Goal: Transaction & Acquisition: Purchase product/service

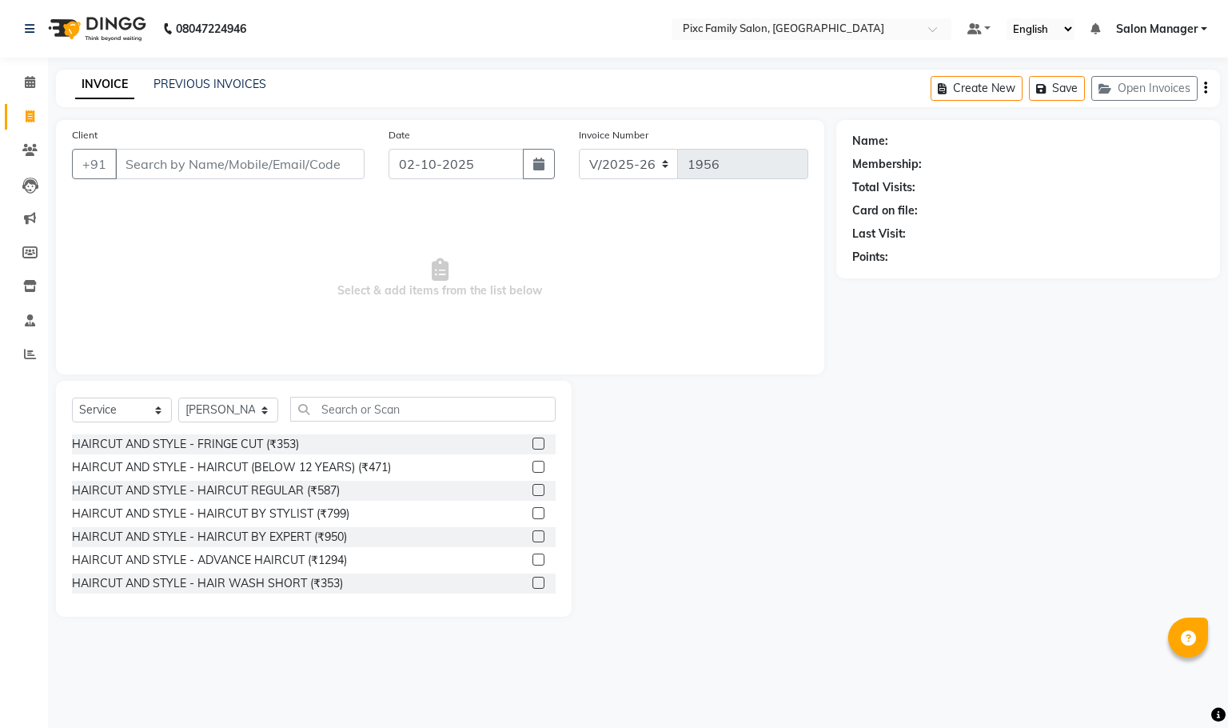
select select "3509"
select select "service"
select select "90556"
click at [24, 89] on span at bounding box center [30, 83] width 28 height 18
click at [37, 116] on span at bounding box center [30, 117] width 28 height 18
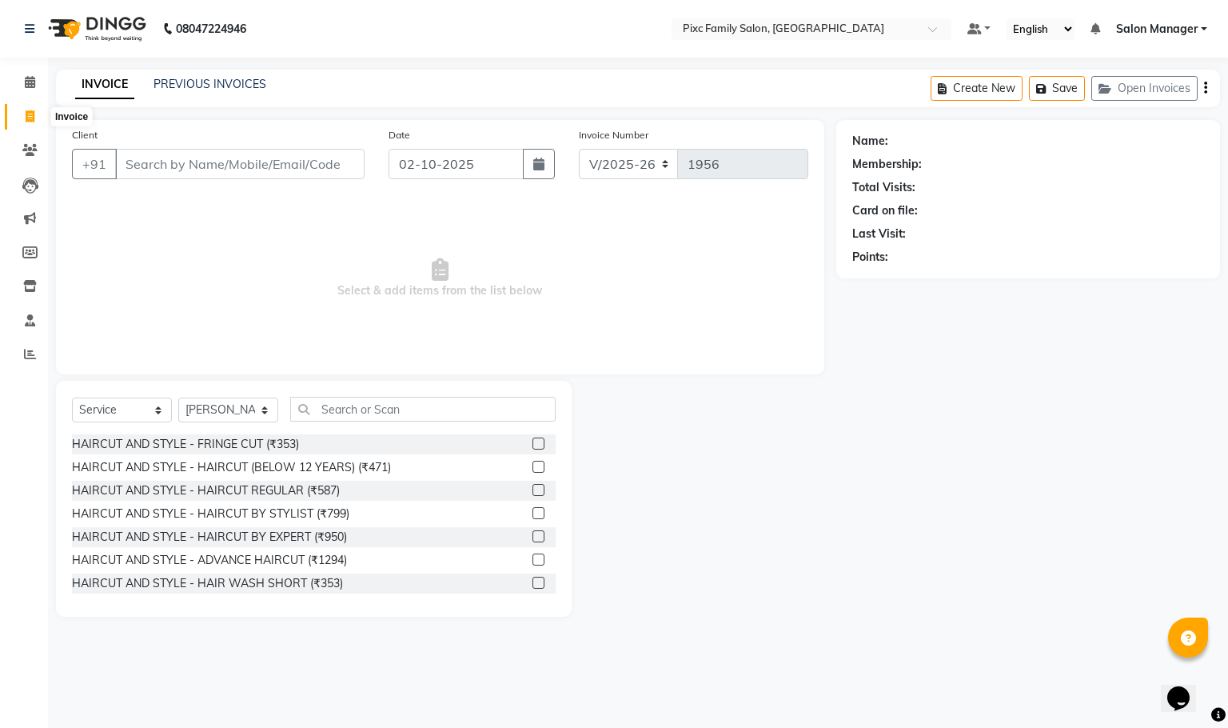
select select "service"
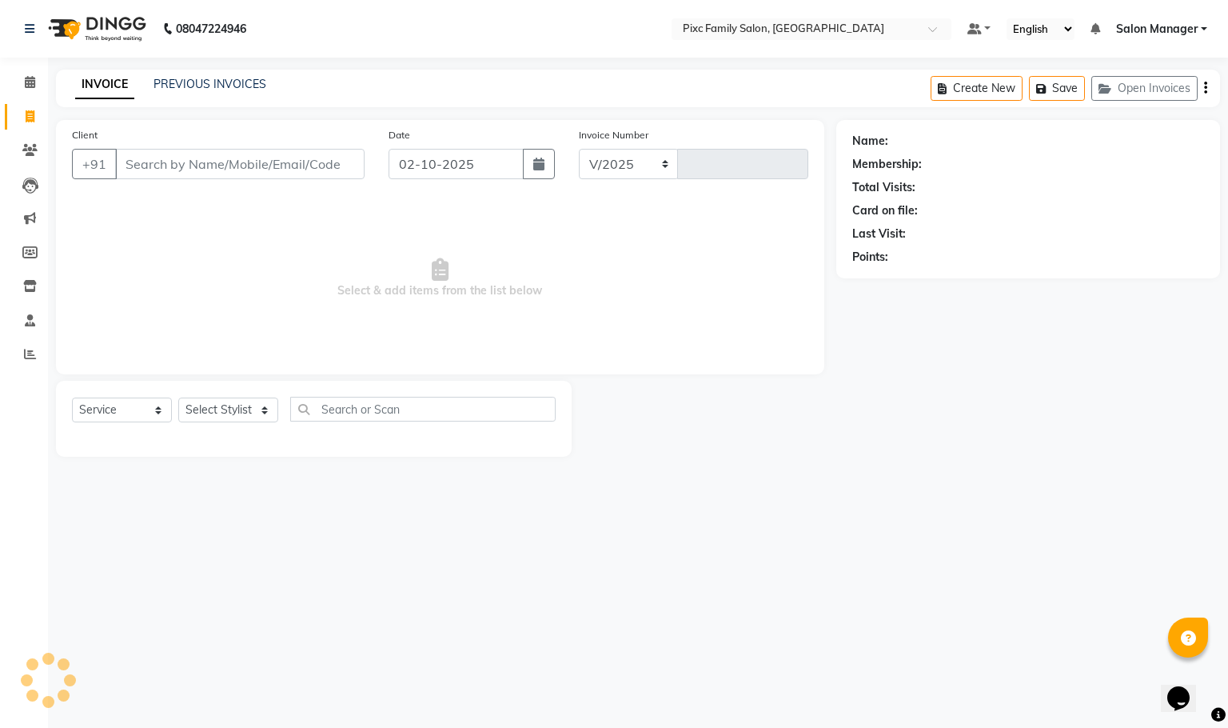
select select "3509"
type input "1956"
click at [39, 78] on span at bounding box center [30, 83] width 28 height 18
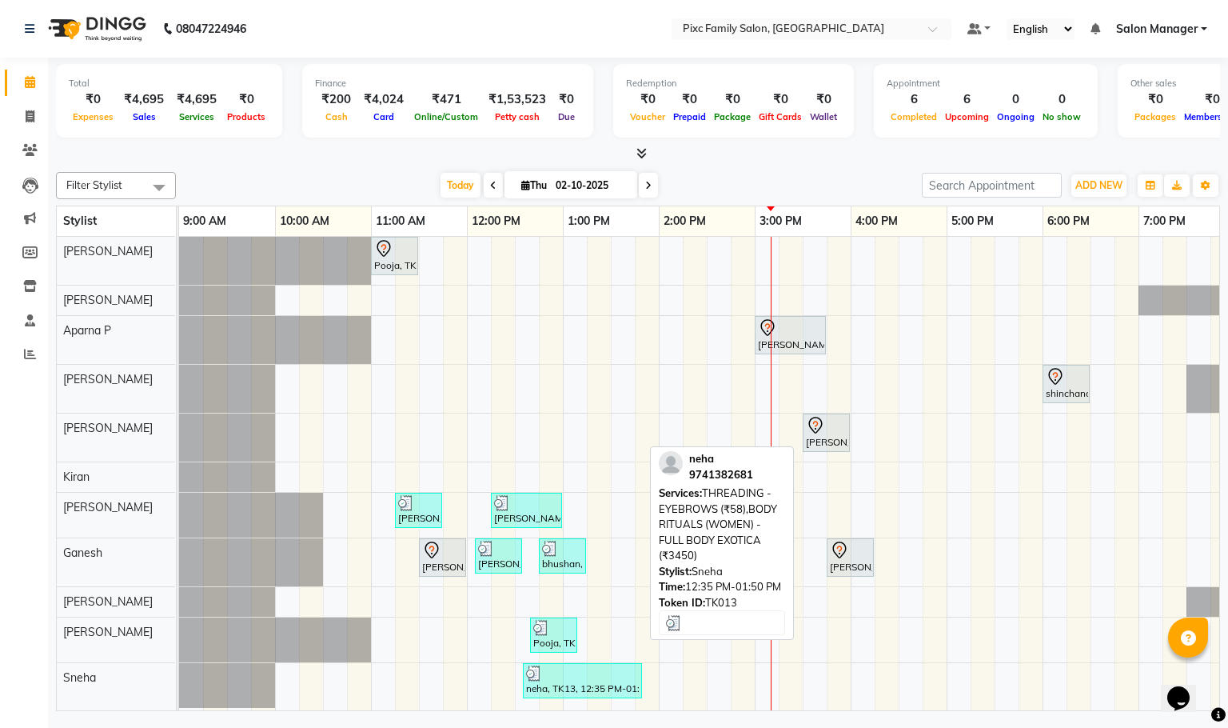
scroll to position [20, 0]
click at [622, 672] on div "neha, TK13, 12:35 PM-01:50 PM, THREADING - EYEBROWS (₹58),BODY RITUALS (WOMEN) …" at bounding box center [582, 680] width 116 height 30
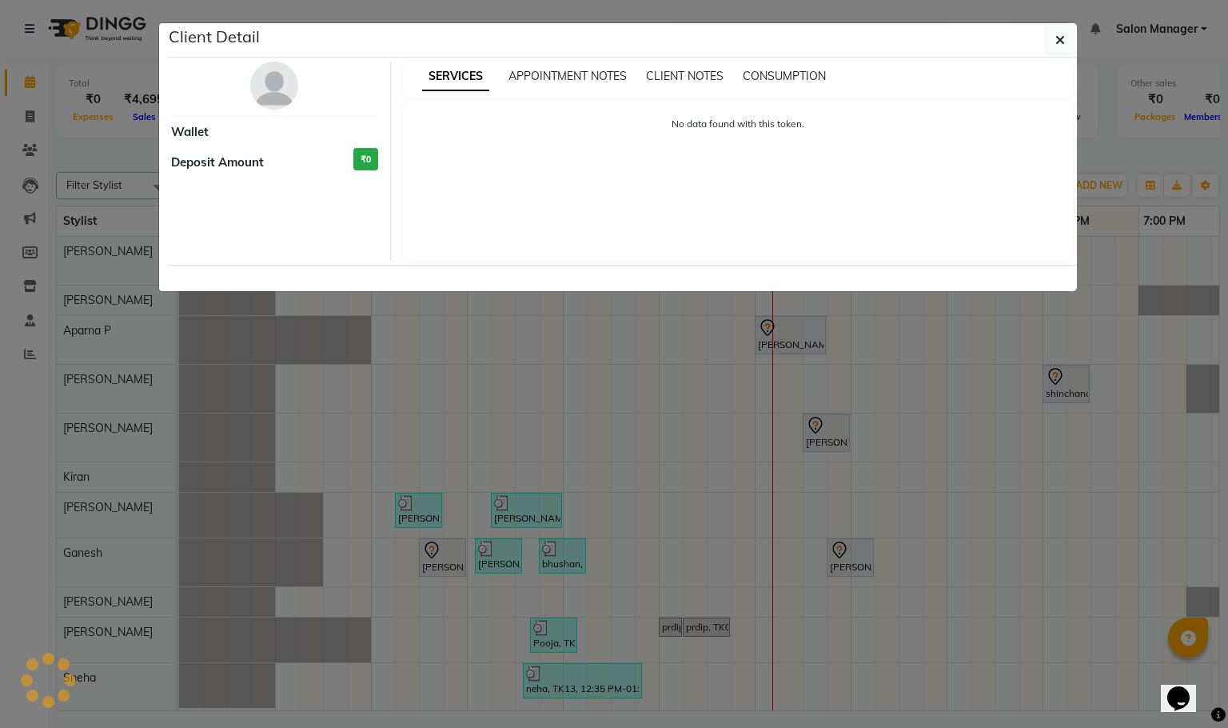
select select "3"
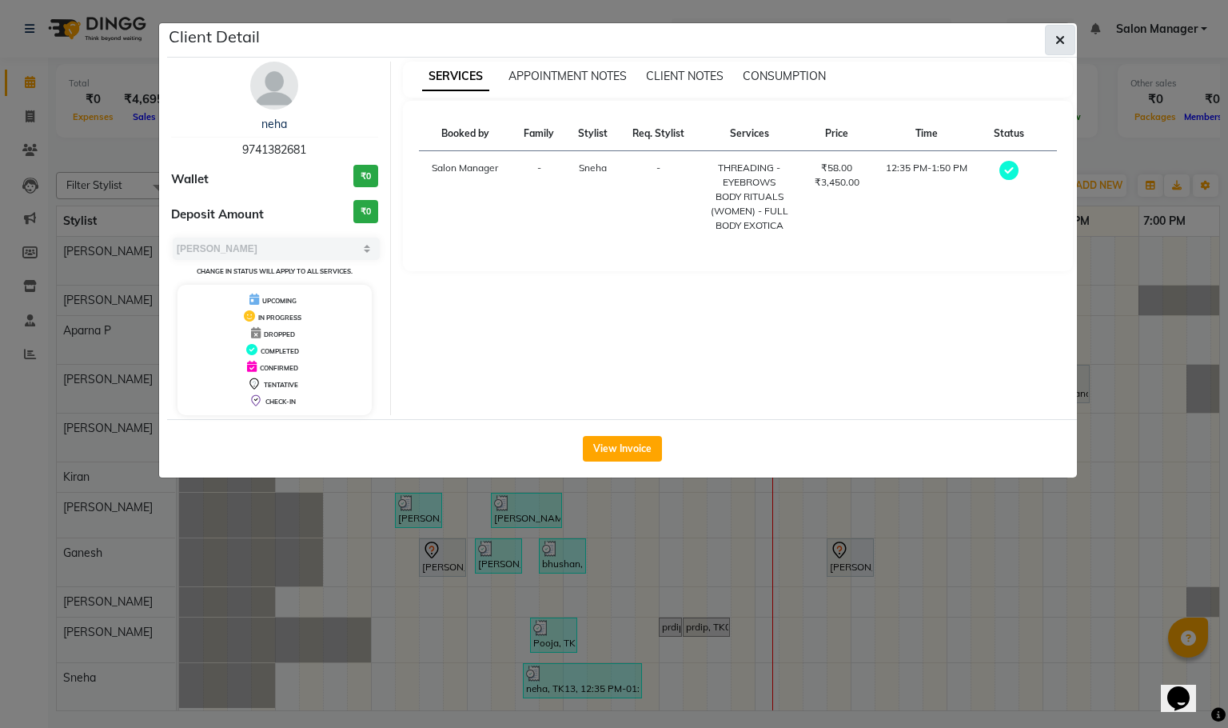
click at [1060, 41] on icon "button" at bounding box center [1060, 40] width 10 height 13
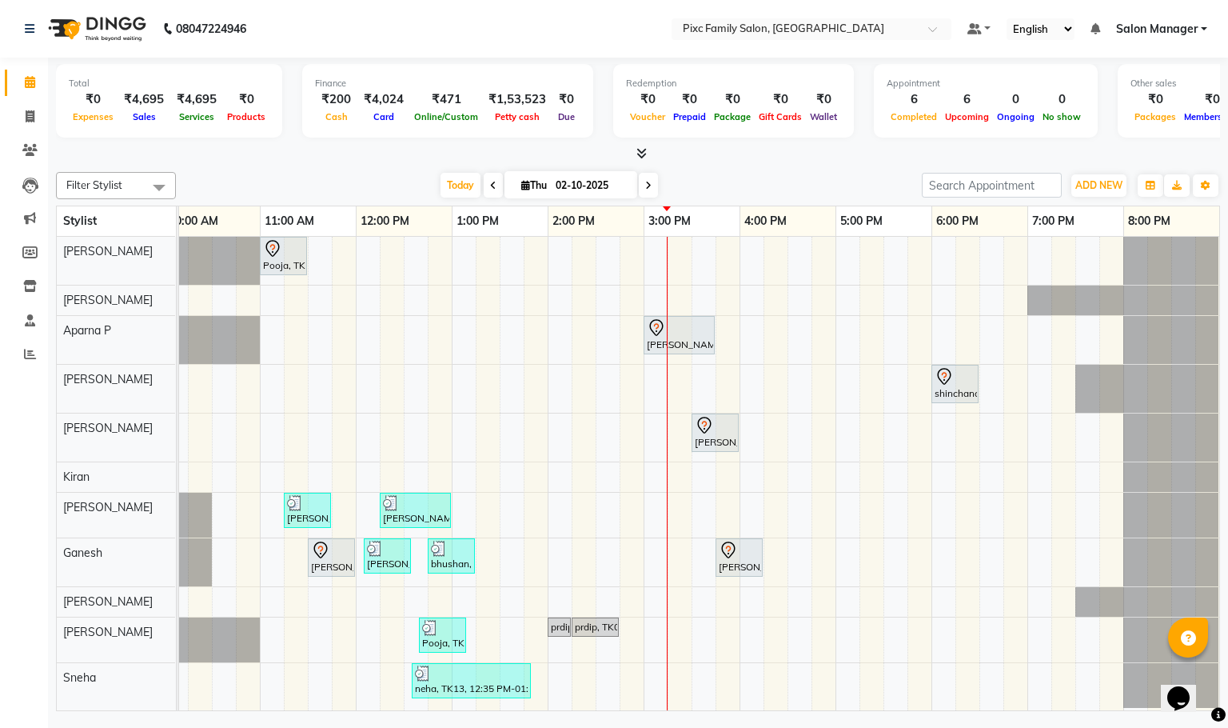
click at [572, 185] on input "02-10-2025" at bounding box center [591, 185] width 80 height 24
select select "10"
select select "2025"
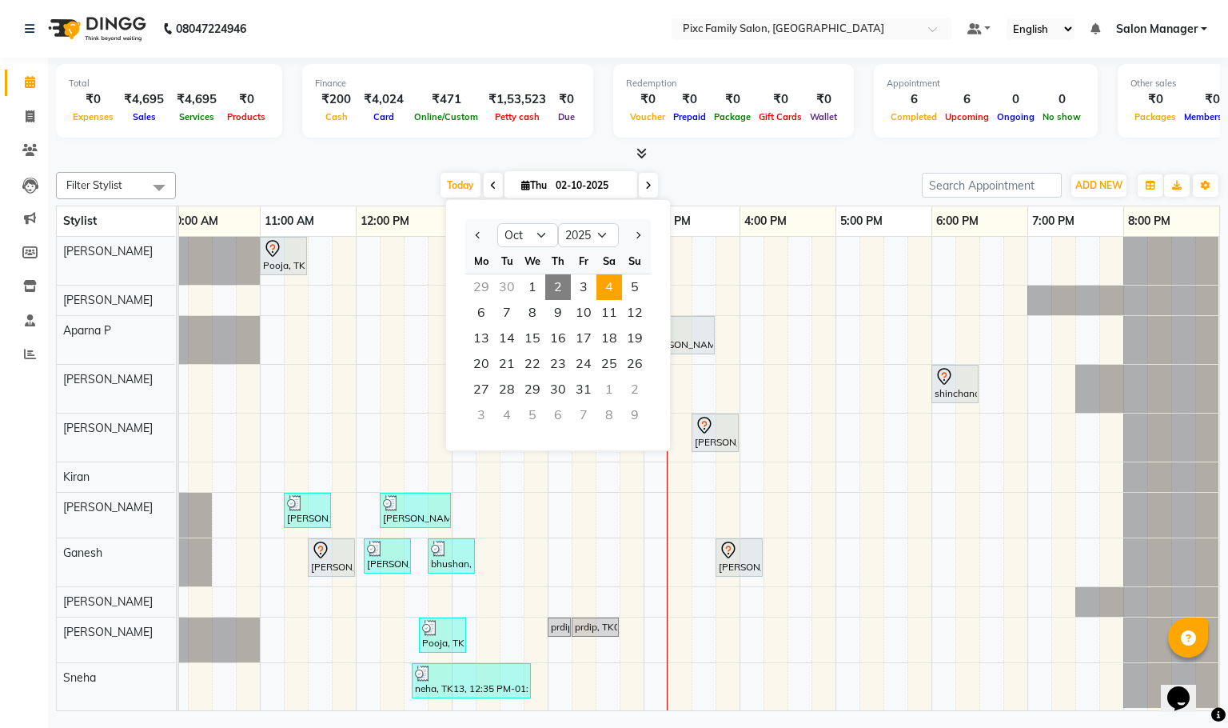
click at [619, 291] on span "4" at bounding box center [609, 287] width 26 height 26
type input "04-10-2025"
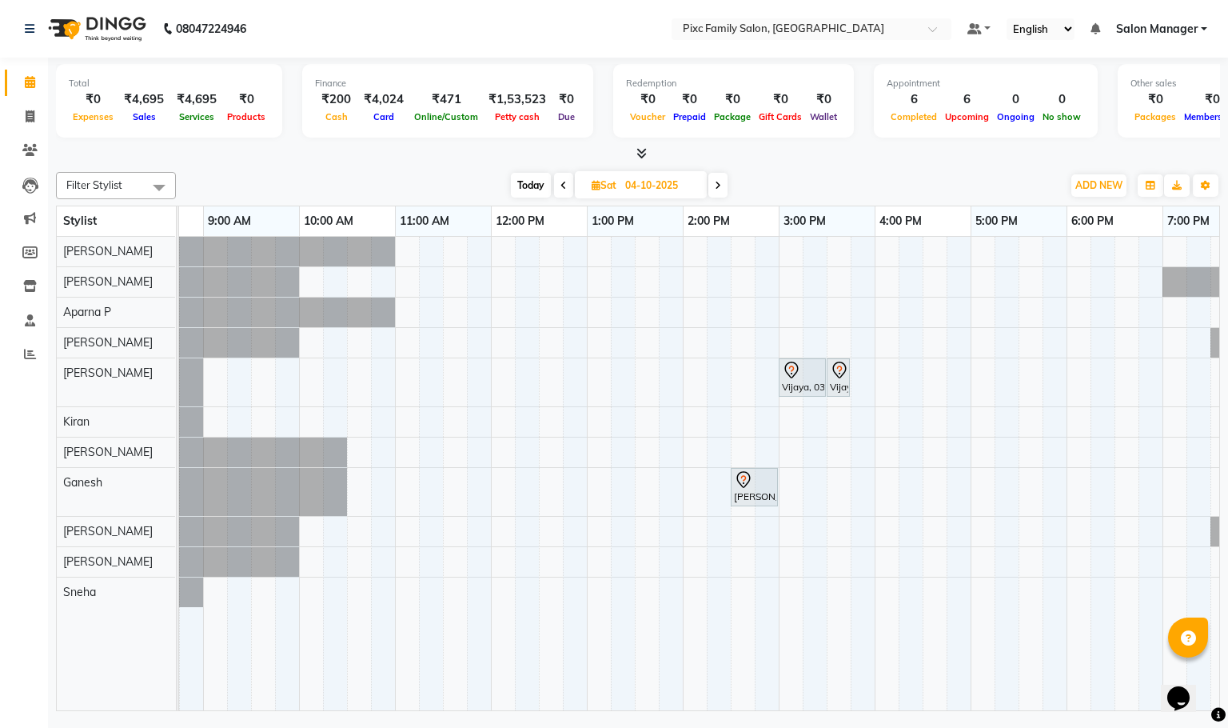
scroll to position [0, 0]
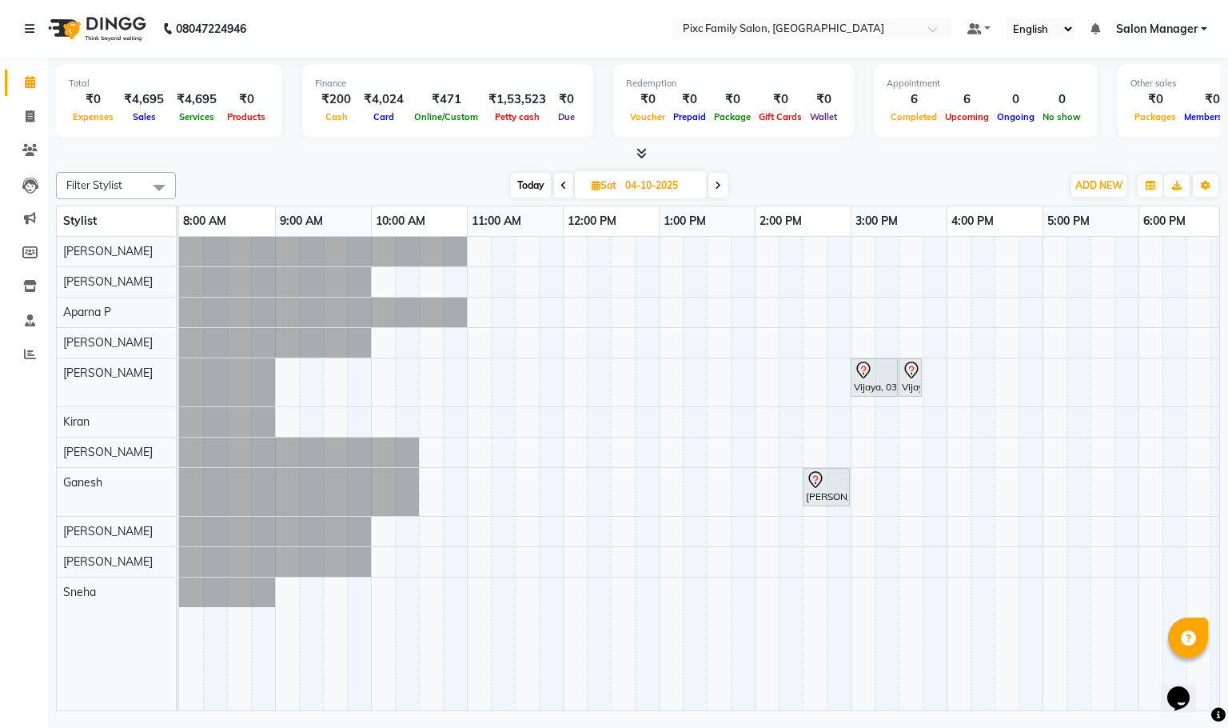
click at [520, 310] on div "Vijaya, 03:00 PM-03:30 PM, HAIRCUT & STYLE (MEN) - HAIRCUT REGULAR Vijaya, 03:3…" at bounding box center [850, 473] width 1343 height 473
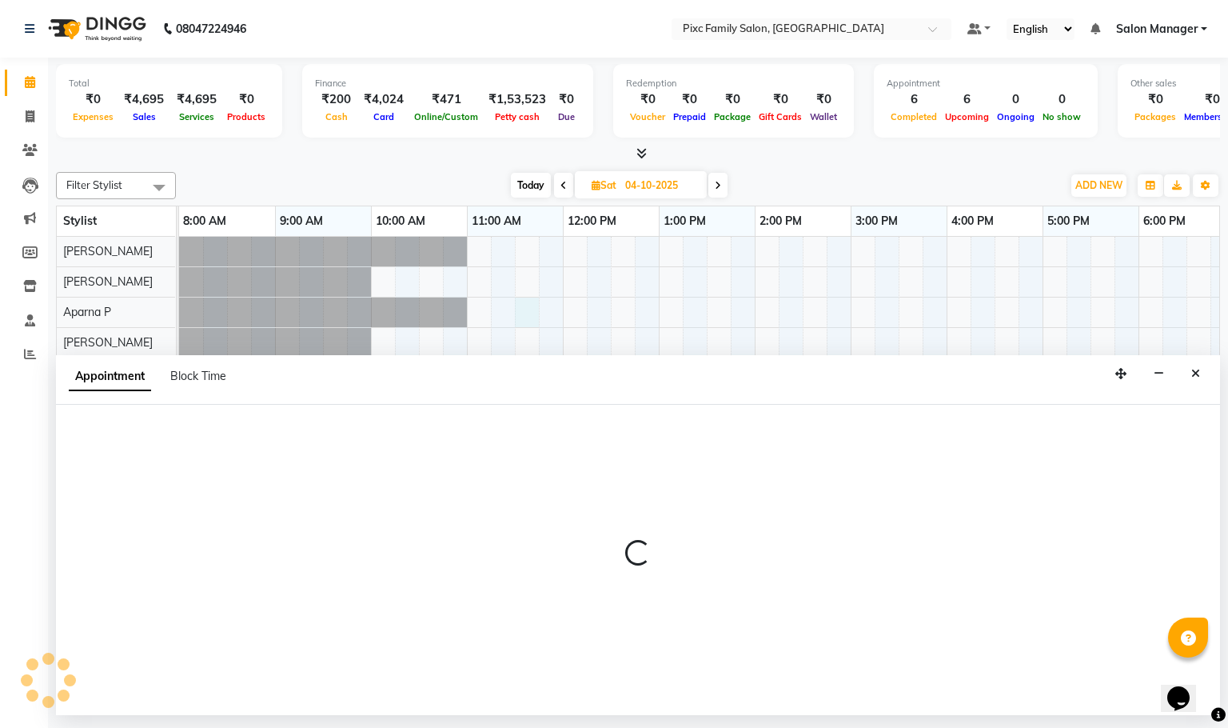
select select "39023"
select select "690"
select select "tentative"
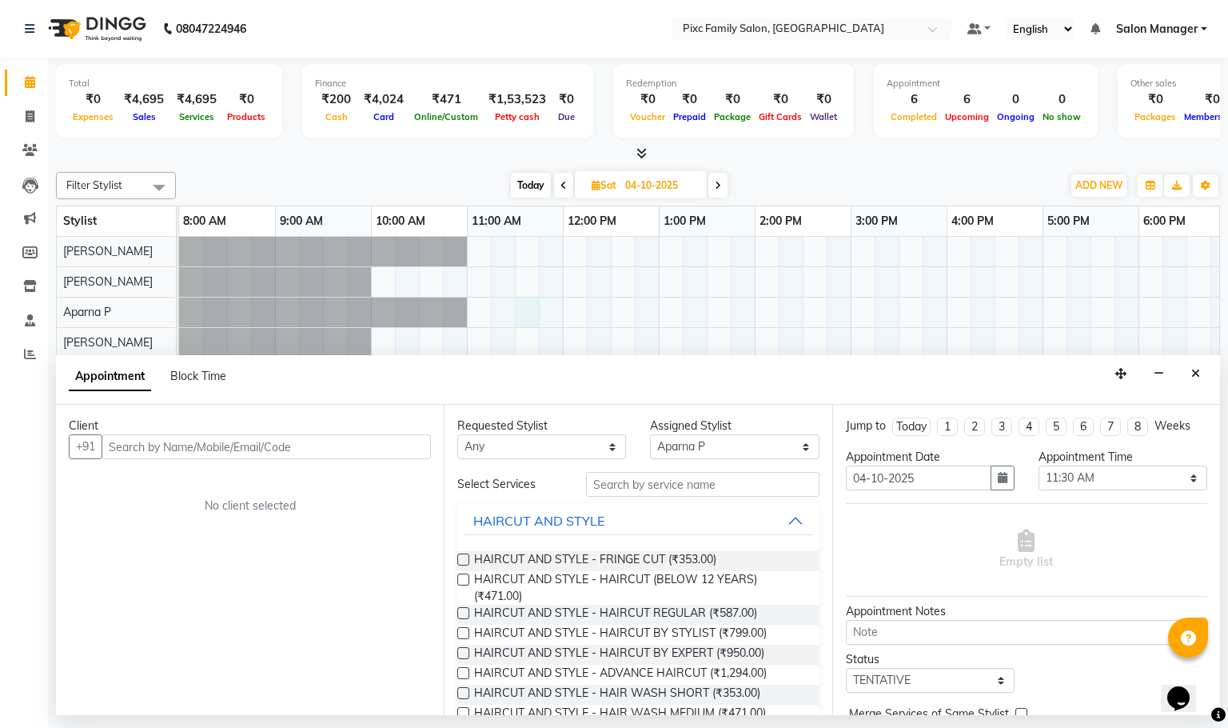
click at [346, 445] on input "text" at bounding box center [266, 446] width 329 height 25
type input "8073807490"
click at [396, 458] on button "Add Client" at bounding box center [398, 446] width 66 height 25
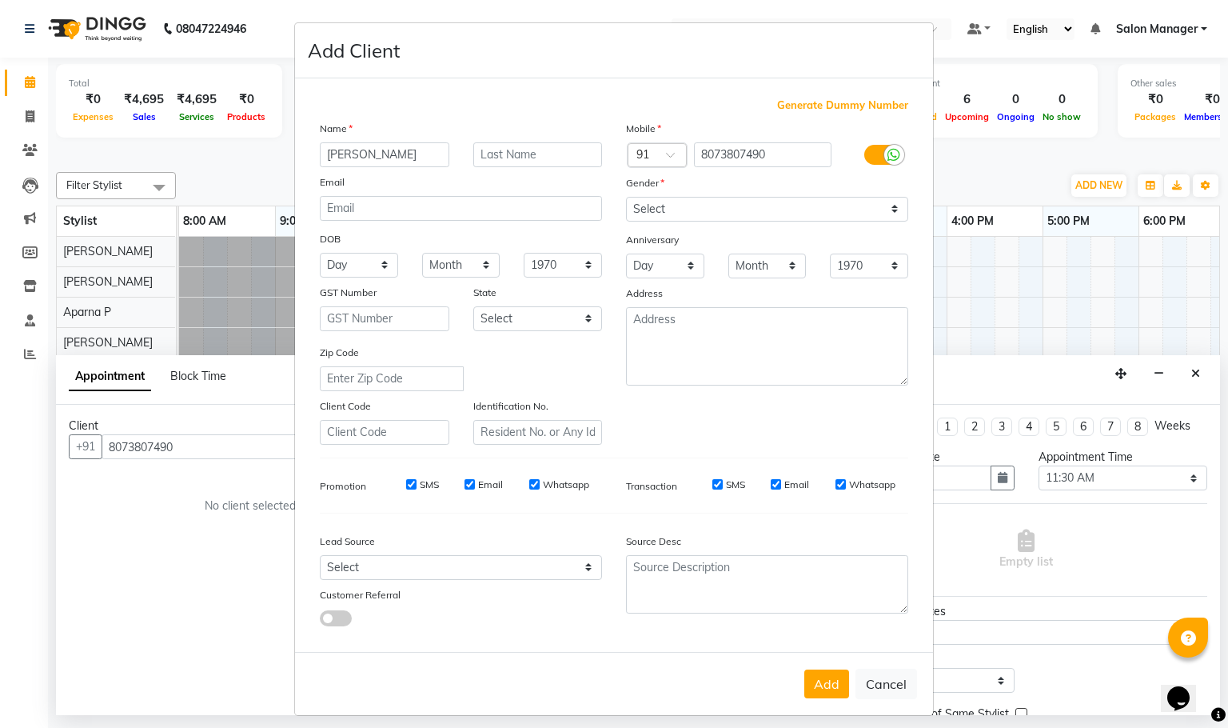
type input "[PERSON_NAME]"
click at [700, 209] on select "Select [DEMOGRAPHIC_DATA] [DEMOGRAPHIC_DATA] Other Prefer Not To Say" at bounding box center [767, 209] width 282 height 25
select select "[DEMOGRAPHIC_DATA]"
click at [626, 197] on select "Select [DEMOGRAPHIC_DATA] [DEMOGRAPHIC_DATA] Other Prefer Not To Say" at bounding box center [767, 209] width 282 height 25
click at [816, 691] on button "Add" at bounding box center [826, 683] width 45 height 29
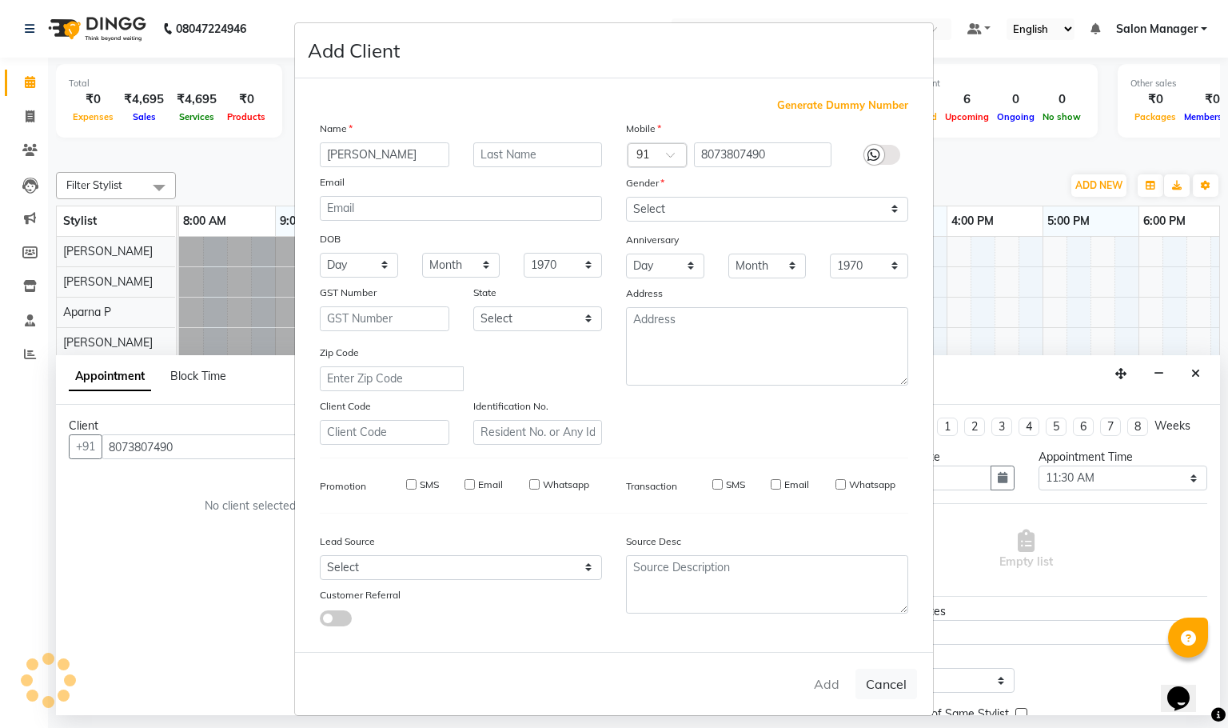
select select
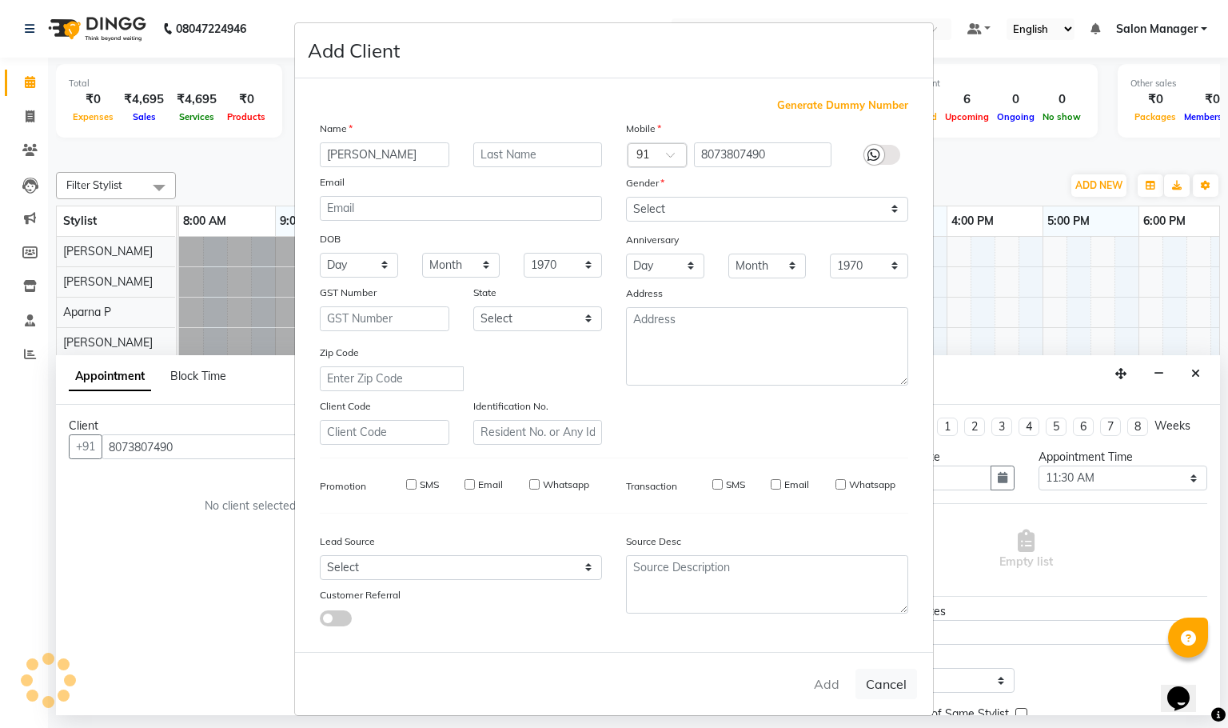
select select
checkbox input "false"
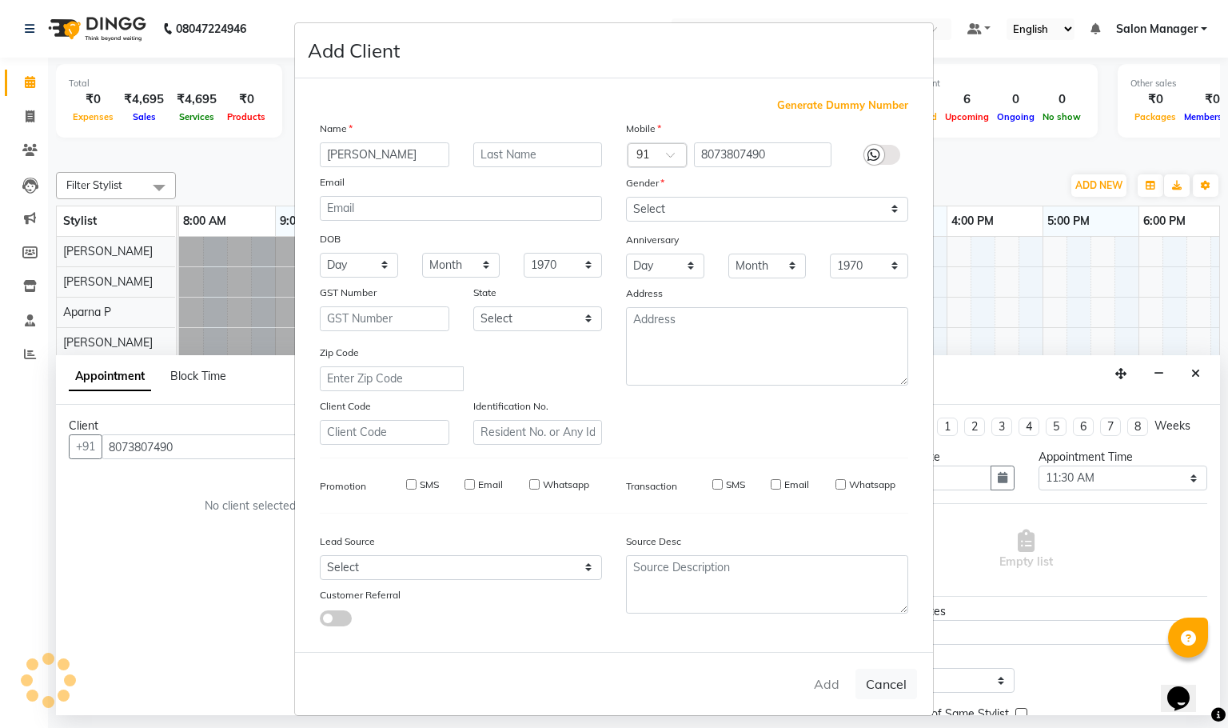
checkbox input "false"
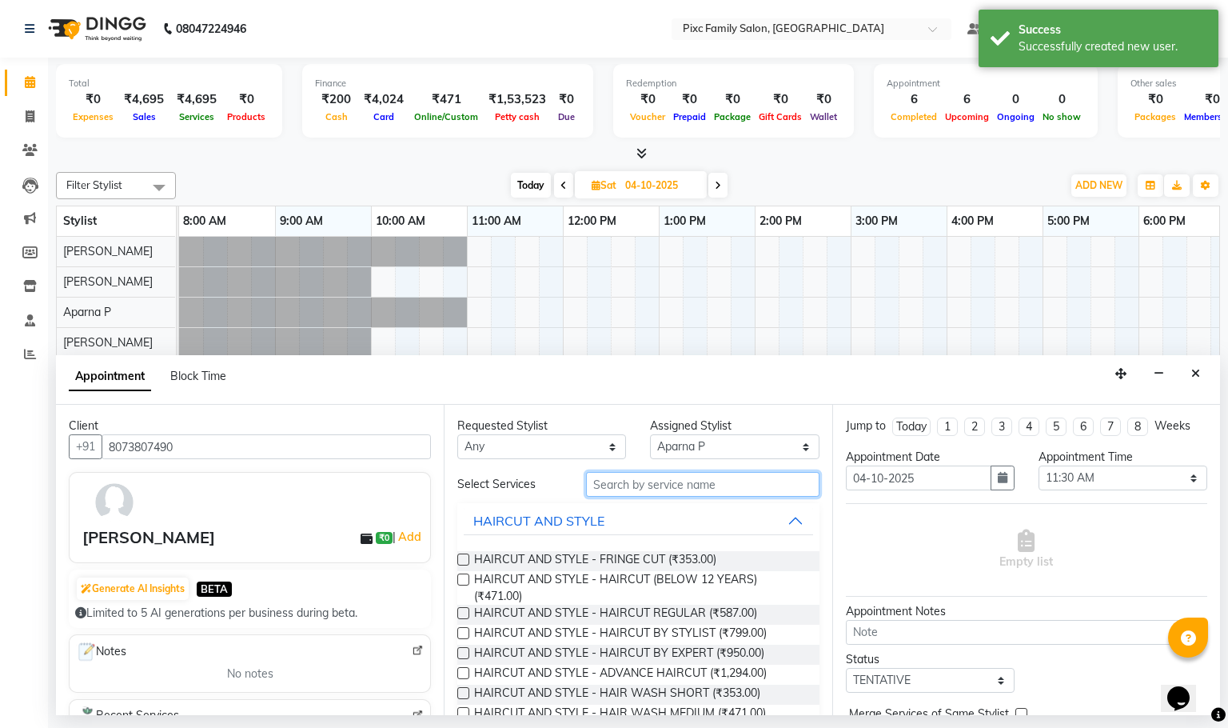
click at [660, 485] on input "text" at bounding box center [702, 484] width 233 height 25
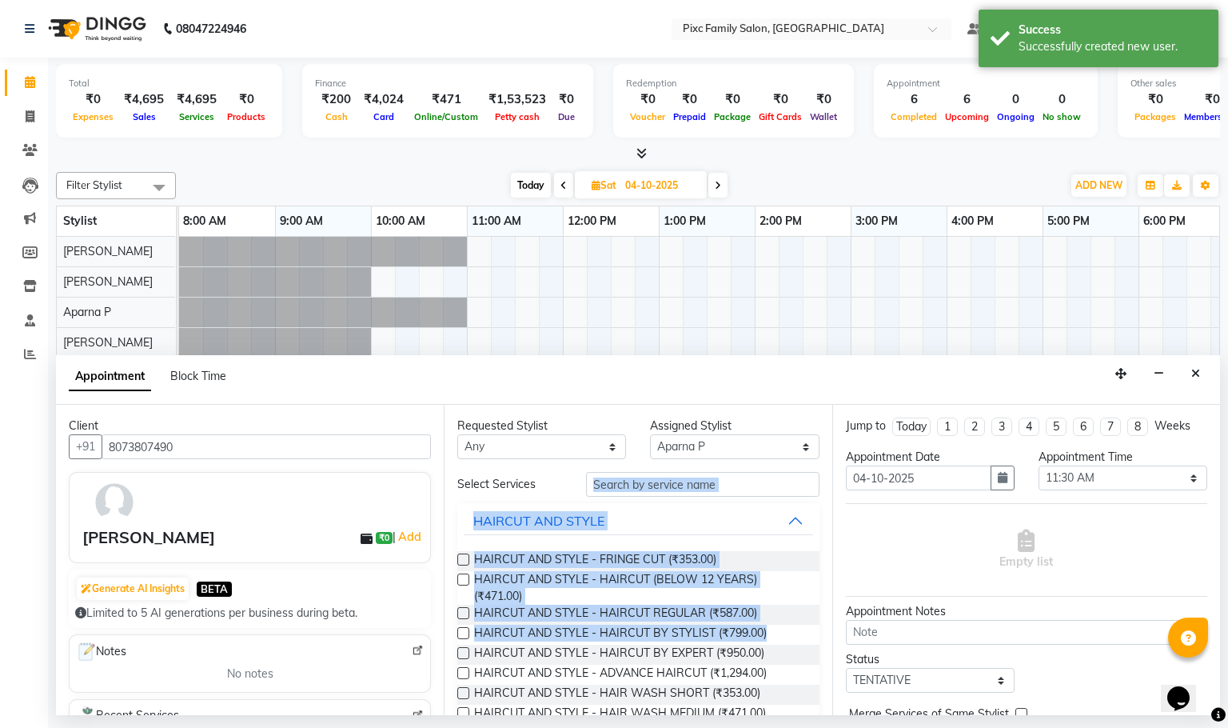
drag, startPoint x: 463, startPoint y: 653, endPoint x: 727, endPoint y: 471, distance: 320.7
click at [693, 493] on input "text" at bounding box center [702, 484] width 233 height 25
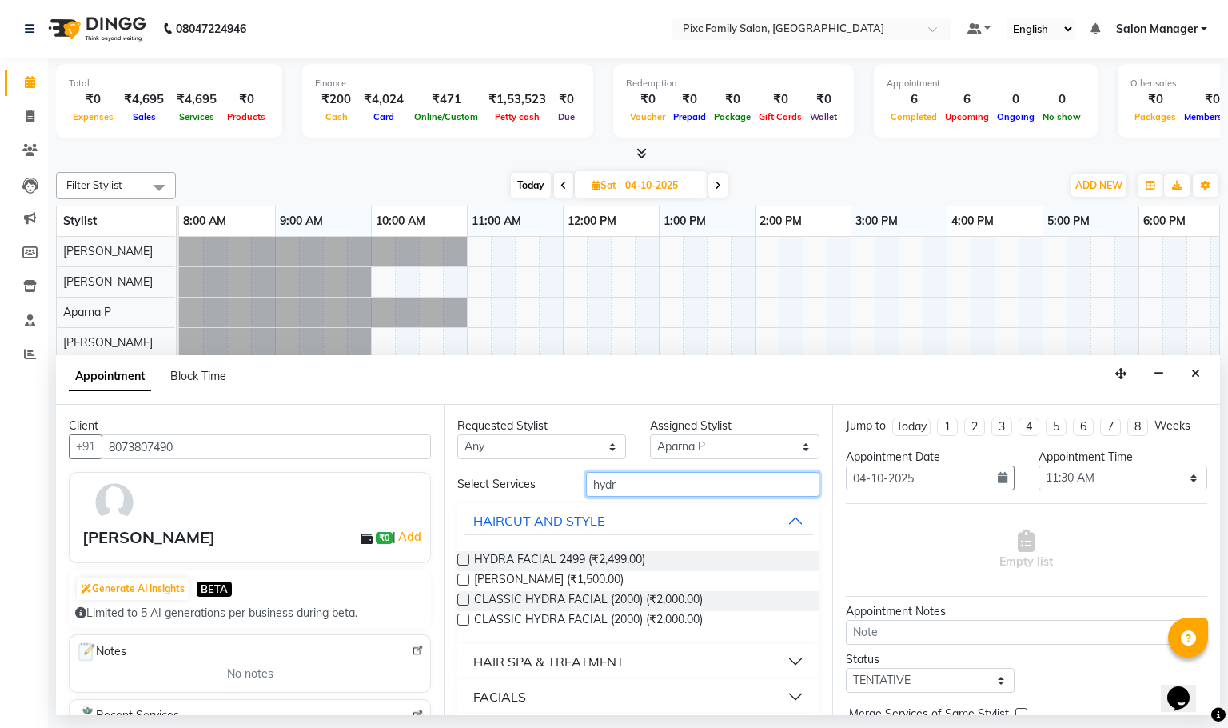
type input "hydr"
click at [502, 663] on div "HAIR SPA & TREATMENT" at bounding box center [548, 661] width 151 height 19
click at [513, 699] on div "FACIALS" at bounding box center [499, 696] width 53 height 19
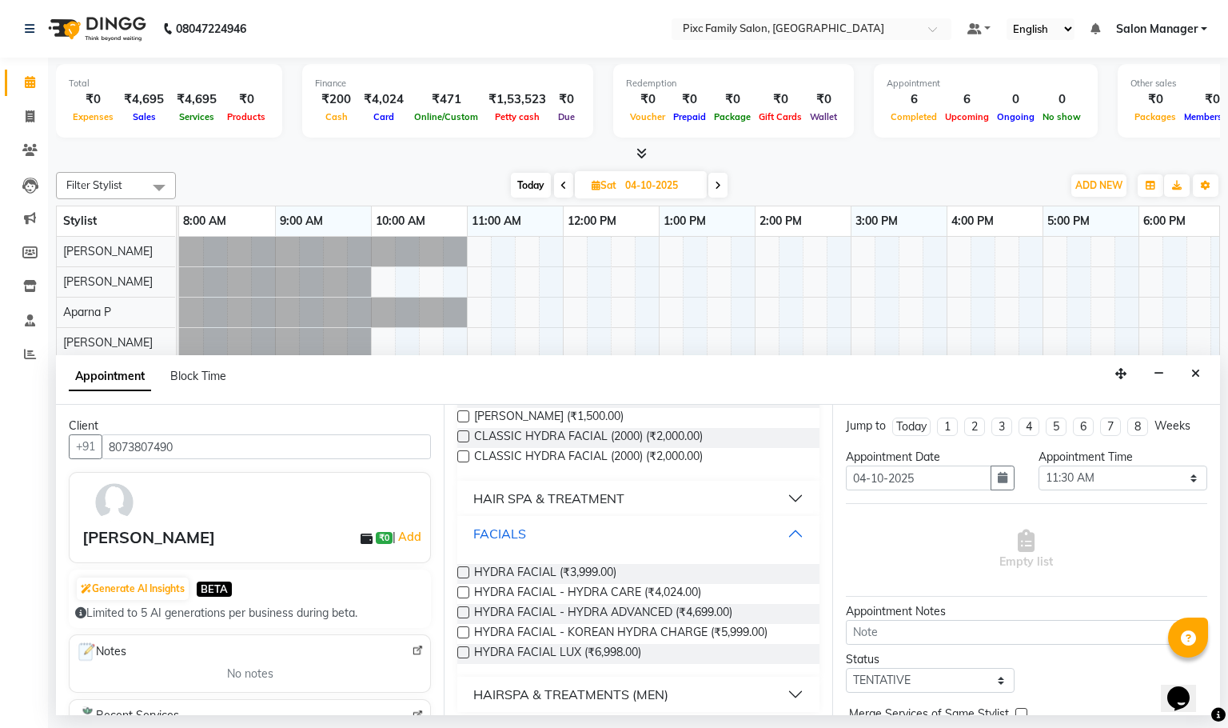
scroll to position [173, 0]
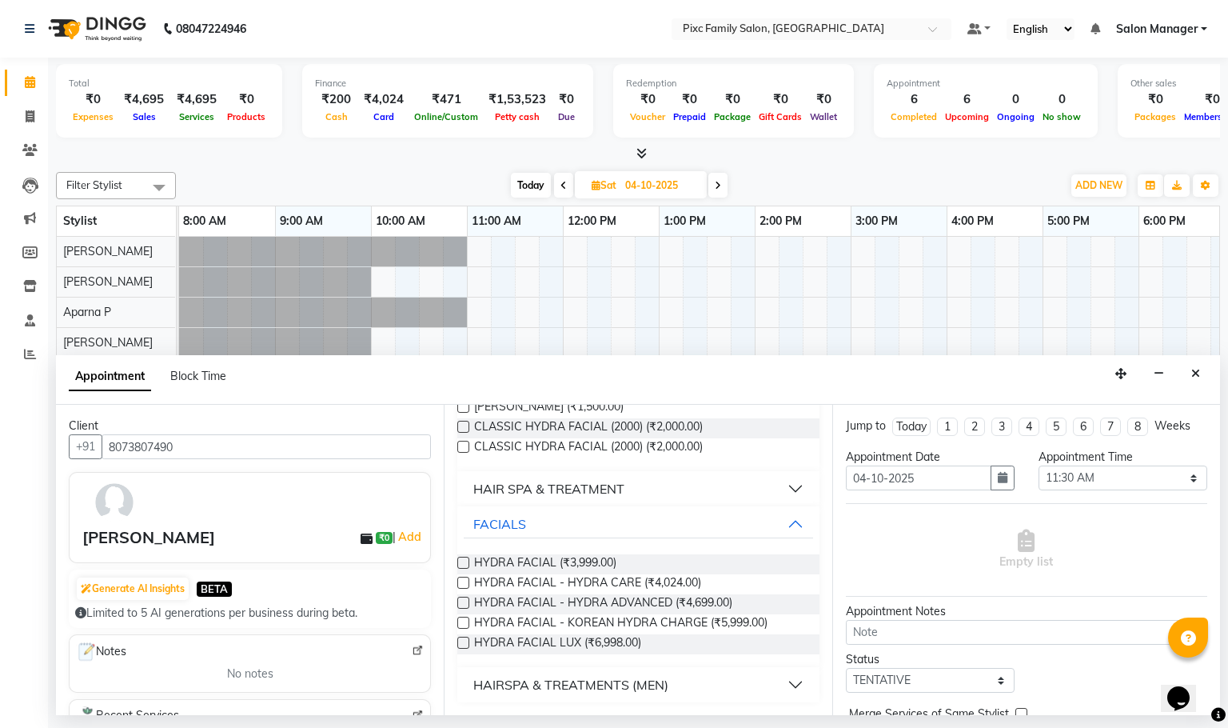
click at [464, 583] on label at bounding box center [463, 582] width 12 height 12
click at [464, 583] on input "checkbox" at bounding box center [462, 584] width 10 height 10
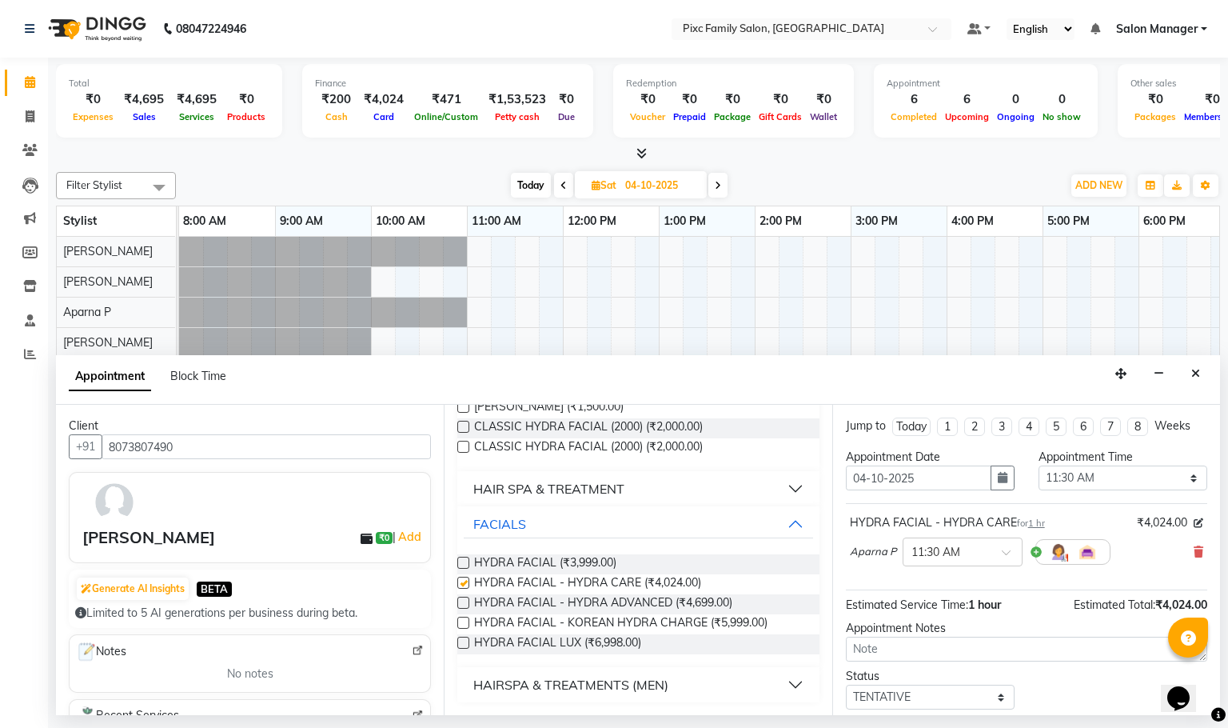
checkbox input "false"
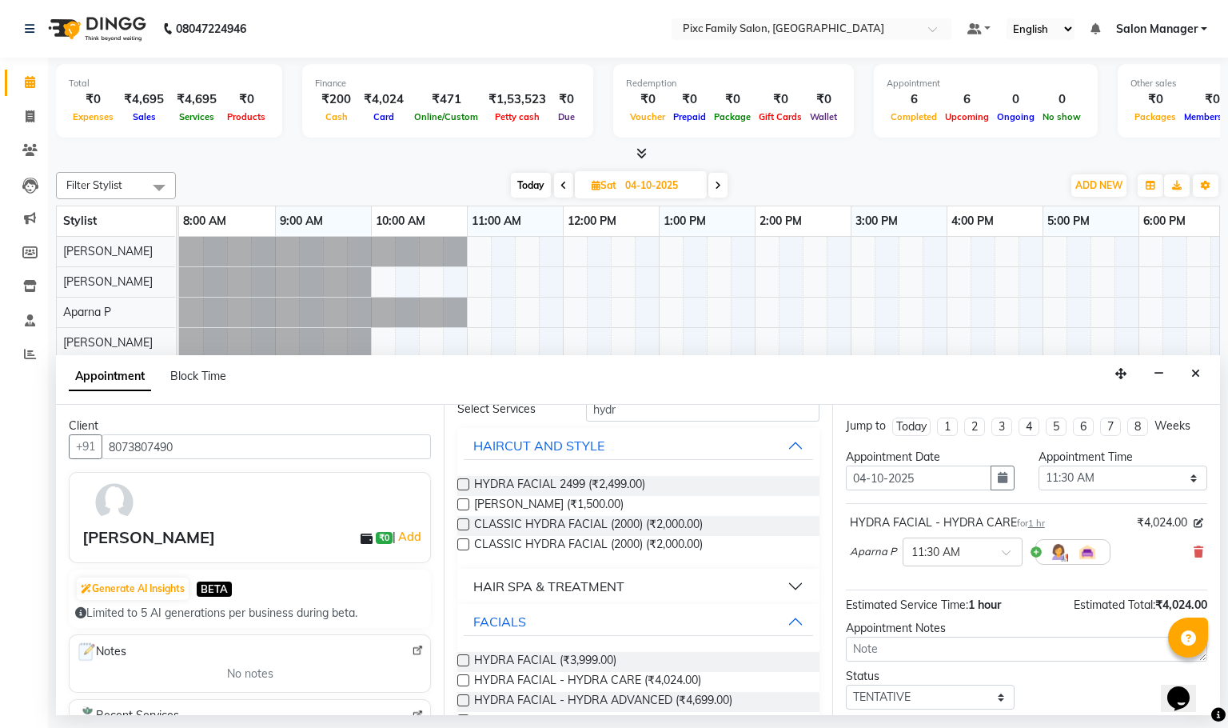
scroll to position [0, 0]
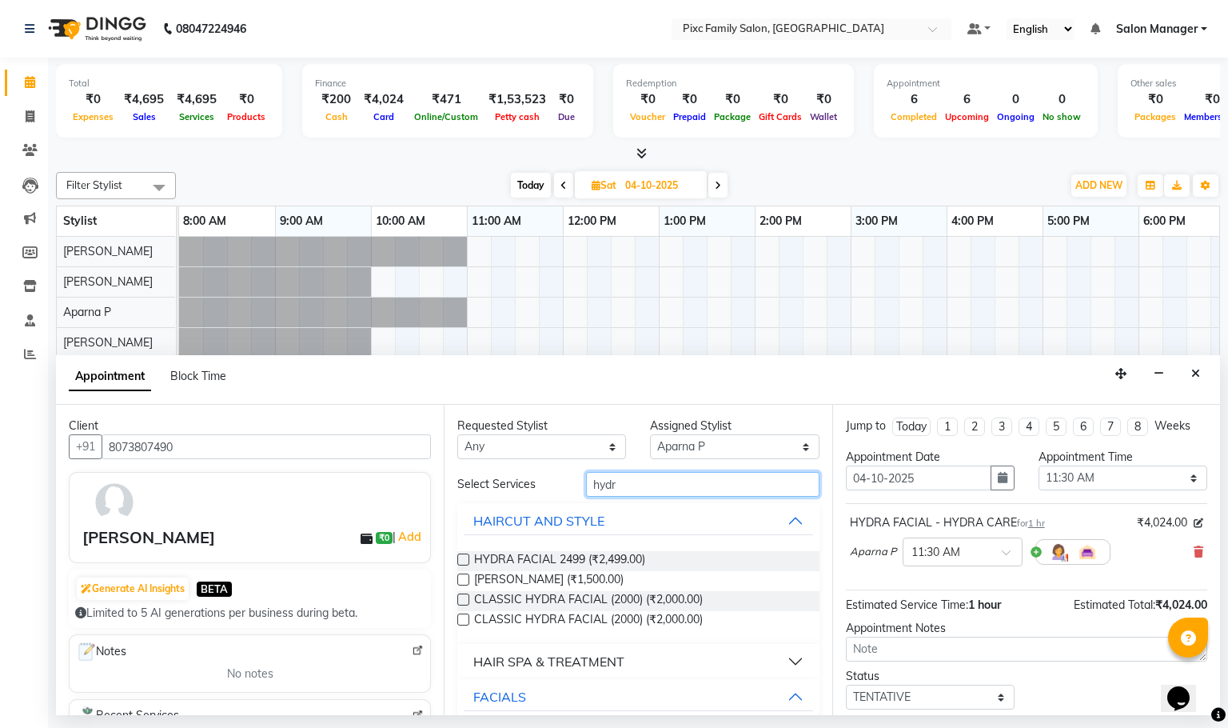
click at [636, 488] on input "hydr" at bounding box center [702, 484] width 233 height 25
click at [699, 451] on select "Select [PERSON_NAME] [PERSON_NAME] [PERSON_NAME] Aparna P [PERSON_NAME] [PERSON…" at bounding box center [734, 446] width 169 height 25
select select "66498"
click at [650, 435] on select "Select [PERSON_NAME] [PERSON_NAME] [PERSON_NAME] Aparna P [PERSON_NAME] [PERSON…" at bounding box center [734, 446] width 169 height 25
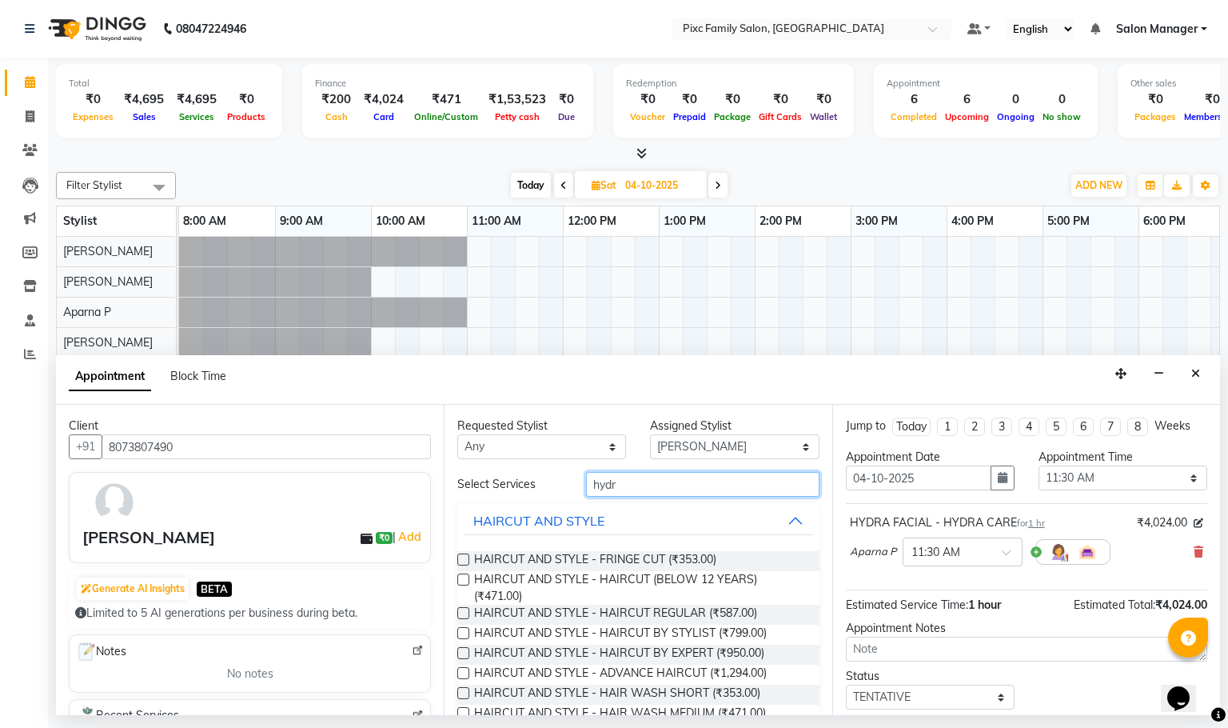
click at [736, 473] on input "hydr" at bounding box center [702, 484] width 233 height 25
type input "h"
click at [463, 655] on label at bounding box center [463, 653] width 12 height 12
click at [463, 655] on input "checkbox" at bounding box center [462, 654] width 10 height 10
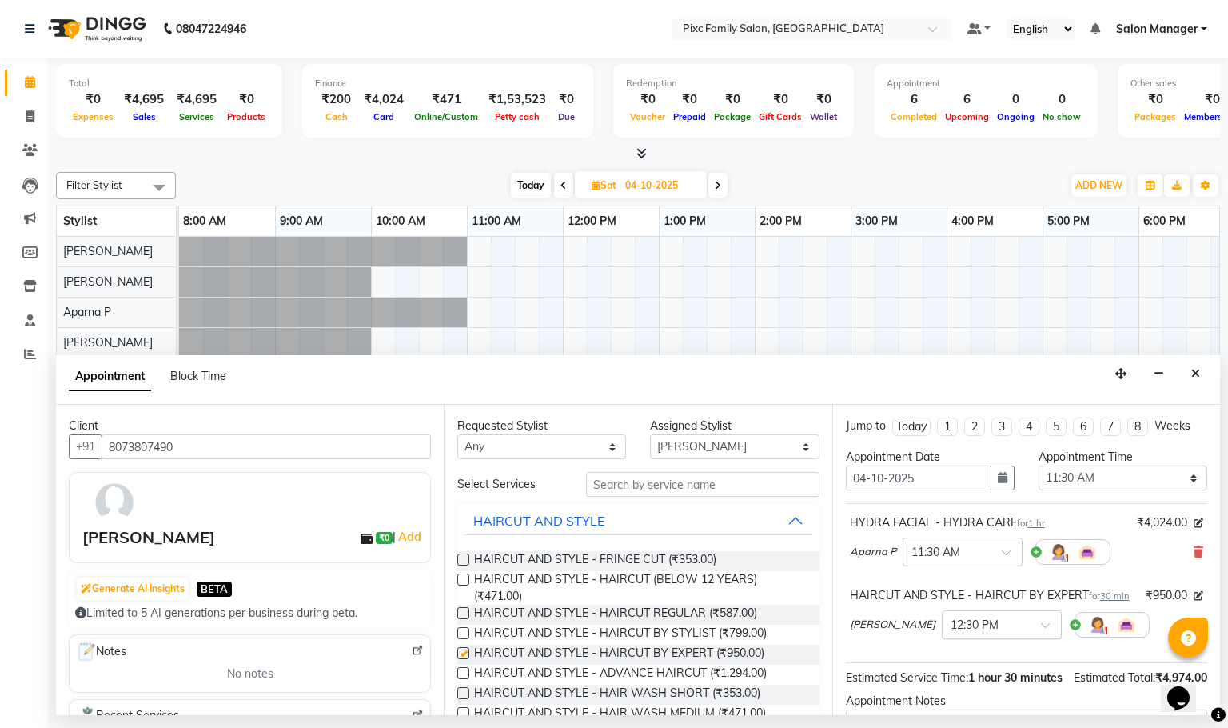
checkbox input "false"
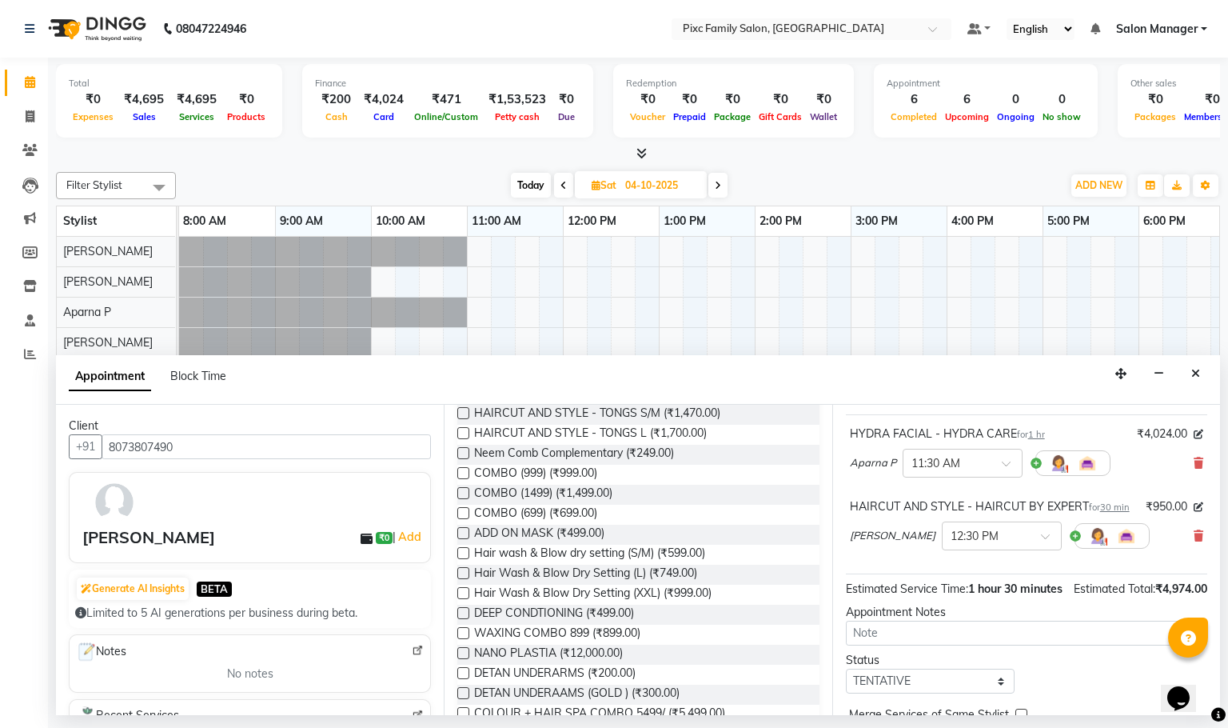
scroll to position [218, 0]
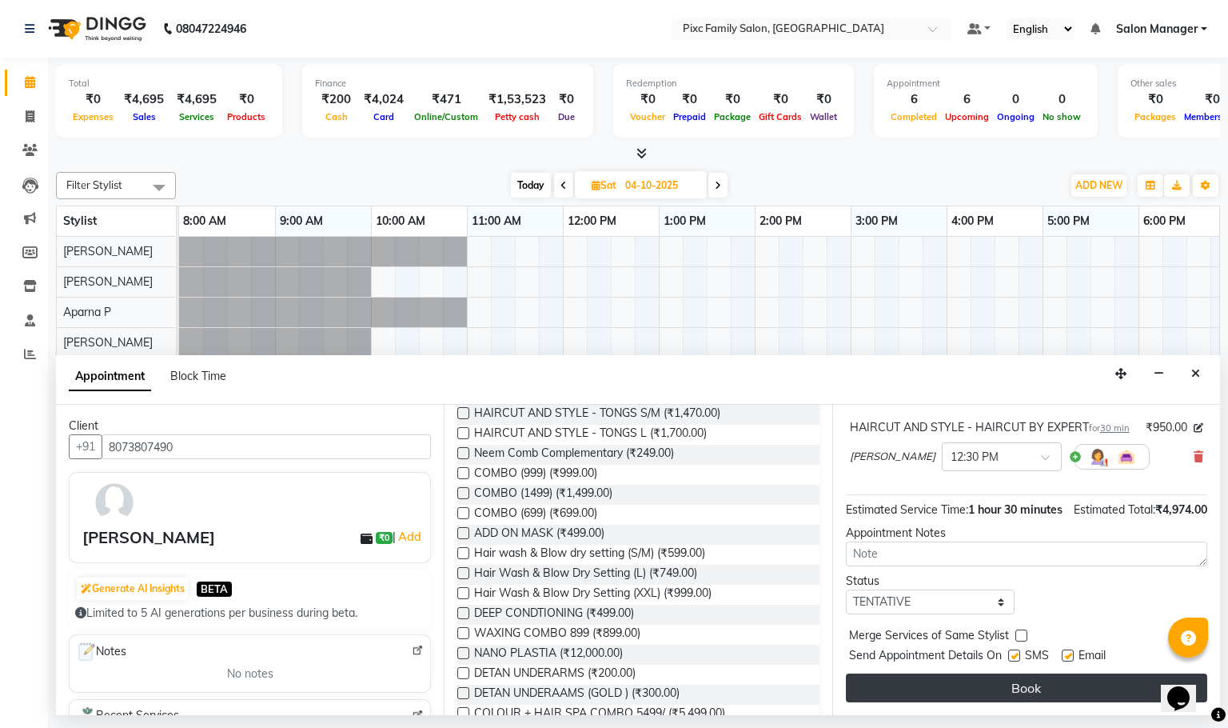
click at [1023, 689] on button "Book" at bounding box center [1026, 687] width 361 height 29
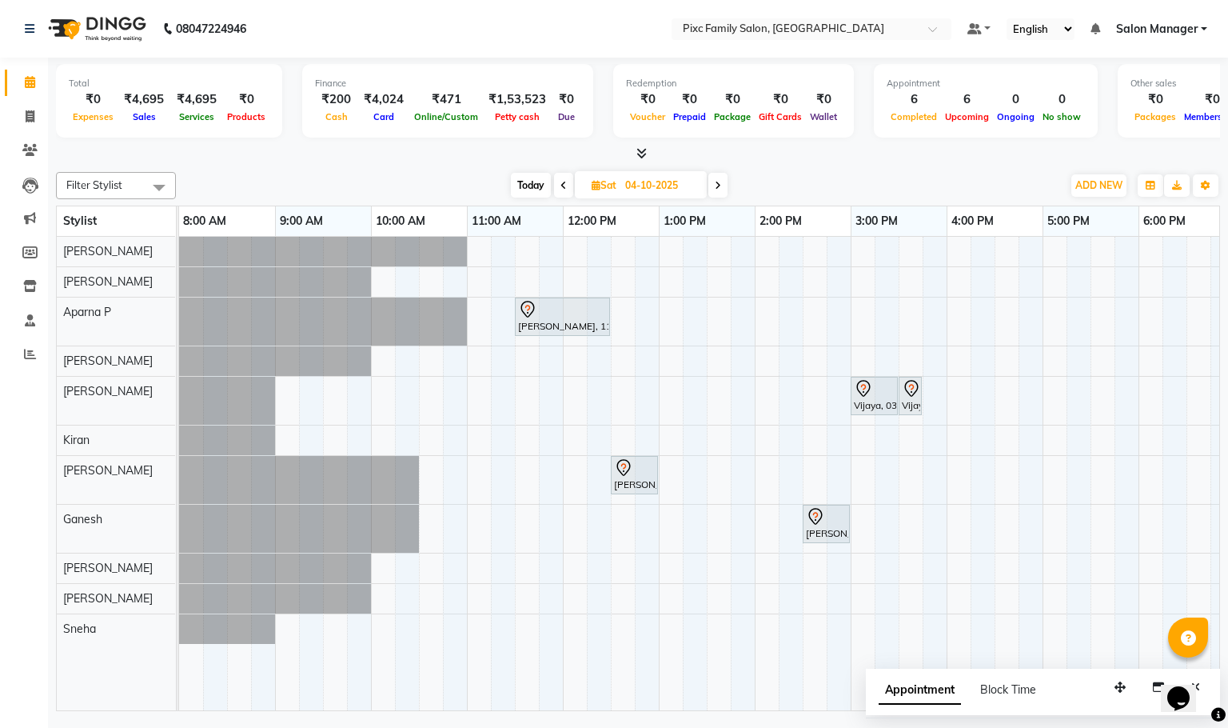
click at [816, 176] on div "[DATE] [DATE]" at bounding box center [619, 185] width 870 height 24
click at [835, 162] on div at bounding box center [638, 154] width 1164 height 17
click at [674, 180] on input "04-10-2025" at bounding box center [660, 185] width 80 height 24
select select "10"
select select "2025"
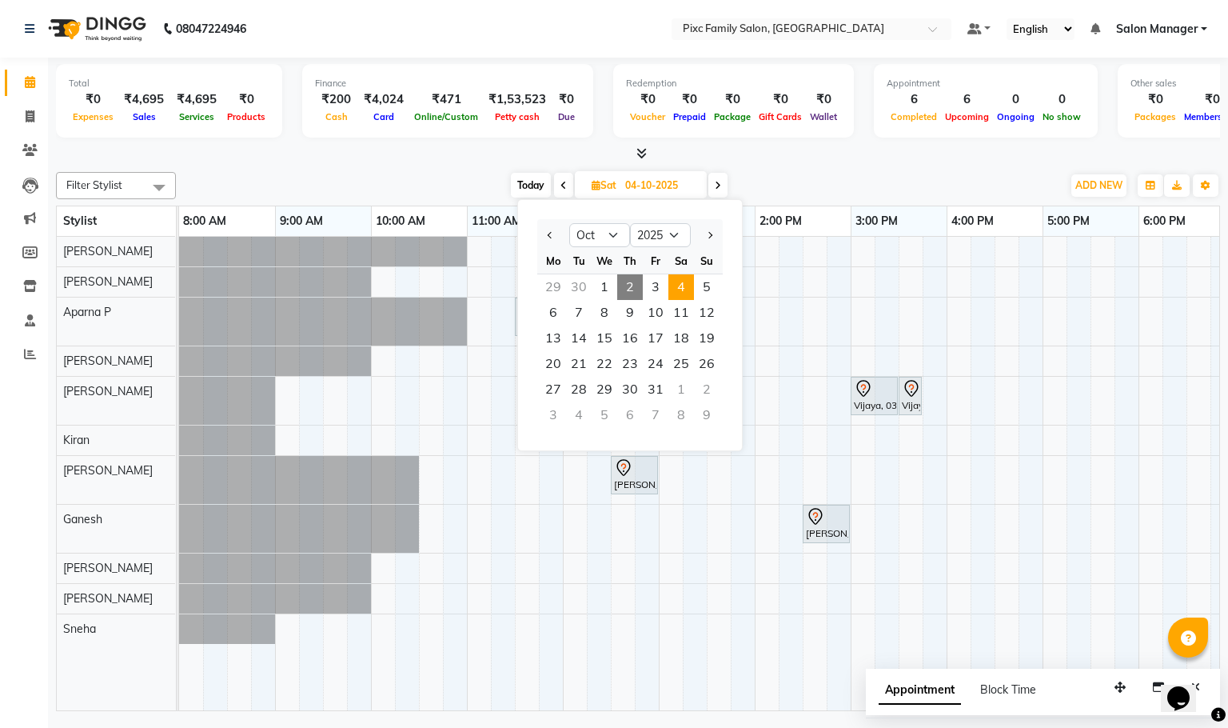
click at [827, 189] on div "[DATE] [DATE] Jan Feb Mar Apr May Jun [DATE] Aug Sep Oct Nov [DATE] 2016 2017 2…" at bounding box center [619, 185] width 870 height 24
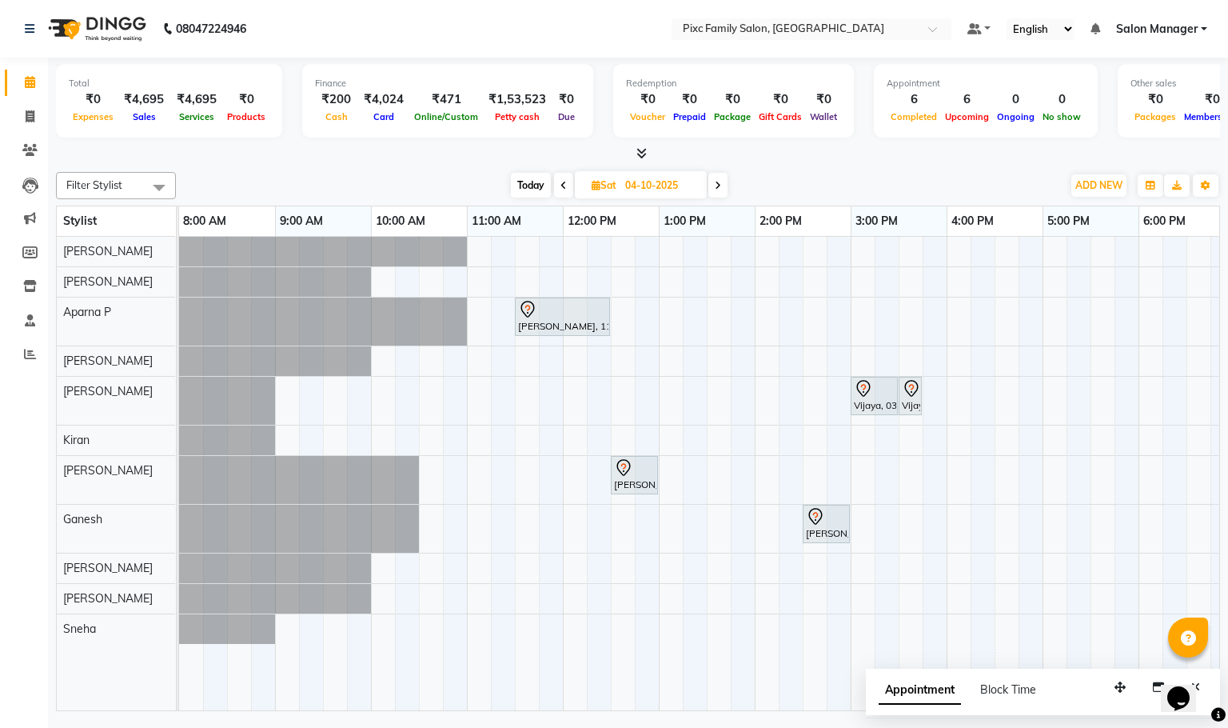
click at [871, 156] on div at bounding box center [638, 154] width 1164 height 17
click at [931, 165] on div "Filter Stylist Select All [PERSON_NAME] [PERSON_NAME] [PERSON_NAME] Aparna P [P…" at bounding box center [638, 437] width 1164 height 545
click at [893, 183] on div "[DATE] [DATE]" at bounding box center [619, 185] width 870 height 24
click at [852, 180] on div "[DATE] [DATE]" at bounding box center [619, 185] width 870 height 24
click at [912, 168] on div "Filter Stylist Select All [PERSON_NAME] [PERSON_NAME] [PERSON_NAME] Aparna P [P…" at bounding box center [638, 437] width 1164 height 545
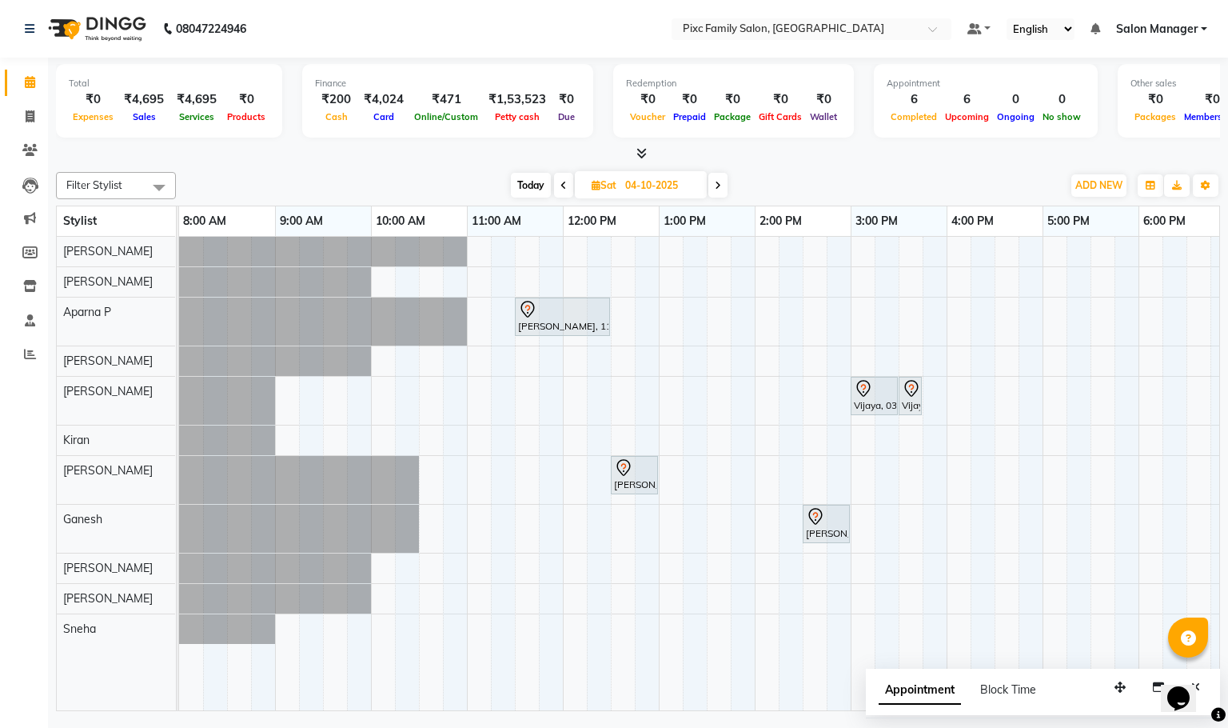
click at [866, 181] on div "[DATE] [DATE]" at bounding box center [619, 185] width 870 height 24
click at [528, 185] on span "Today" at bounding box center [531, 185] width 40 height 25
type input "02-10-2025"
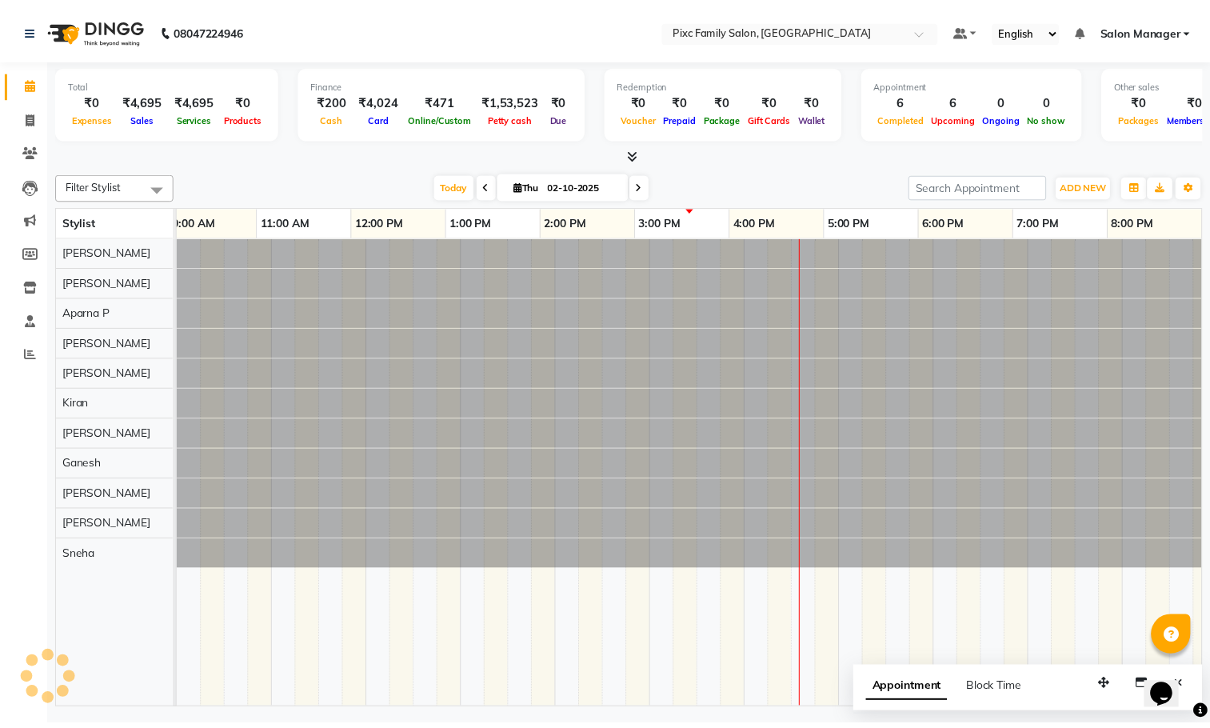
scroll to position [0, 111]
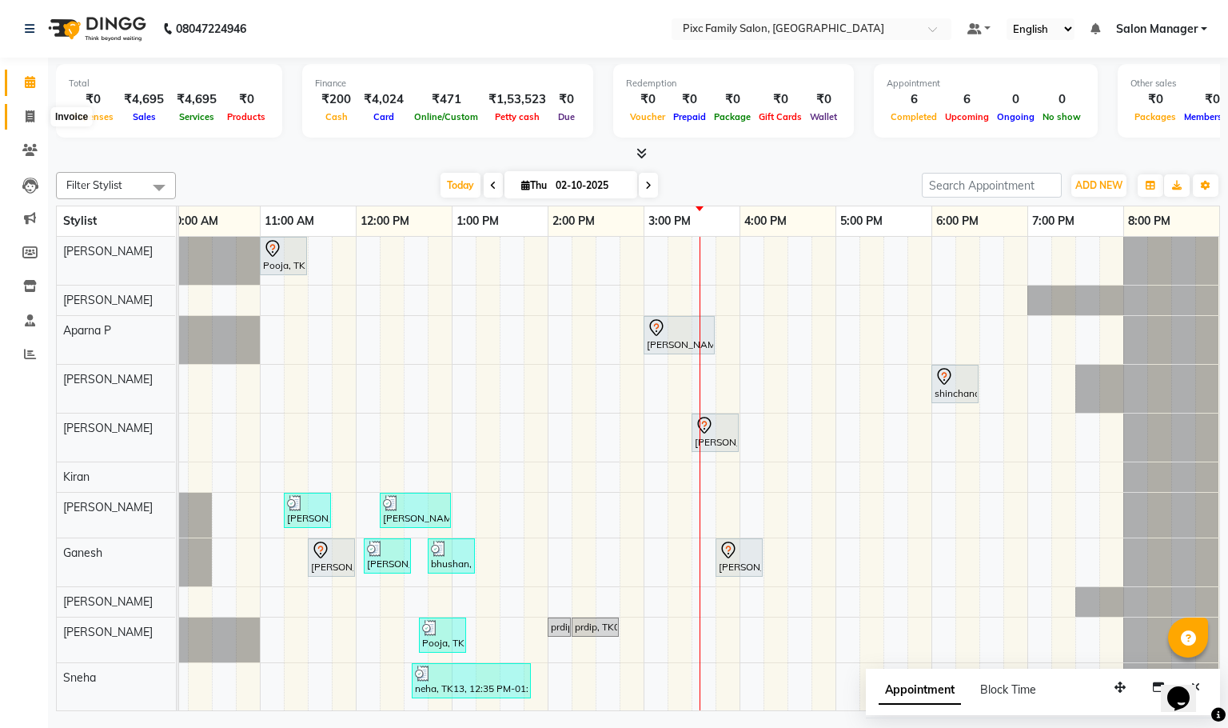
click at [27, 108] on span at bounding box center [30, 117] width 28 height 18
select select "3509"
select select "service"
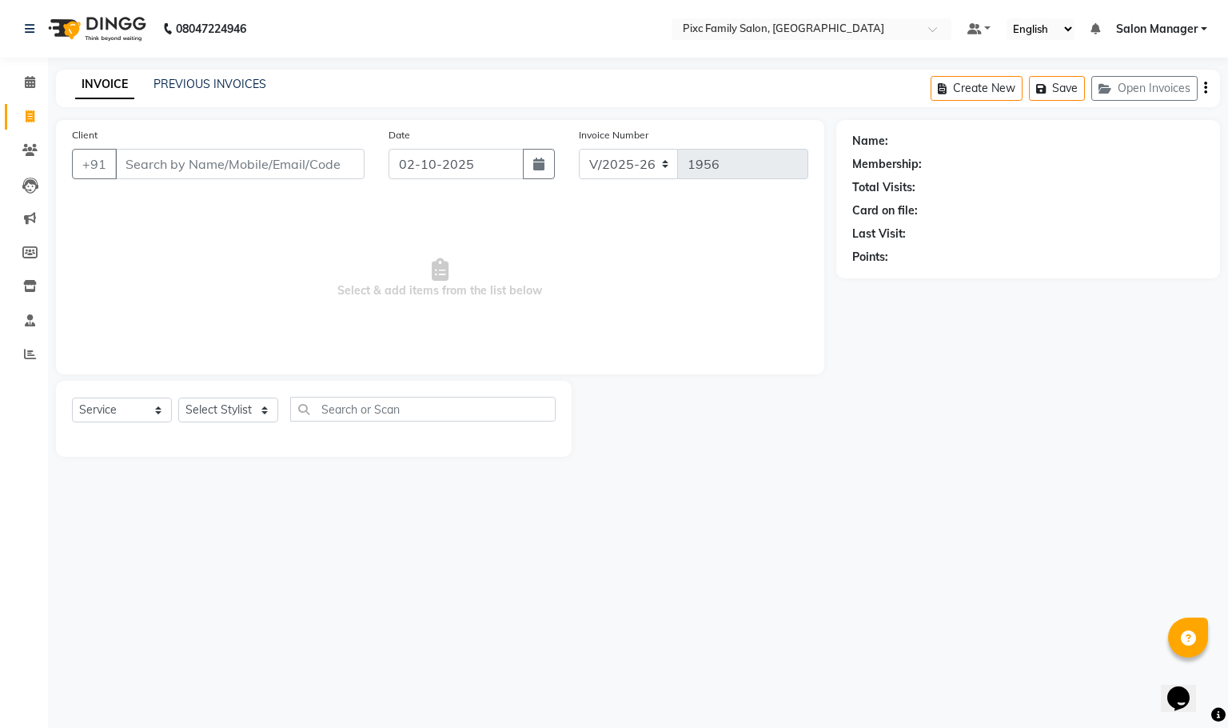
click at [279, 171] on input "Client" at bounding box center [239, 164] width 249 height 30
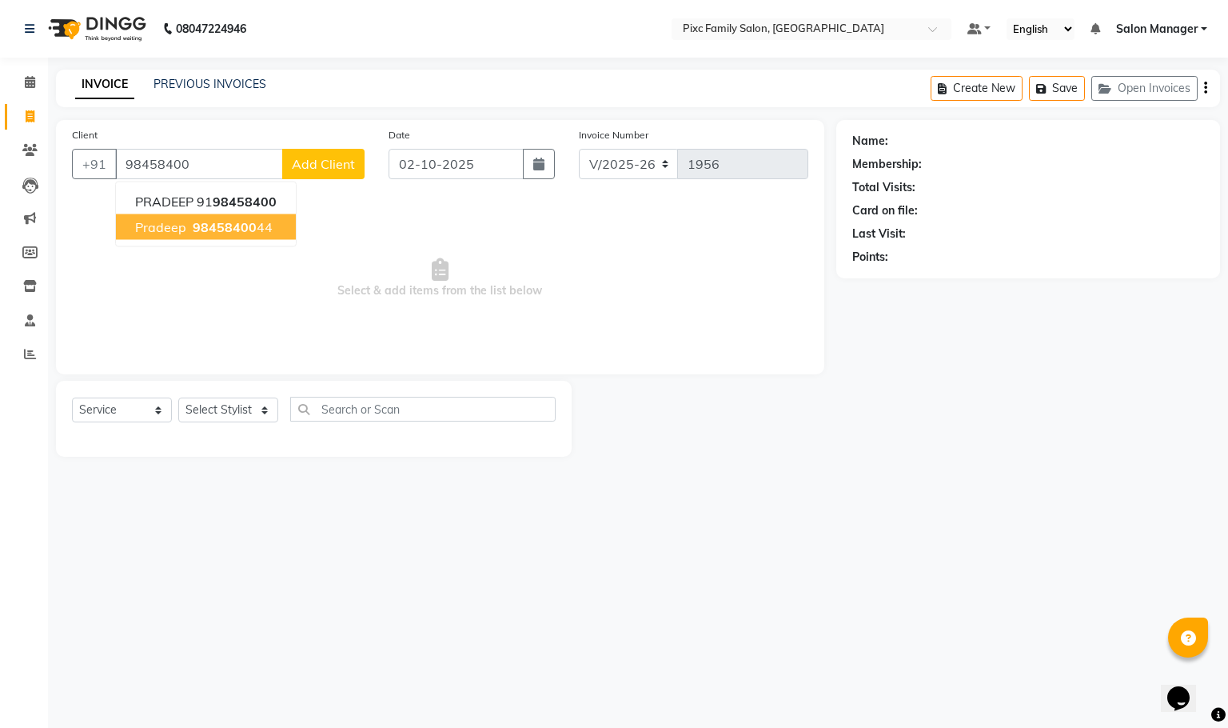
click at [209, 226] on span "98458400" at bounding box center [225, 227] width 64 height 16
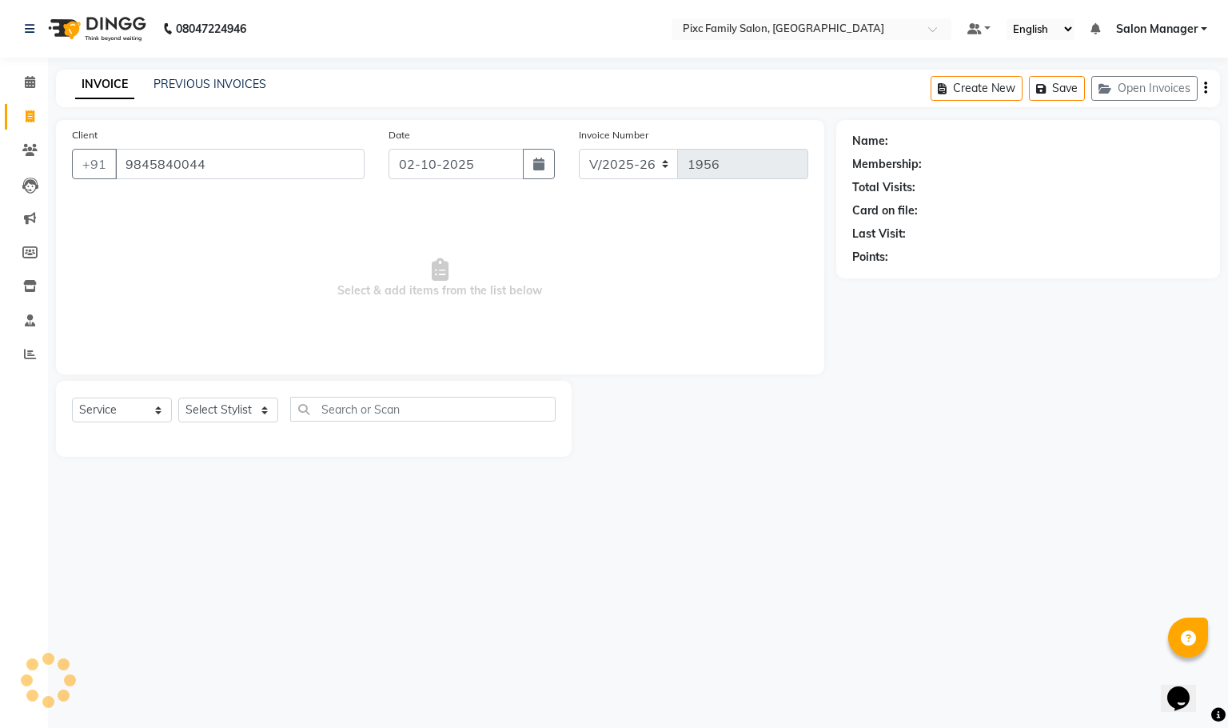
type input "9845840044"
select select "1: Object"
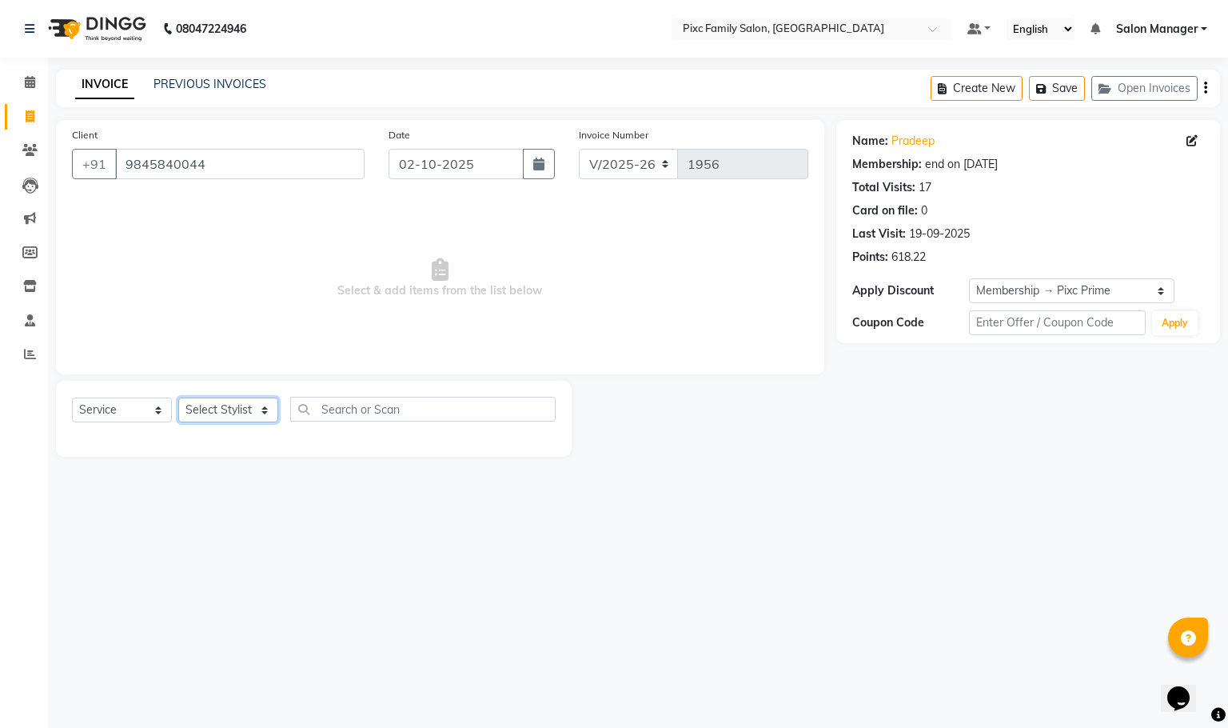
click at [237, 403] on select "Select Stylist [PERSON_NAME] [PERSON_NAME] [PERSON_NAME] Aparna P [PERSON_NAME]…" at bounding box center [228, 409] width 100 height 25
select select "66551"
click at [178, 398] on select "Select Stylist [PERSON_NAME] [PERSON_NAME] [PERSON_NAME] Aparna P [PERSON_NAME]…" at bounding box center [228, 409] width 100 height 25
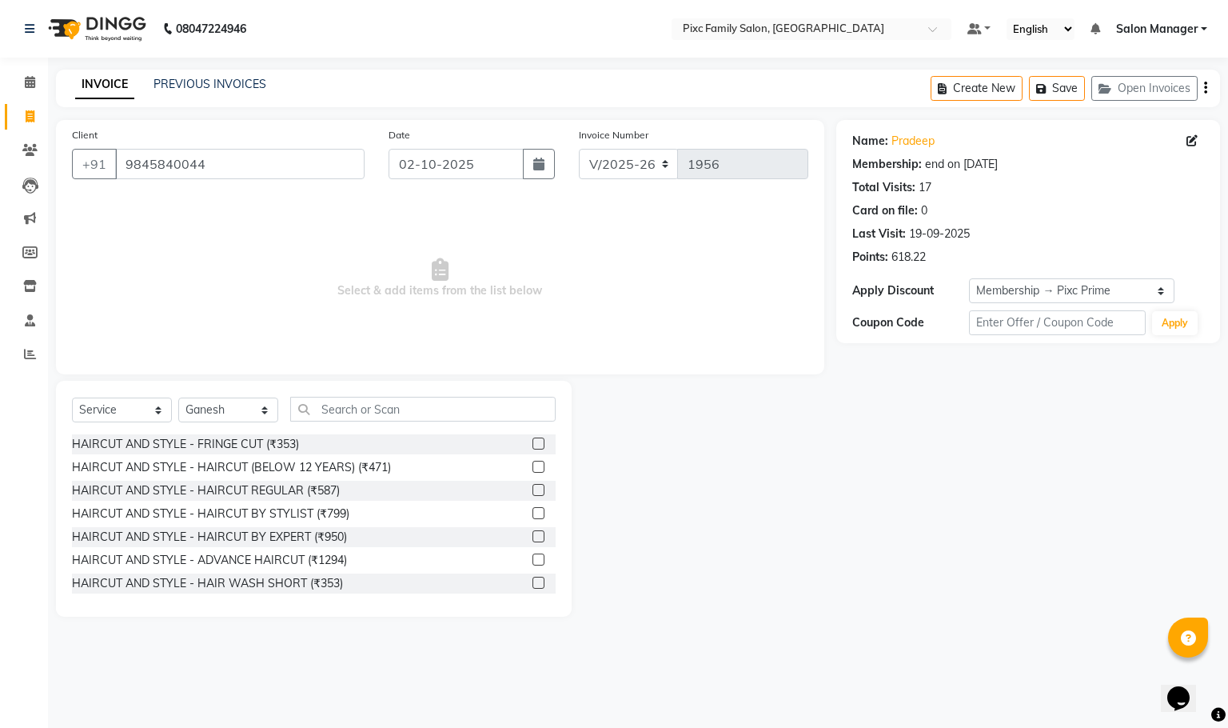
click at [406, 394] on div "Select Service Product Membership Package Voucher Prepaid Gift Card Select Styl…" at bounding box center [314, 499] width 516 height 236
click at [406, 397] on input "text" at bounding box center [422, 409] width 265 height 25
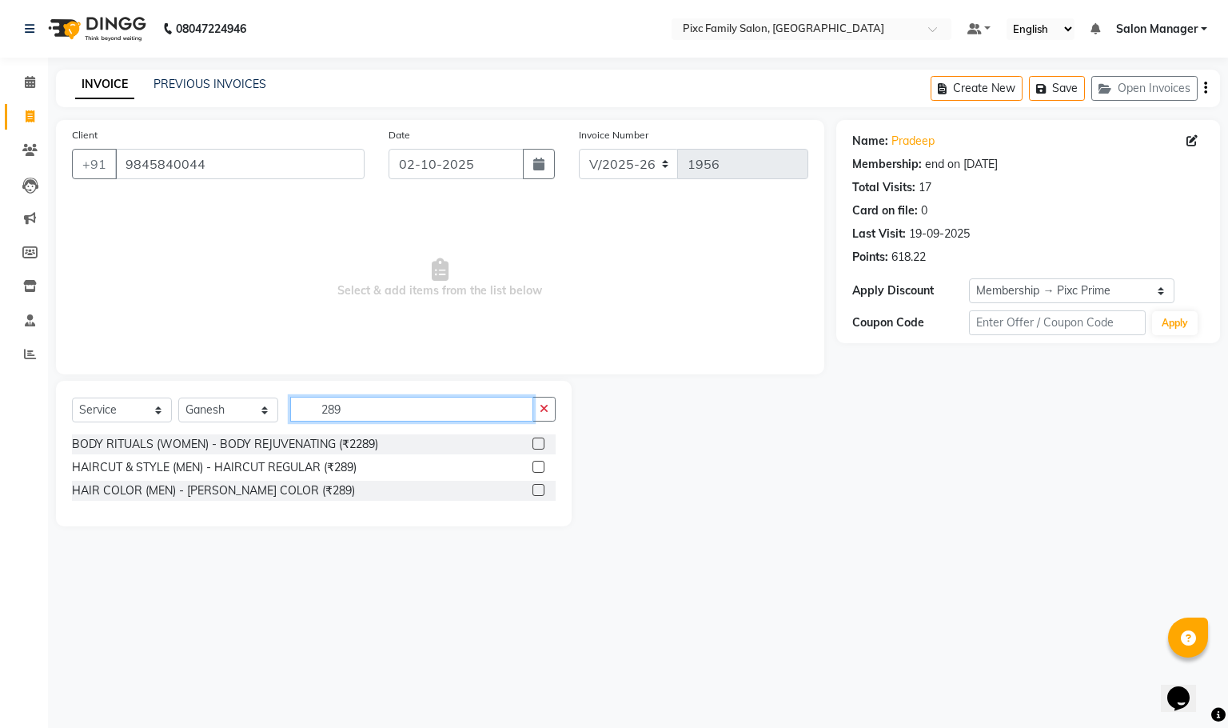
type input "289"
click at [535, 468] on label at bounding box center [538, 467] width 12 height 12
click at [535, 468] on input "checkbox" at bounding box center [537, 467] width 10 height 10
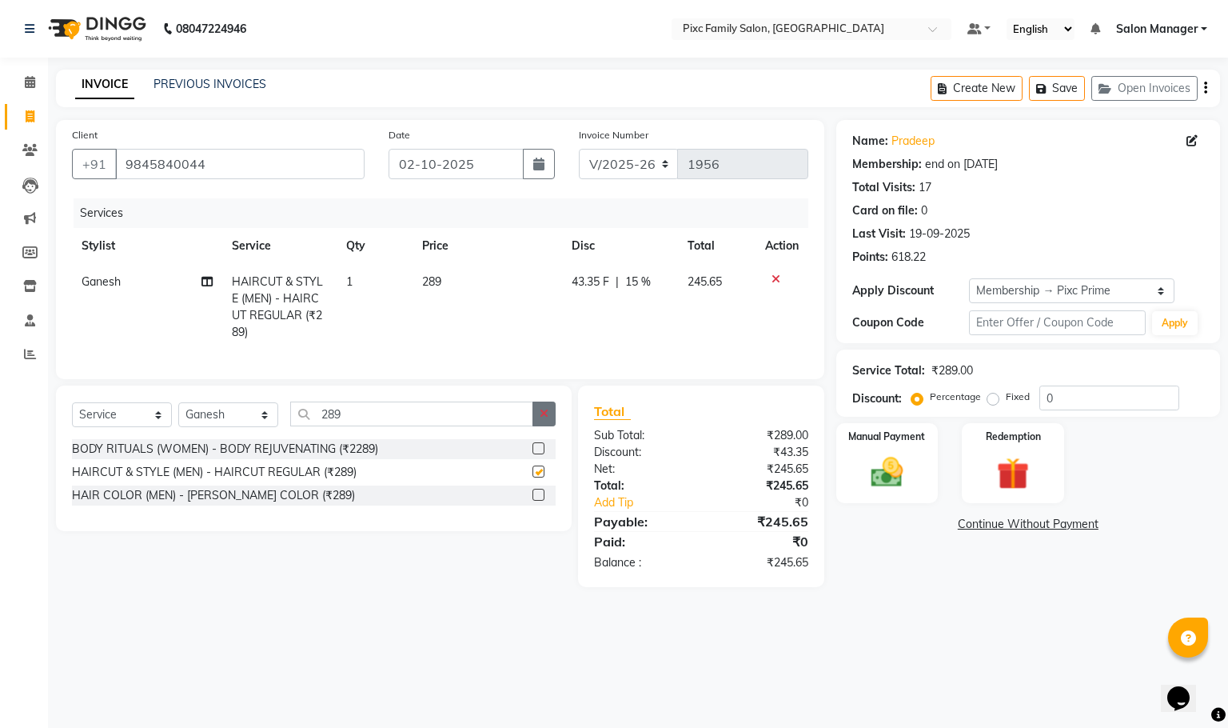
checkbox input "false"
click at [545, 419] on icon "button" at bounding box center [544, 413] width 9 height 11
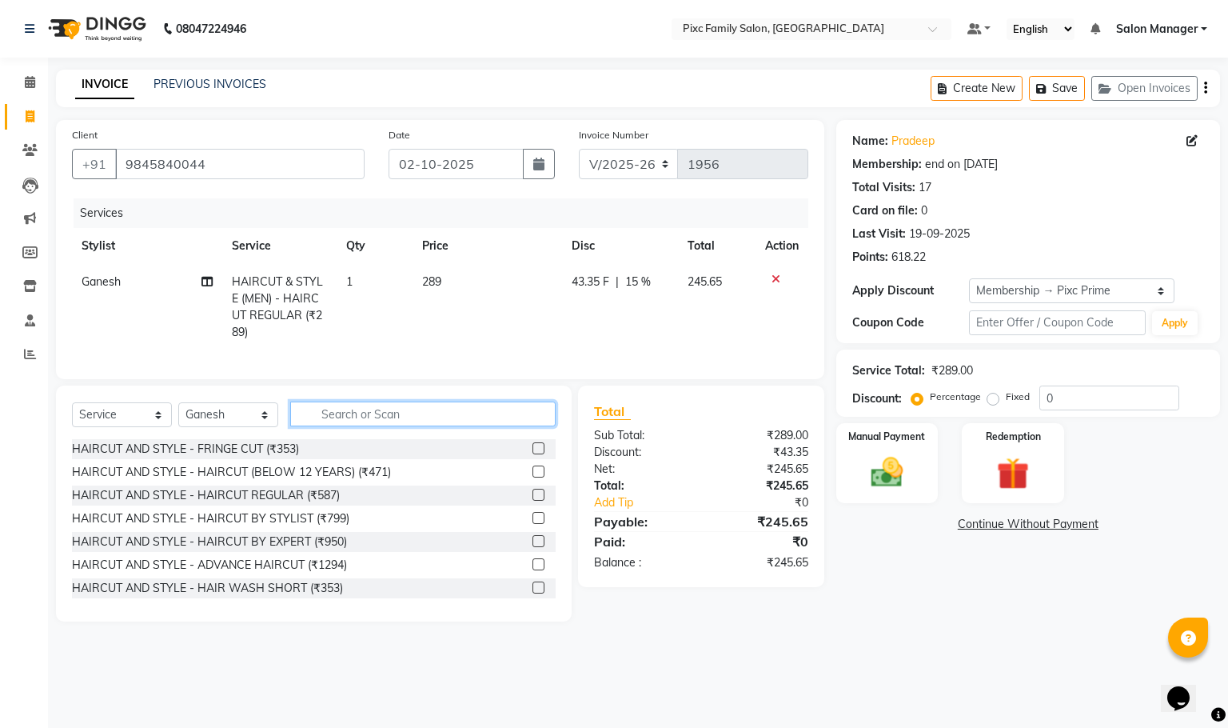
click at [499, 426] on input "text" at bounding box center [422, 413] width 265 height 25
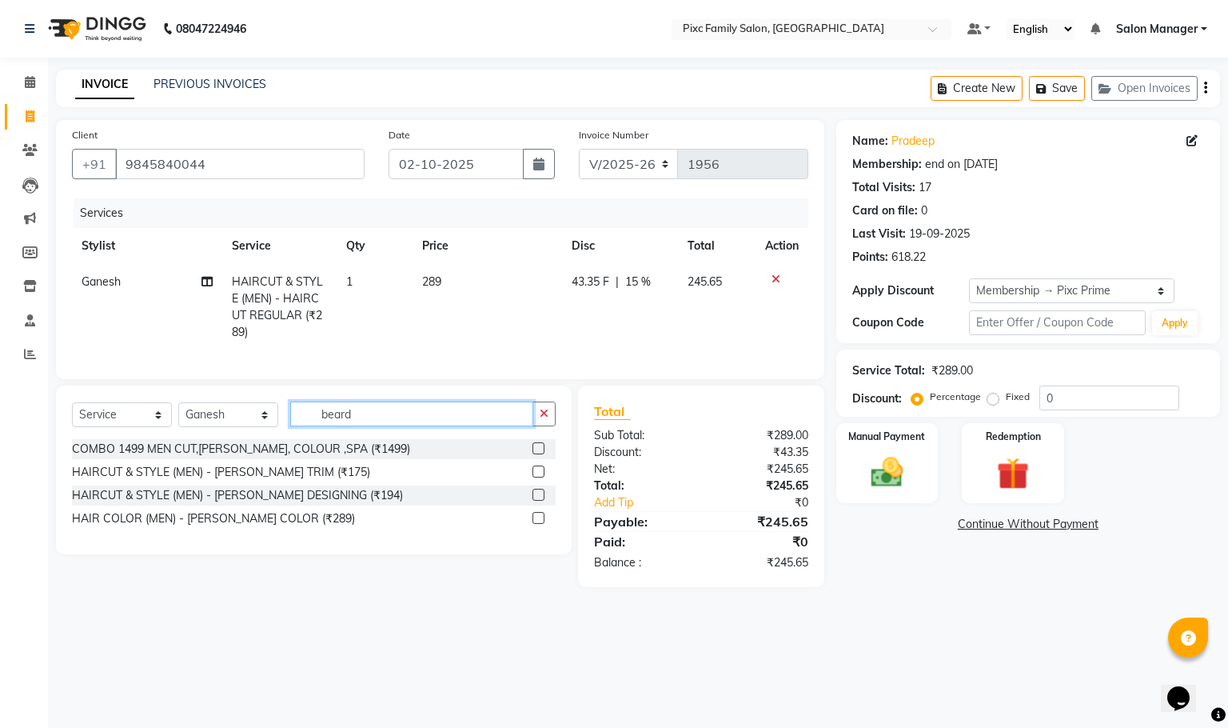
type input "beard"
click at [540, 477] on label at bounding box center [538, 471] width 12 height 12
click at [540, 477] on input "checkbox" at bounding box center [537, 472] width 10 height 10
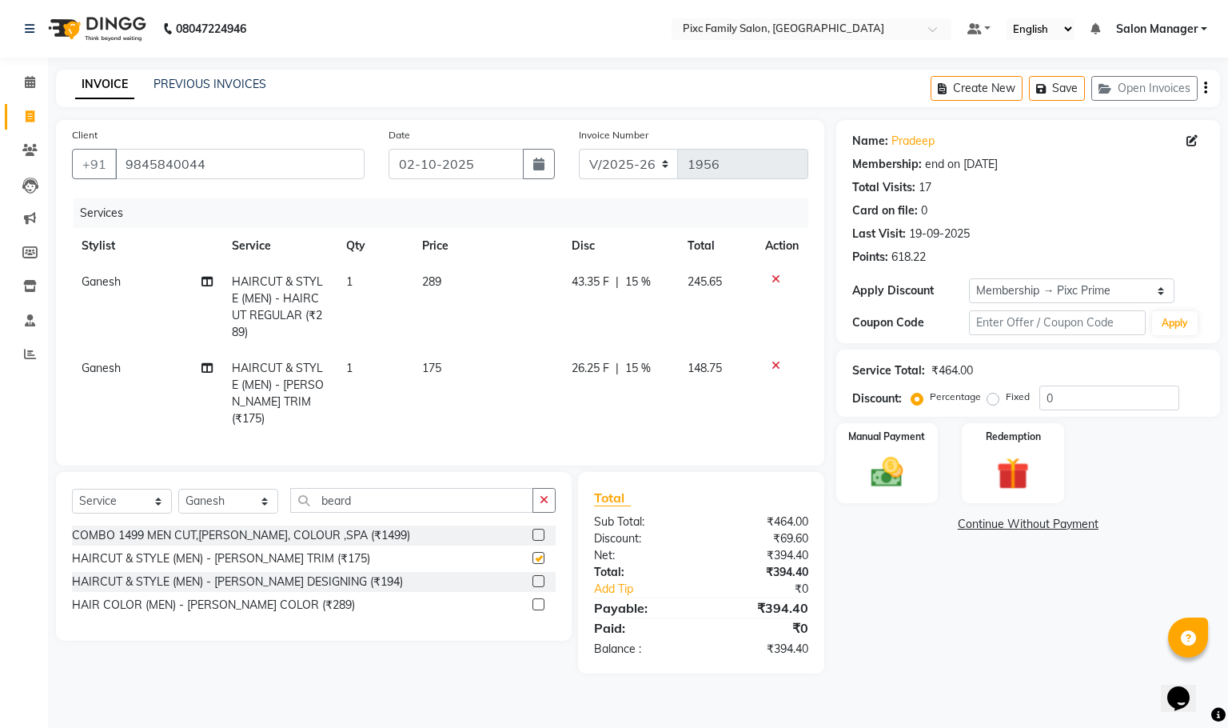
checkbox input "false"
click at [552, 500] on button "button" at bounding box center [543, 500] width 23 height 25
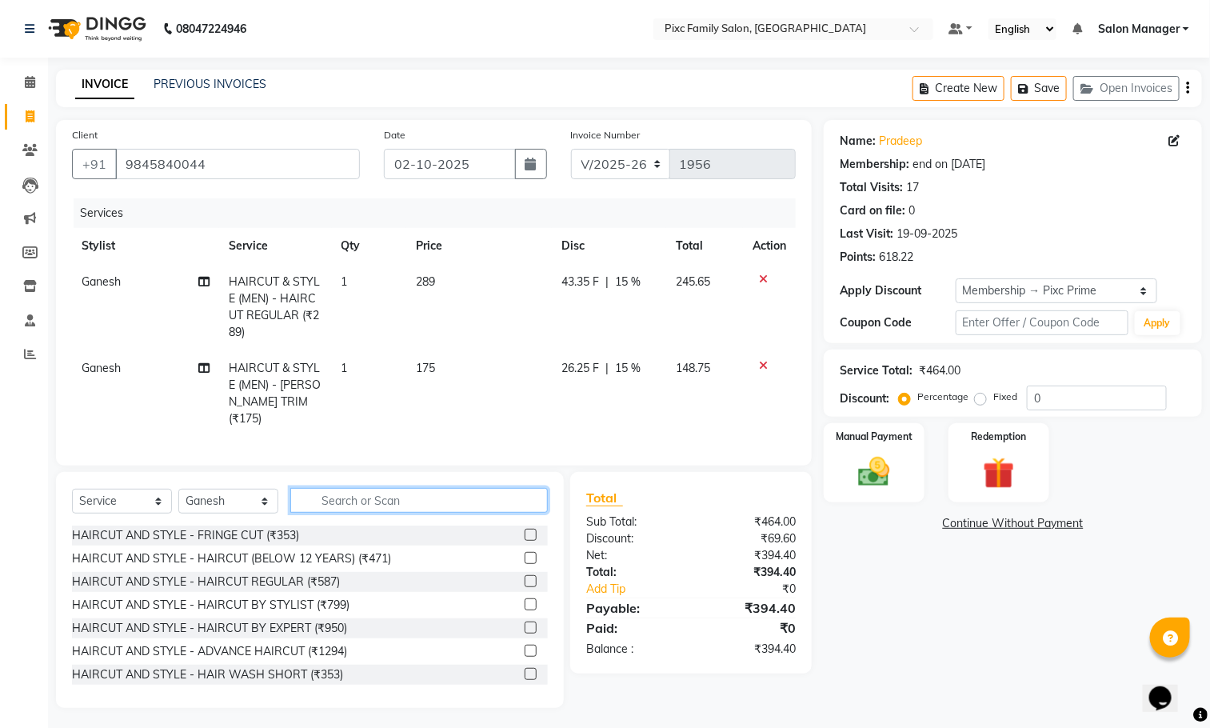
click at [509, 504] on input "text" at bounding box center [418, 500] width 257 height 25
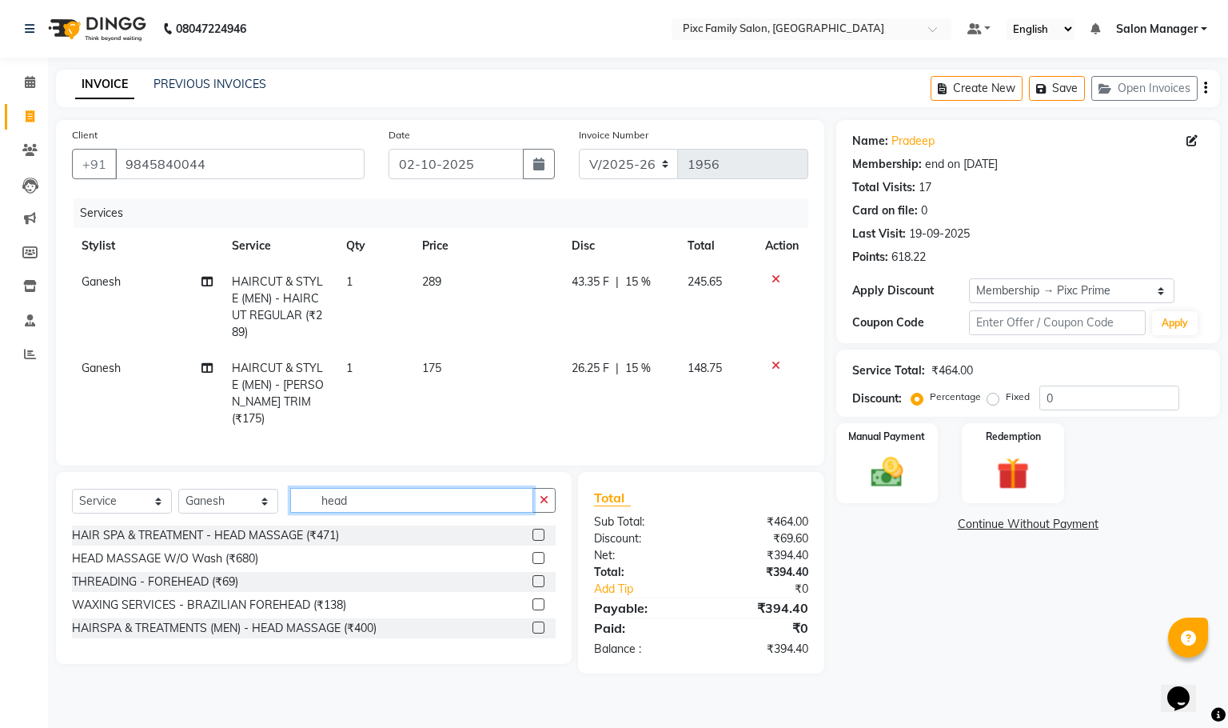
type input "head"
click at [535, 632] on label at bounding box center [538, 627] width 12 height 12
click at [535, 632] on input "checkbox" at bounding box center [537, 628] width 10 height 10
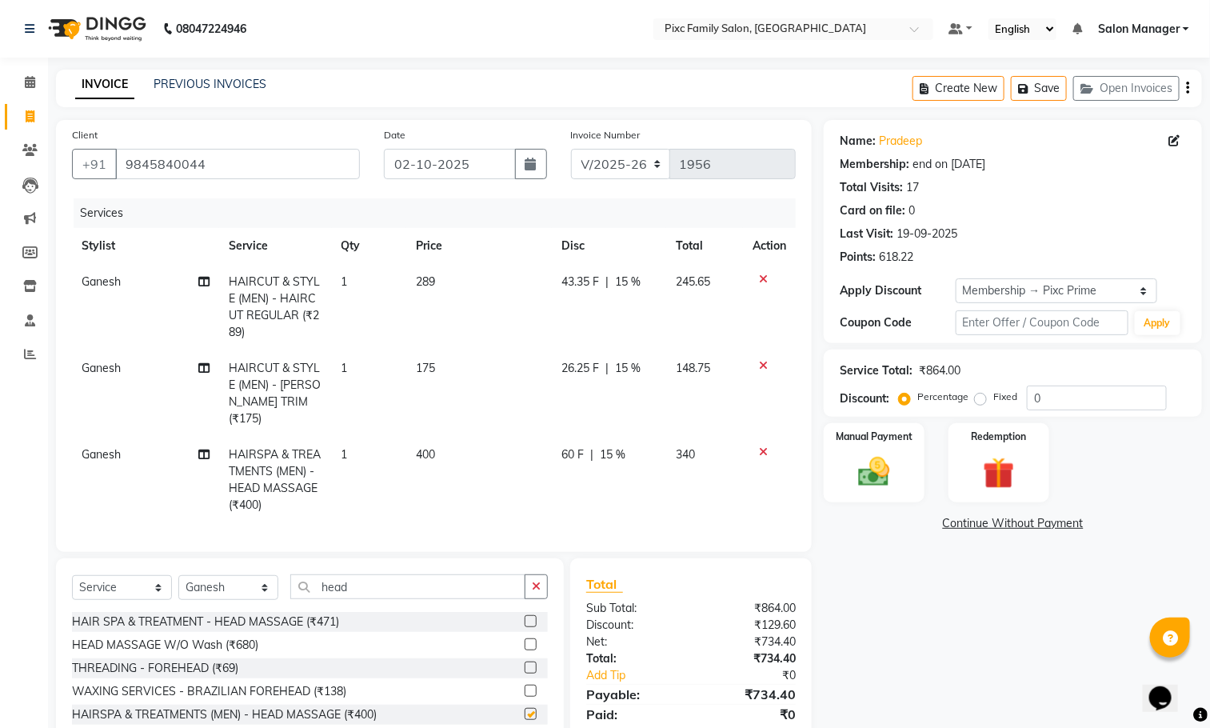
checkbox input "false"
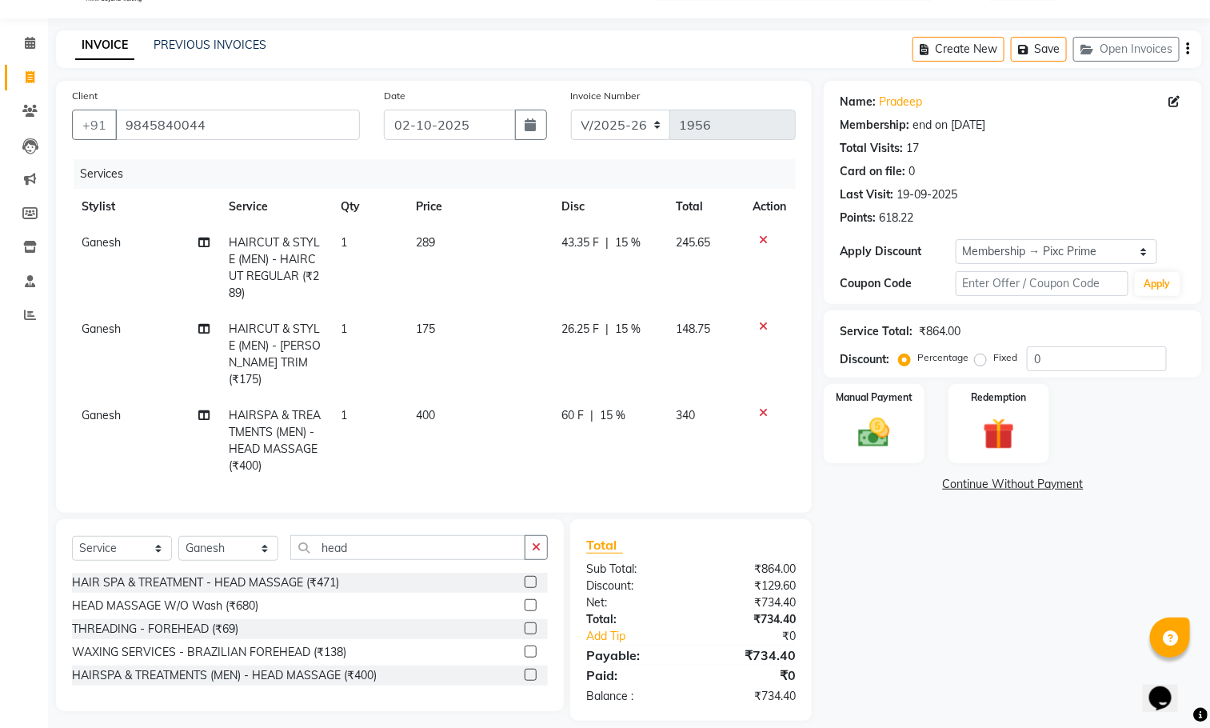
scroll to position [58, 0]
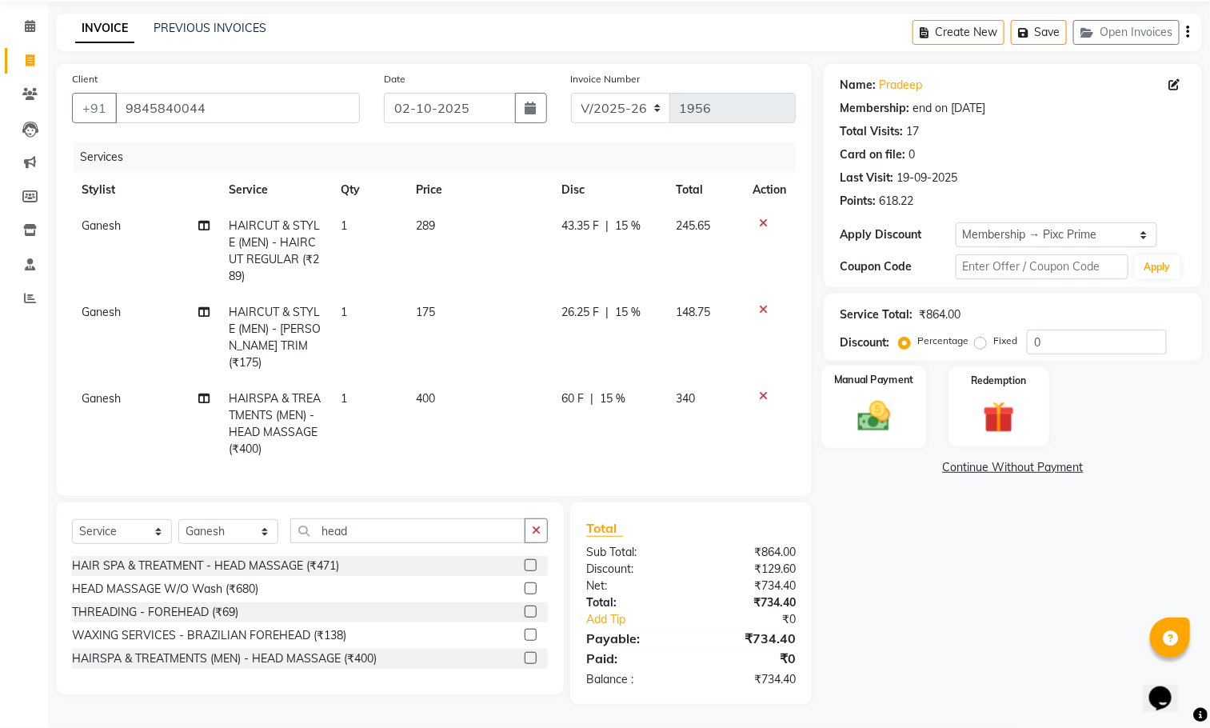
click at [898, 391] on div "Manual Payment" at bounding box center [874, 406] width 105 height 82
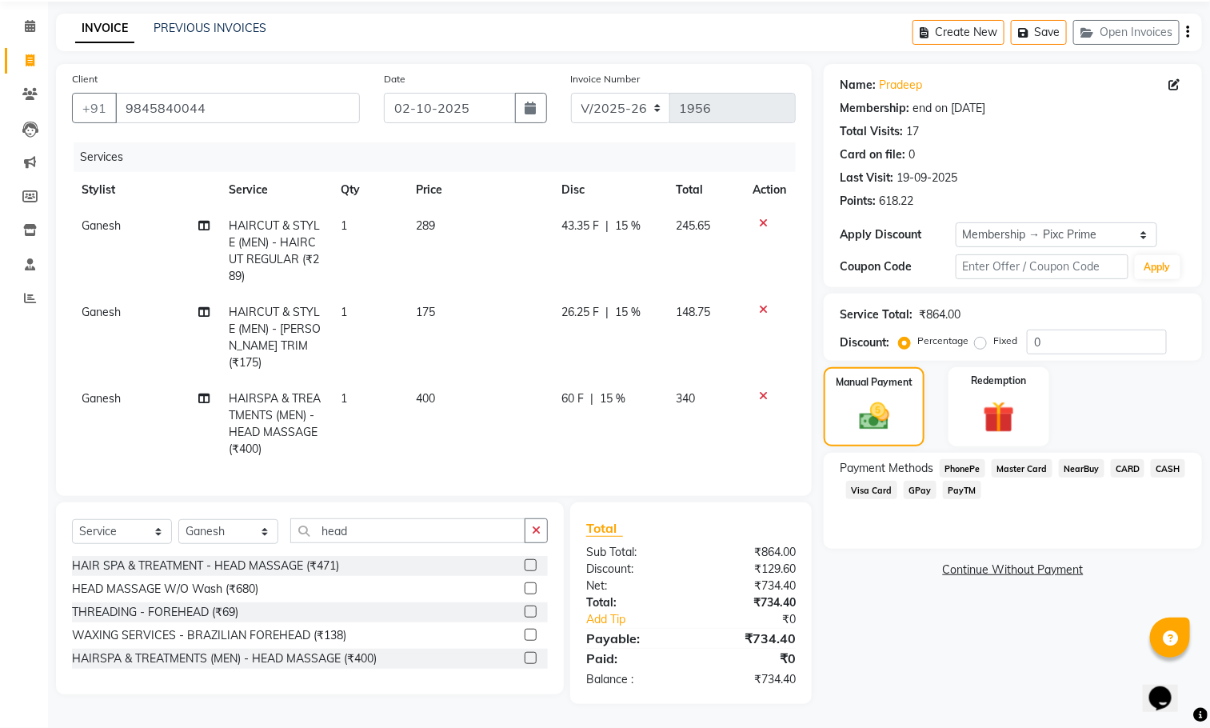
click at [528, 569] on label at bounding box center [530, 565] width 12 height 12
click at [528, 569] on input "checkbox" at bounding box center [529, 565] width 10 height 10
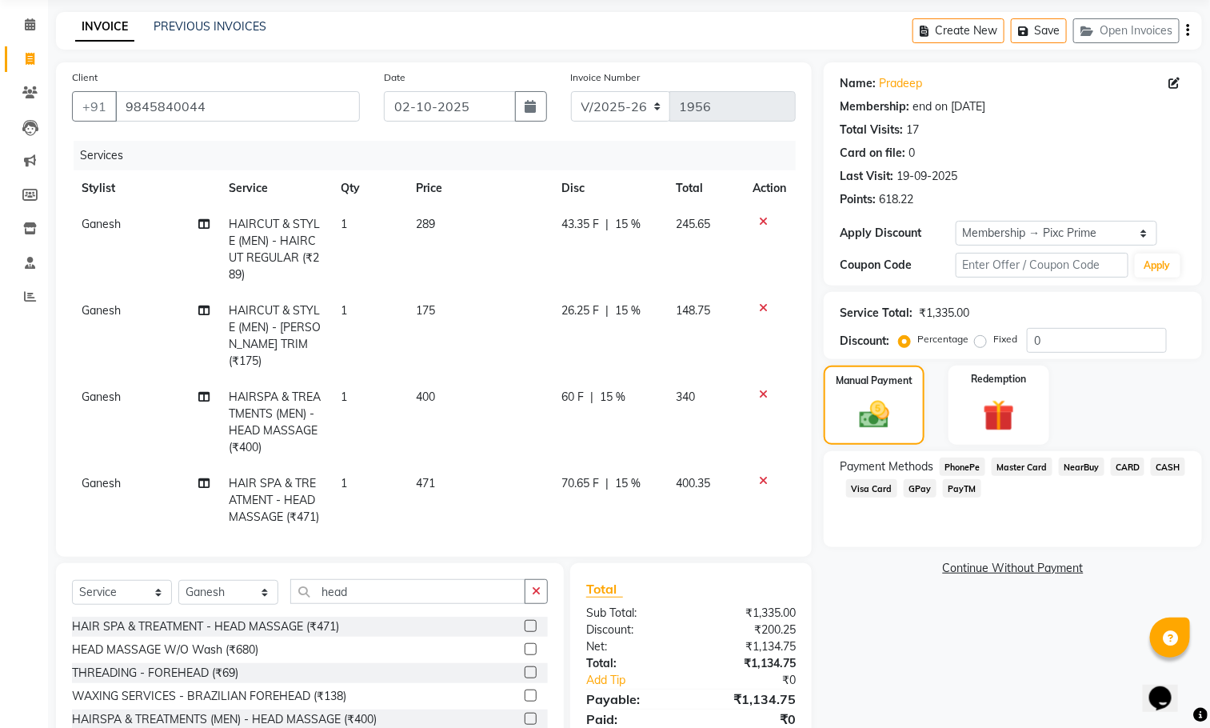
click at [759, 475] on icon at bounding box center [763, 480] width 9 height 11
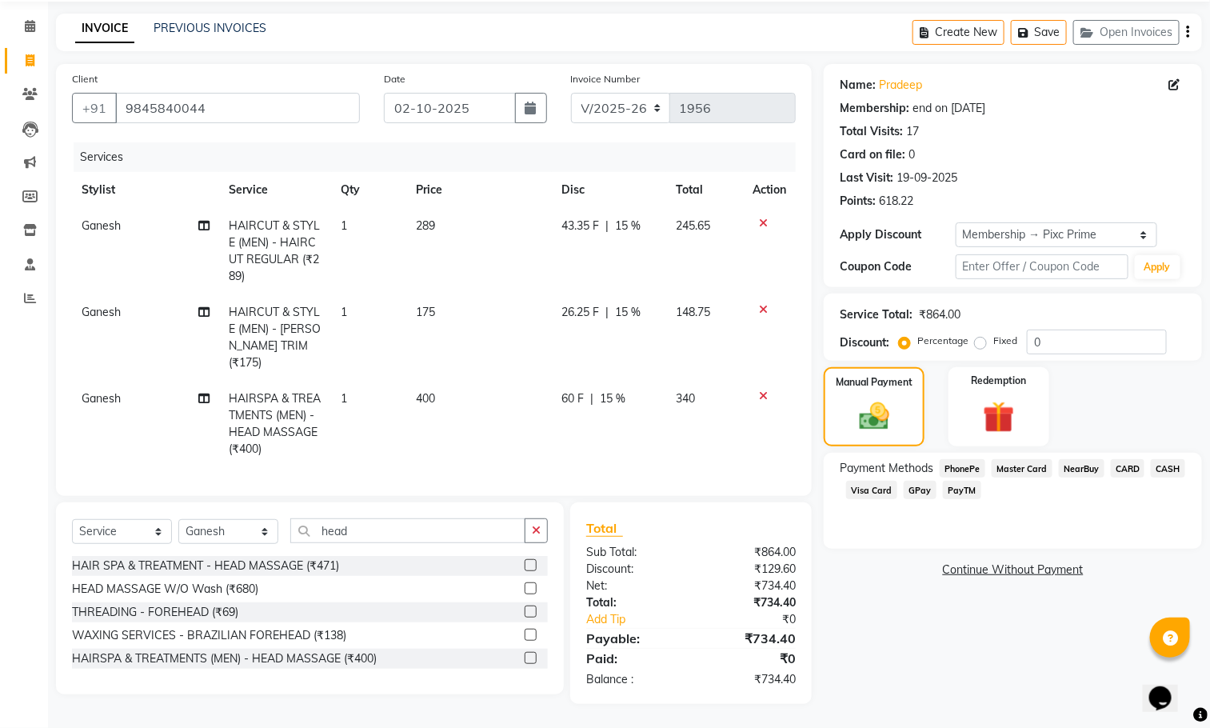
scroll to position [39, 0]
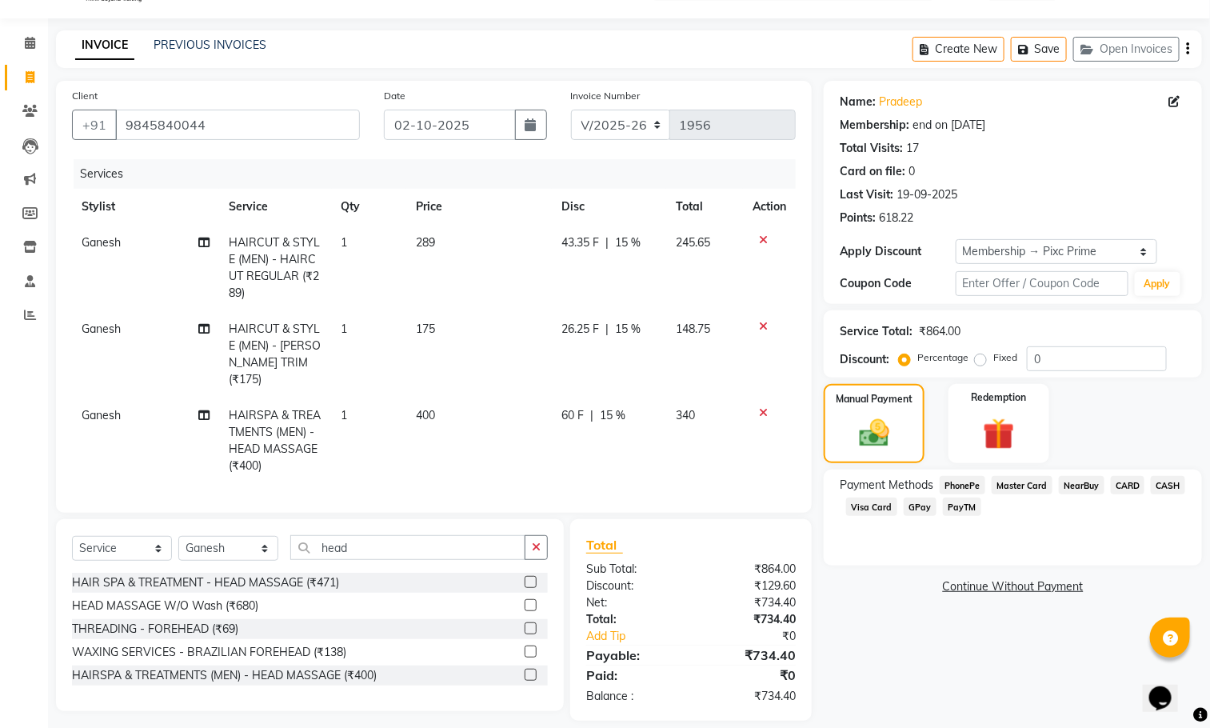
click at [761, 407] on icon at bounding box center [763, 412] width 9 height 11
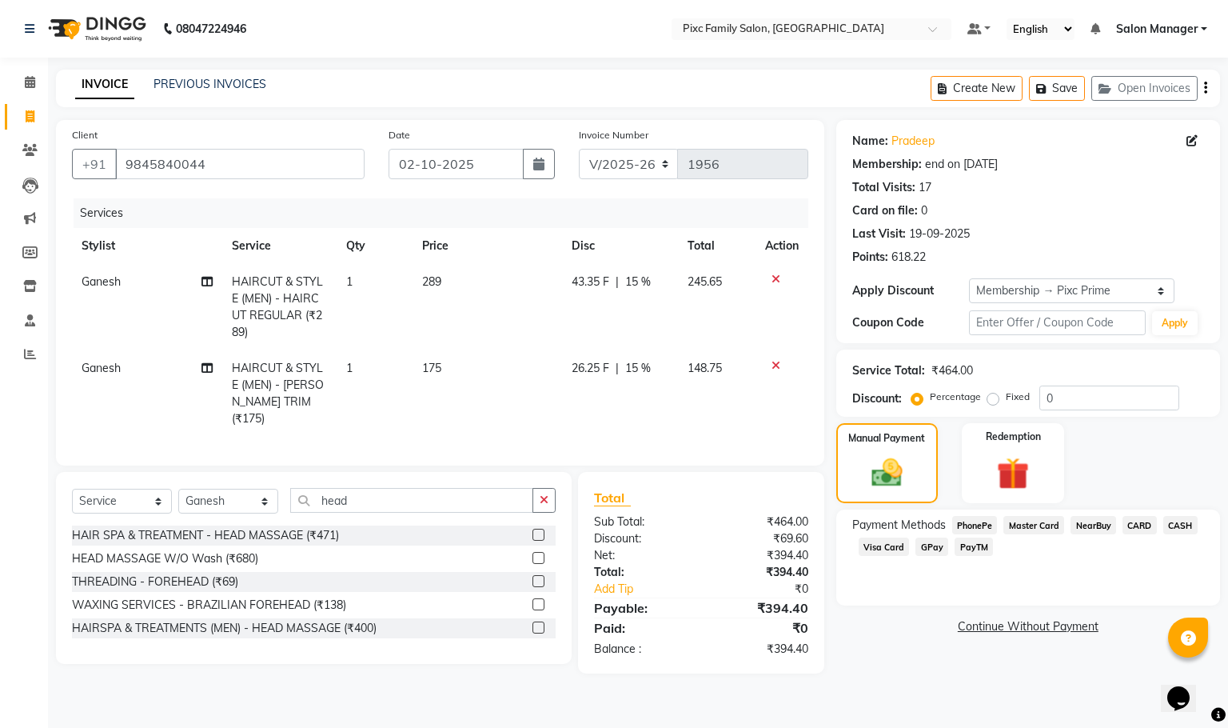
click at [540, 538] on label at bounding box center [538, 534] width 12 height 12
click at [540, 538] on input "checkbox" at bounding box center [537, 535] width 10 height 10
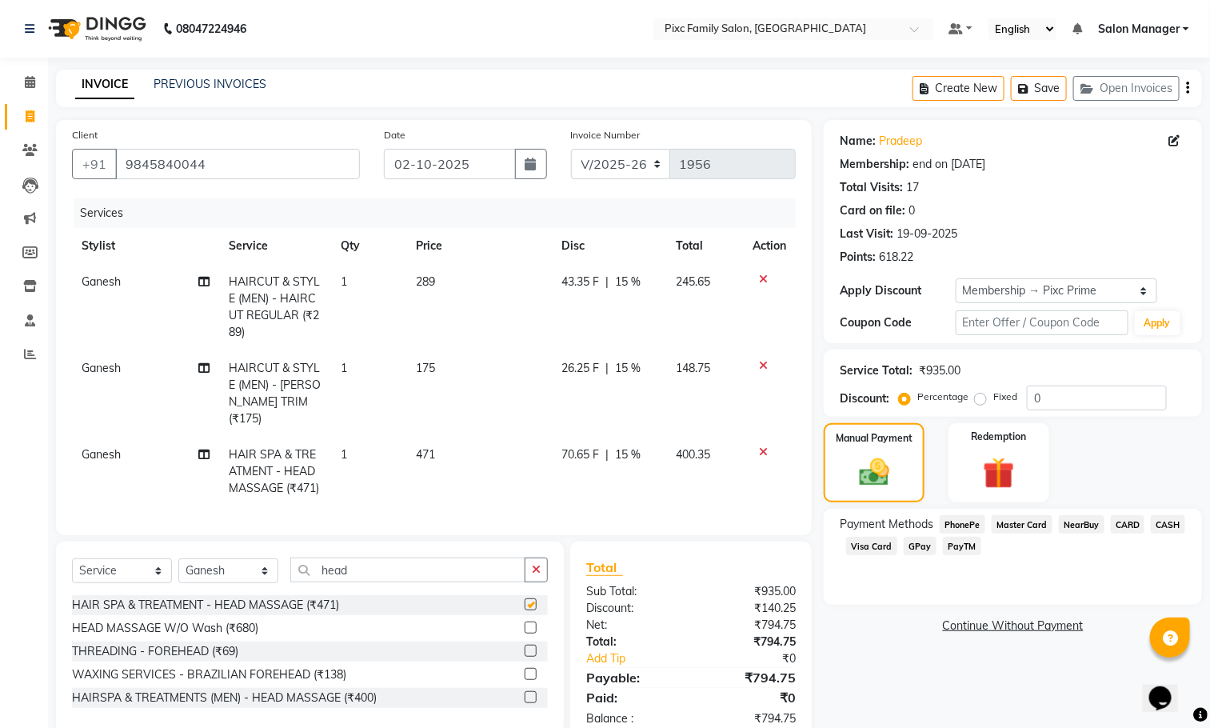
checkbox input "false"
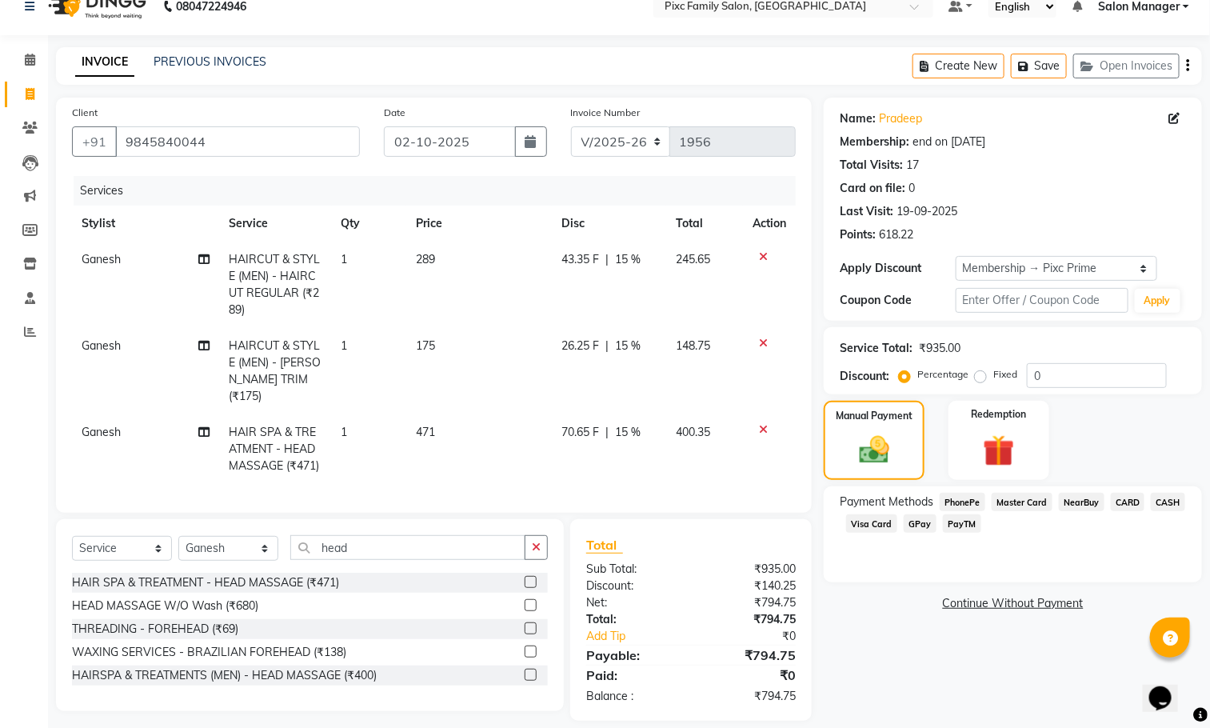
scroll to position [41, 0]
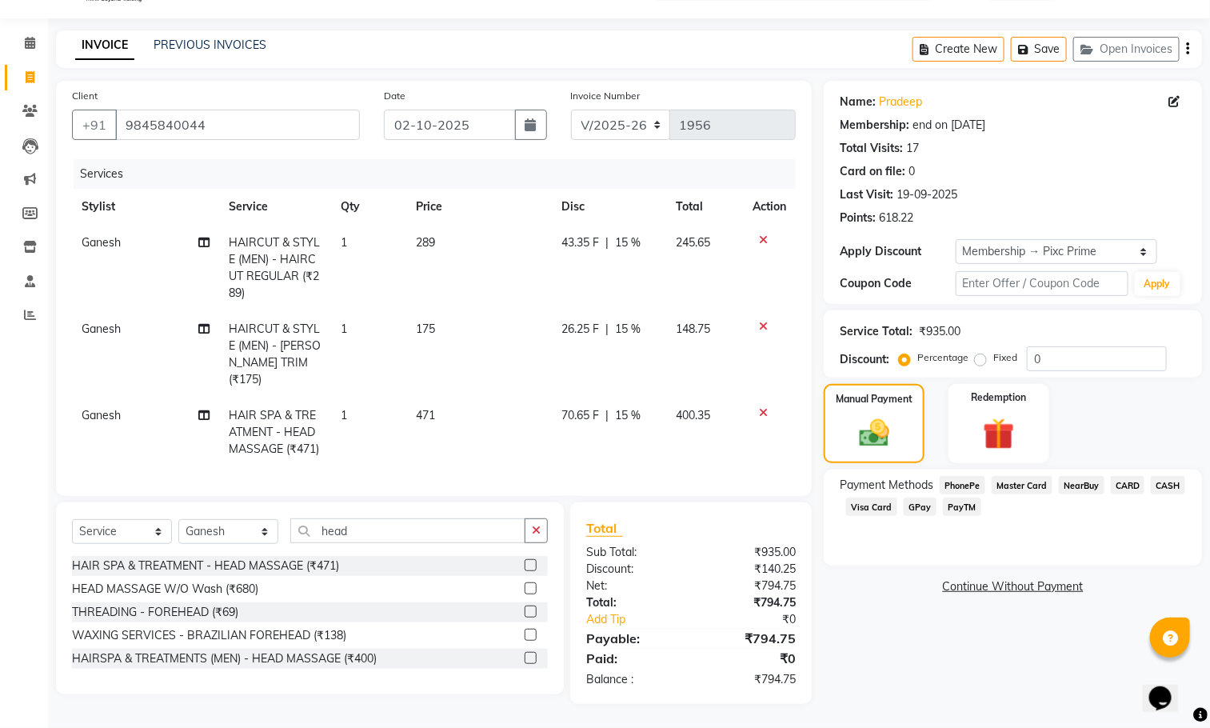
click at [904, 660] on div "Name: Pradeep Membership: end on [DATE] Total Visits: 17 Card on file: 0 Last V…" at bounding box center [1019, 392] width 390 height 623
click at [876, 632] on div "Name: Pradeep Membership: end on [DATE] Total Visits: 17 Card on file: 0 Last V…" at bounding box center [1019, 392] width 390 height 623
click at [958, 485] on span "PhonePe" at bounding box center [962, 485] width 46 height 18
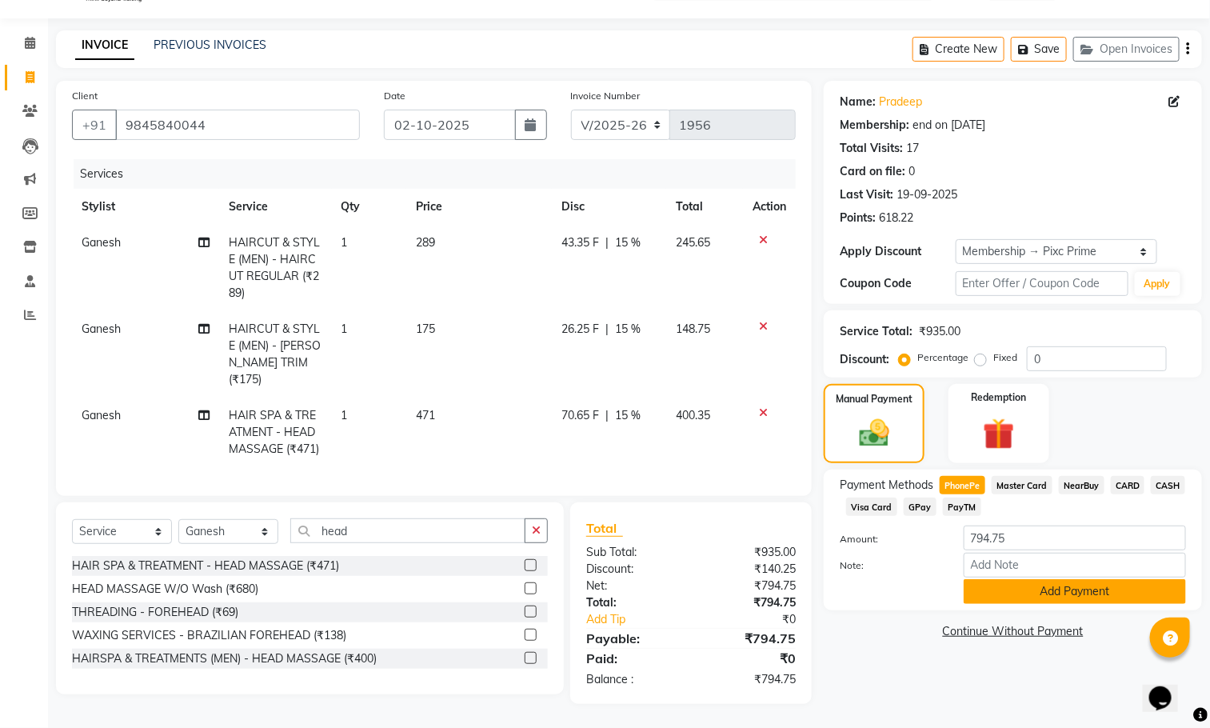
click at [1025, 588] on button "Add Payment" at bounding box center [1074, 591] width 222 height 25
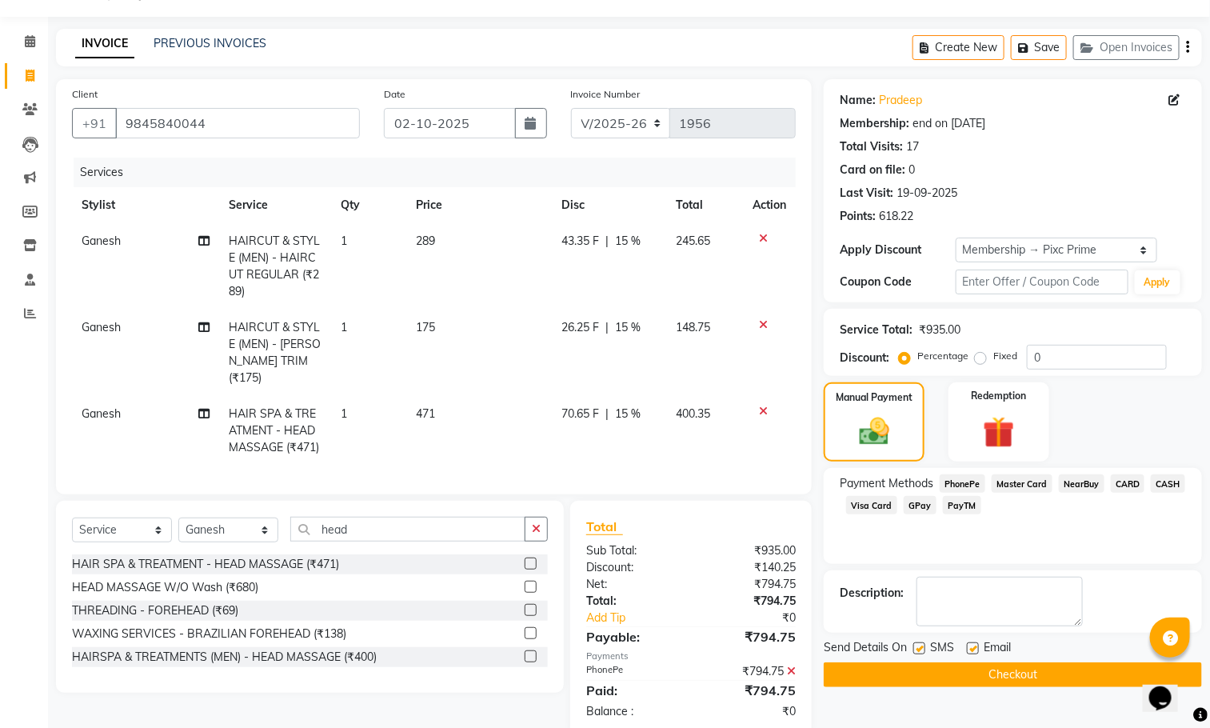
click at [967, 676] on button "Checkout" at bounding box center [1013, 674] width 378 height 25
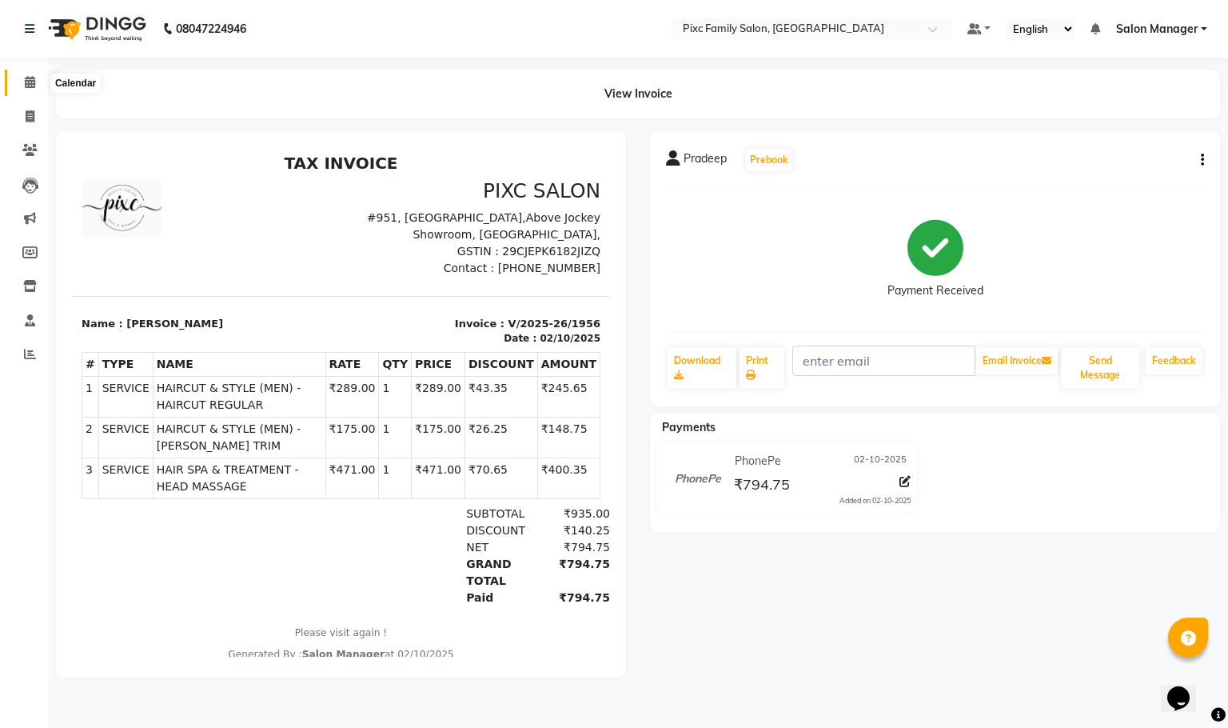
click at [26, 80] on icon at bounding box center [30, 82] width 10 height 12
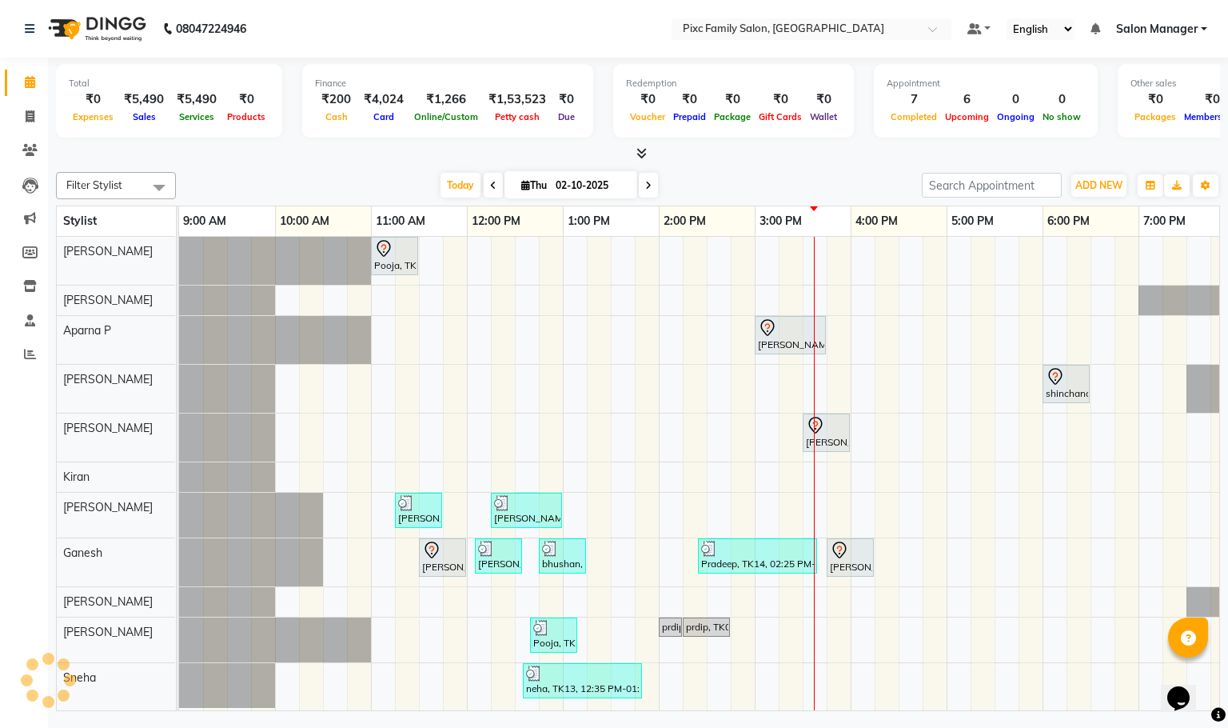
scroll to position [0, 111]
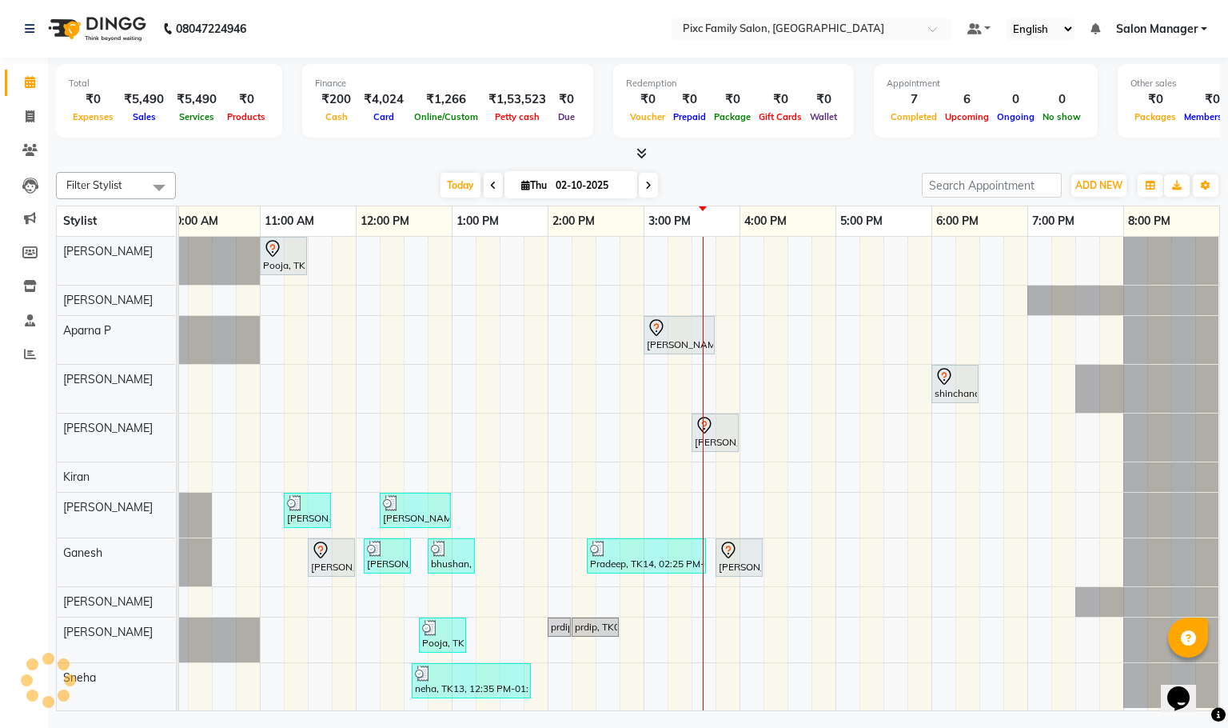
click at [391, 166] on div "Filter Stylist Select All [PERSON_NAME] [PERSON_NAME] [PERSON_NAME] Aparna P [P…" at bounding box center [638, 437] width 1164 height 545
drag, startPoint x: 820, startPoint y: 171, endPoint x: 804, endPoint y: 162, distance: 18.6
click at [814, 168] on div "Filter Stylist Select All [PERSON_NAME] [PERSON_NAME] [PERSON_NAME] Aparna P [P…" at bounding box center [638, 437] width 1164 height 545
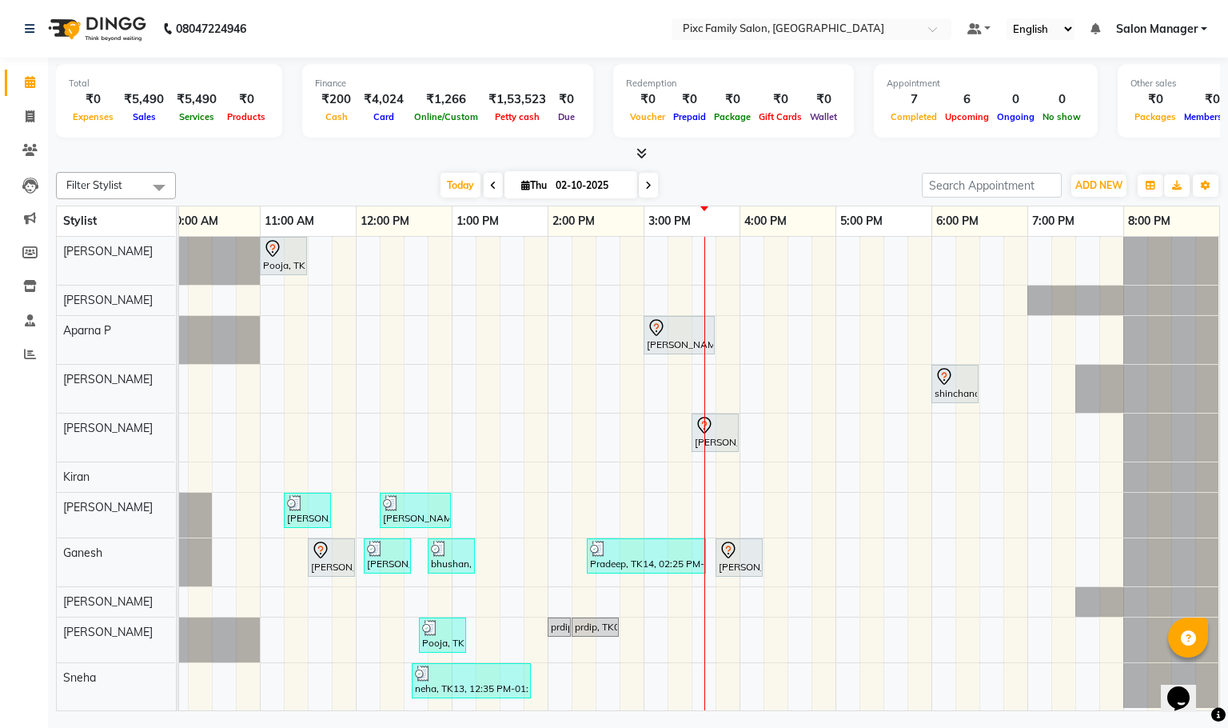
click at [777, 159] on div at bounding box center [638, 154] width 1164 height 17
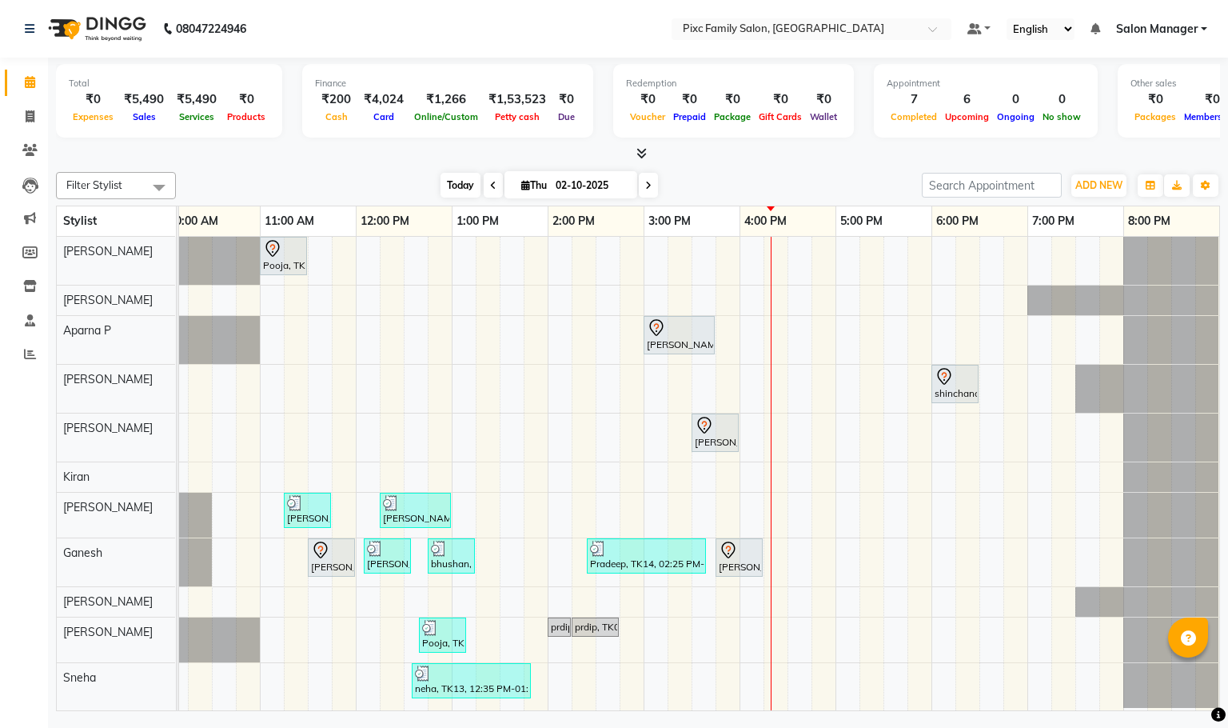
click at [461, 183] on span "Today" at bounding box center [461, 185] width 40 height 25
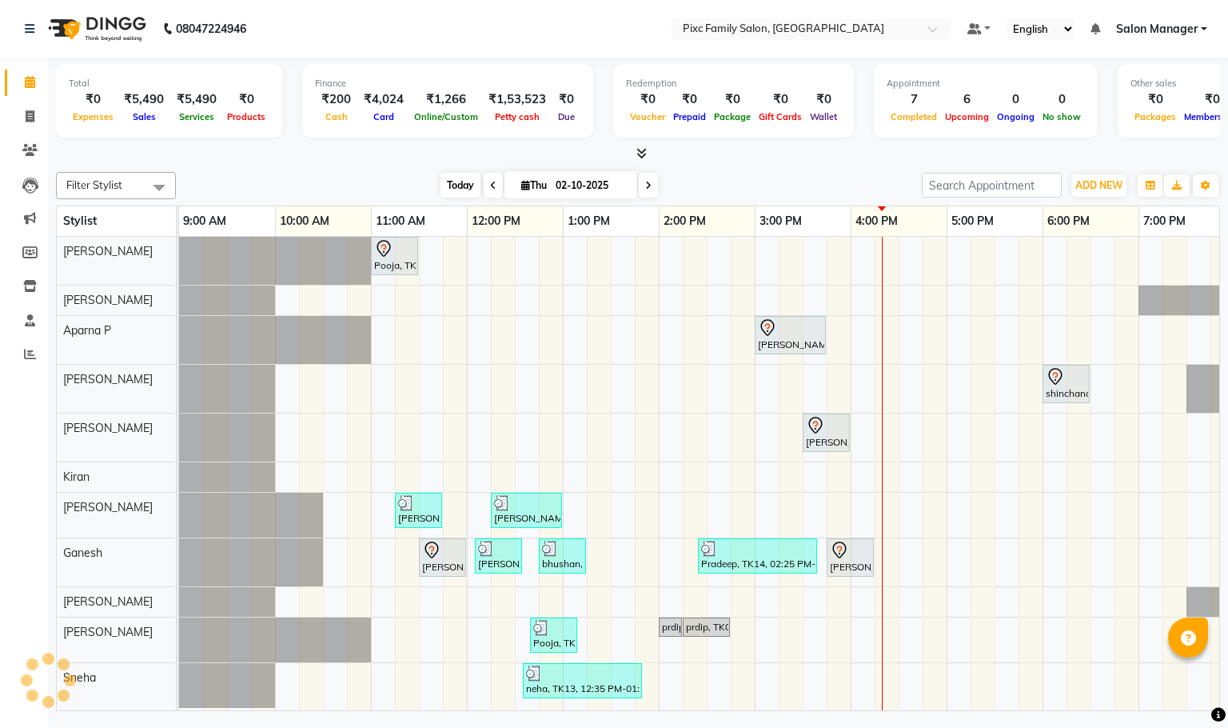
scroll to position [0, 111]
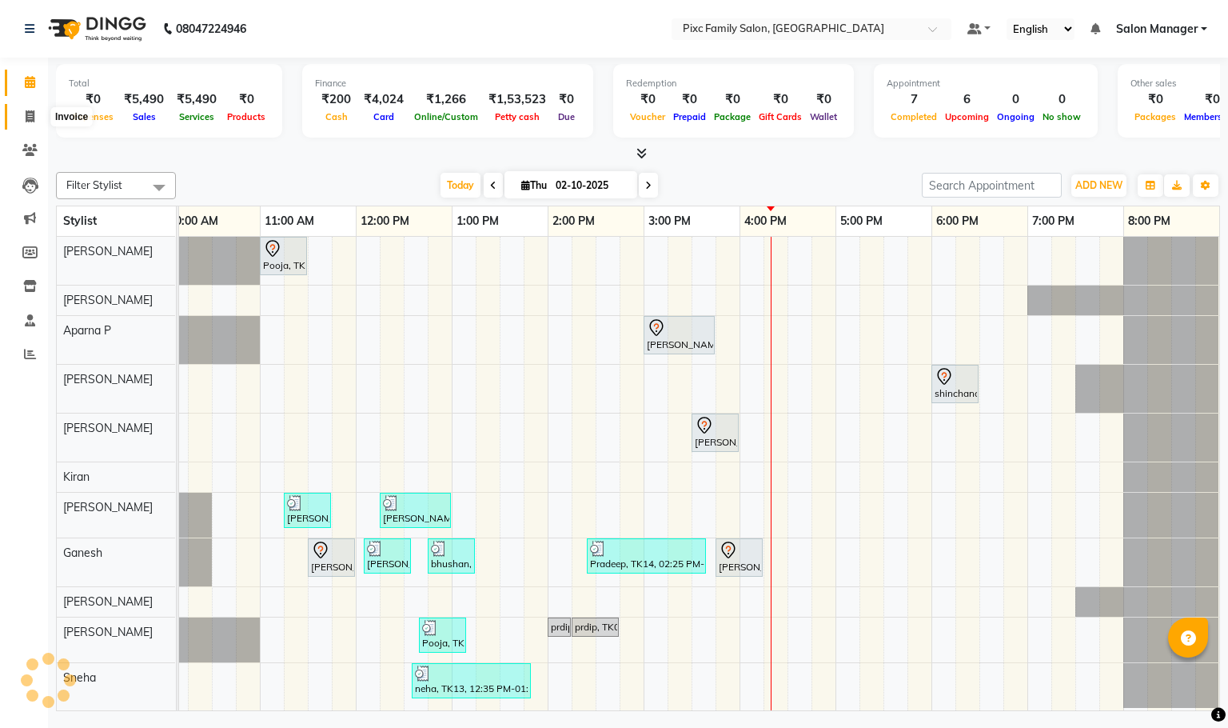
click at [37, 110] on span at bounding box center [30, 117] width 28 height 18
select select "3509"
select select "service"
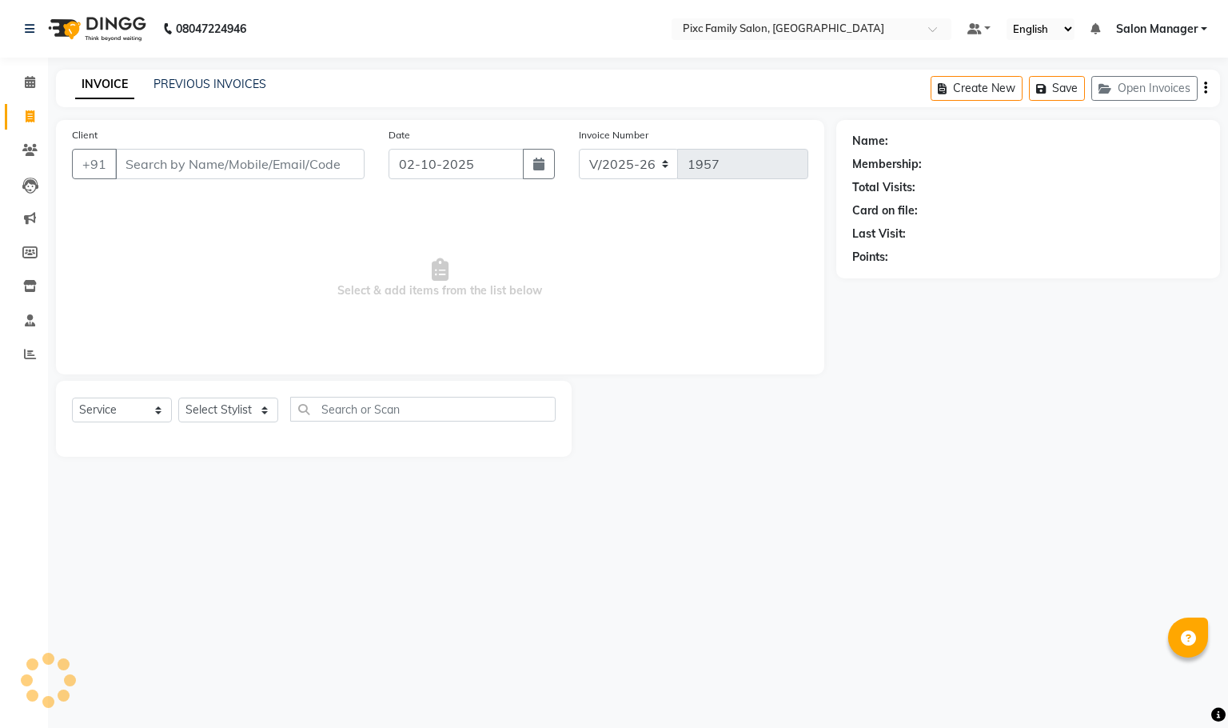
click at [242, 156] on input "Client" at bounding box center [239, 164] width 249 height 30
type input "9148182368"
click at [314, 170] on span "Add Client" at bounding box center [323, 164] width 63 height 16
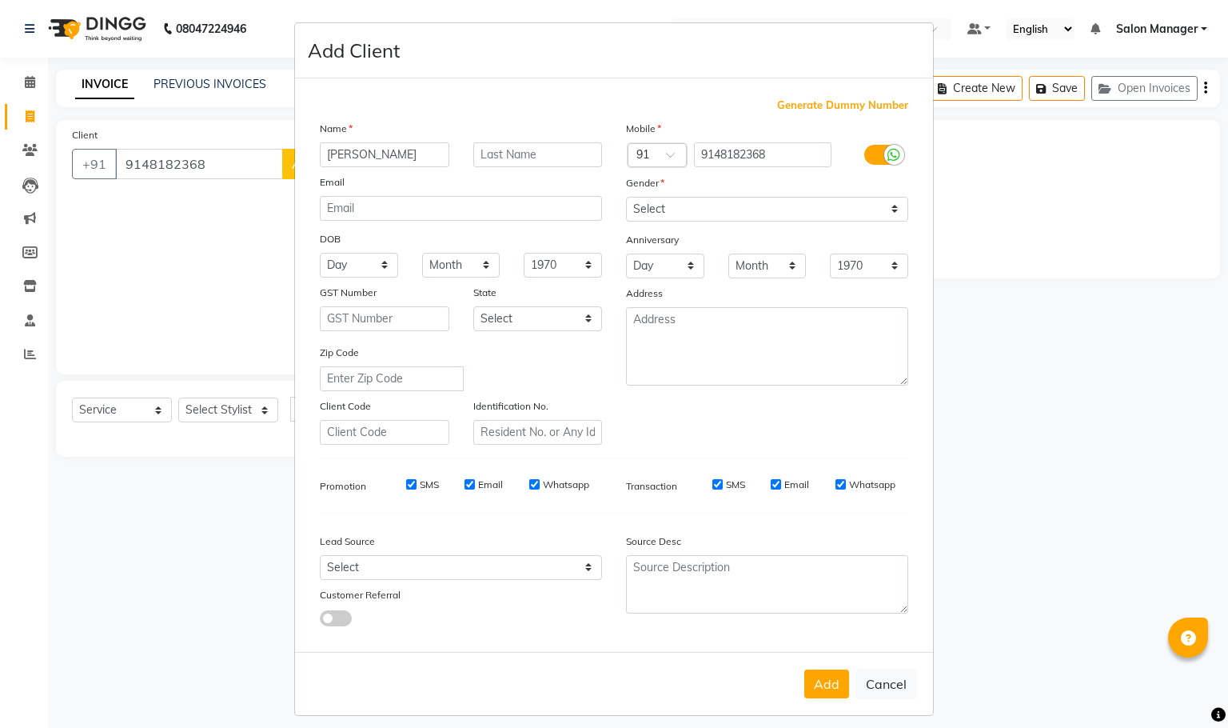
type input "[PERSON_NAME]"
click at [712, 209] on select "Select [DEMOGRAPHIC_DATA] [DEMOGRAPHIC_DATA] Other Prefer Not To Say" at bounding box center [767, 209] width 282 height 25
select select "[DEMOGRAPHIC_DATA]"
click at [626, 197] on select "Select [DEMOGRAPHIC_DATA] [DEMOGRAPHIC_DATA] Other Prefer Not To Say" at bounding box center [767, 209] width 282 height 25
click at [816, 676] on button "Add" at bounding box center [826, 683] width 45 height 29
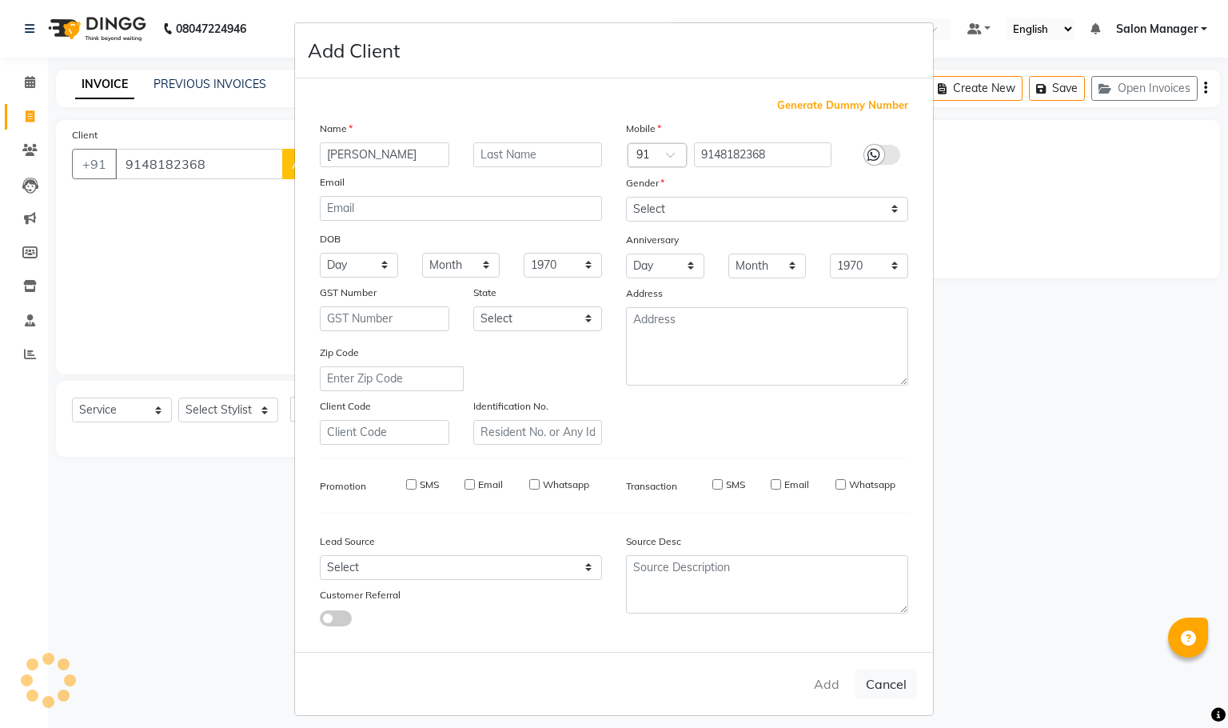
select select
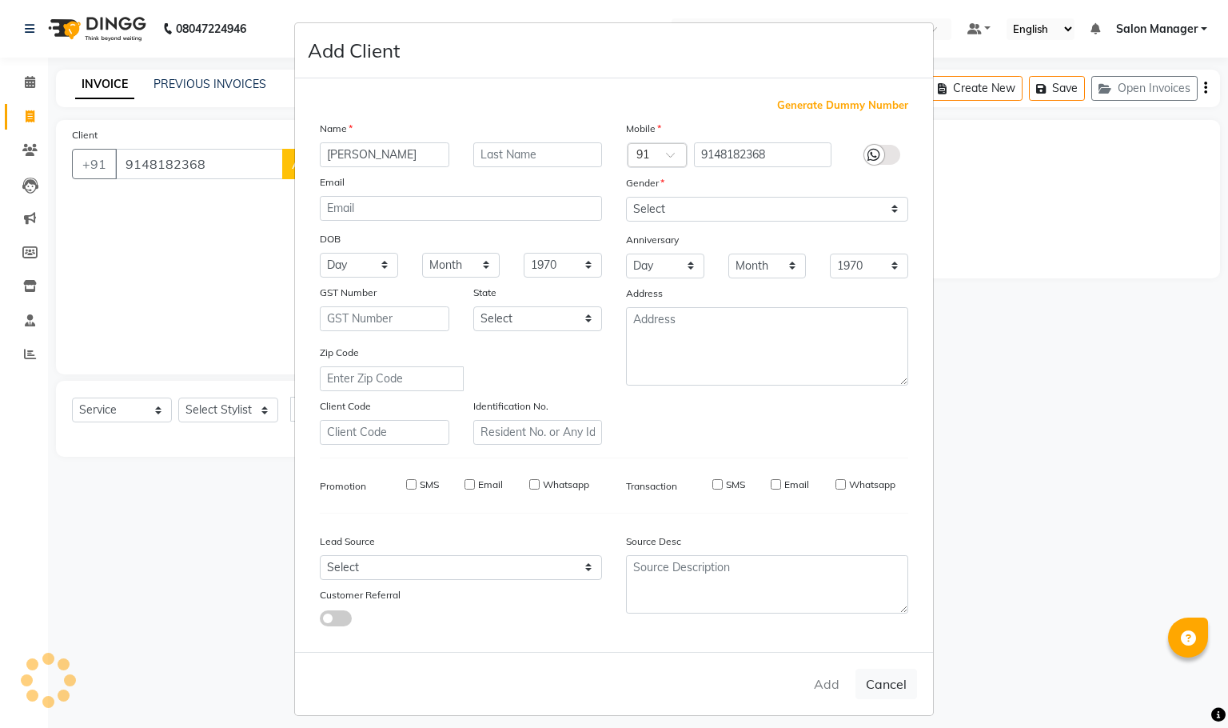
select select
checkbox input "false"
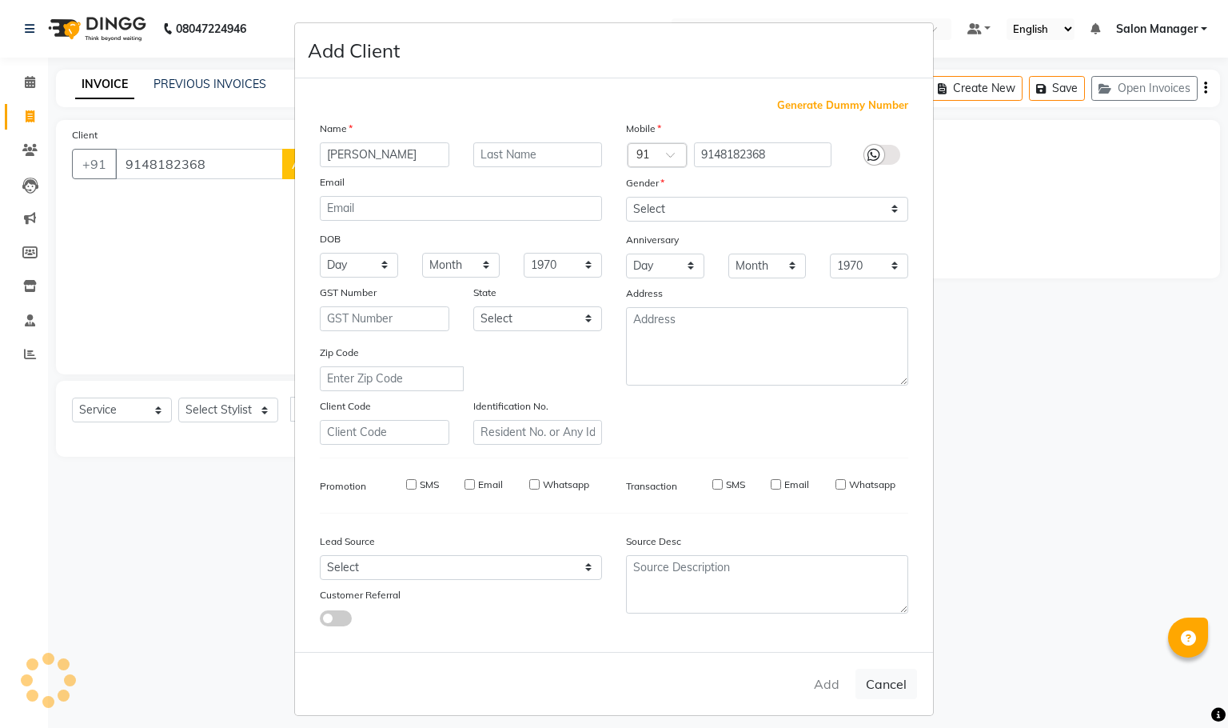
checkbox input "false"
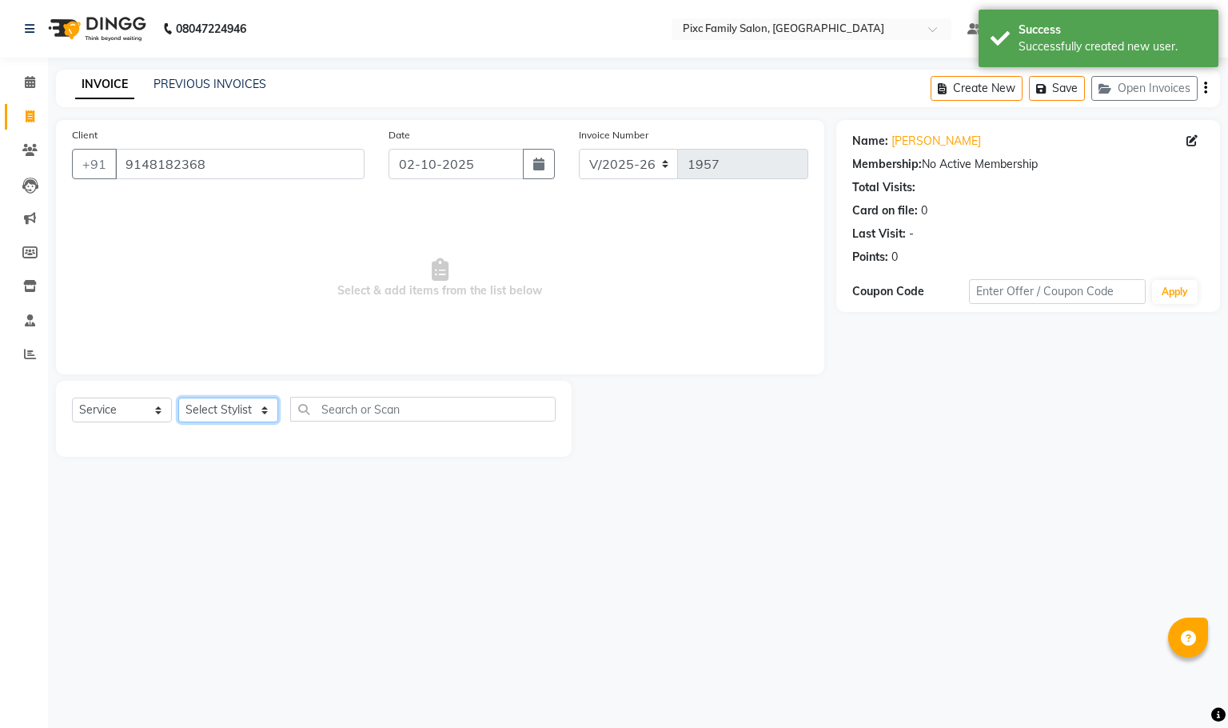
click at [240, 421] on select "Select Stylist [PERSON_NAME] [PERSON_NAME] [PERSON_NAME] Aparna P [PERSON_NAME]…" at bounding box center [228, 409] width 100 height 25
select select "16506"
click at [178, 398] on select "Select Stylist [PERSON_NAME] [PERSON_NAME] [PERSON_NAME] Aparna P [PERSON_NAME]…" at bounding box center [228, 409] width 100 height 25
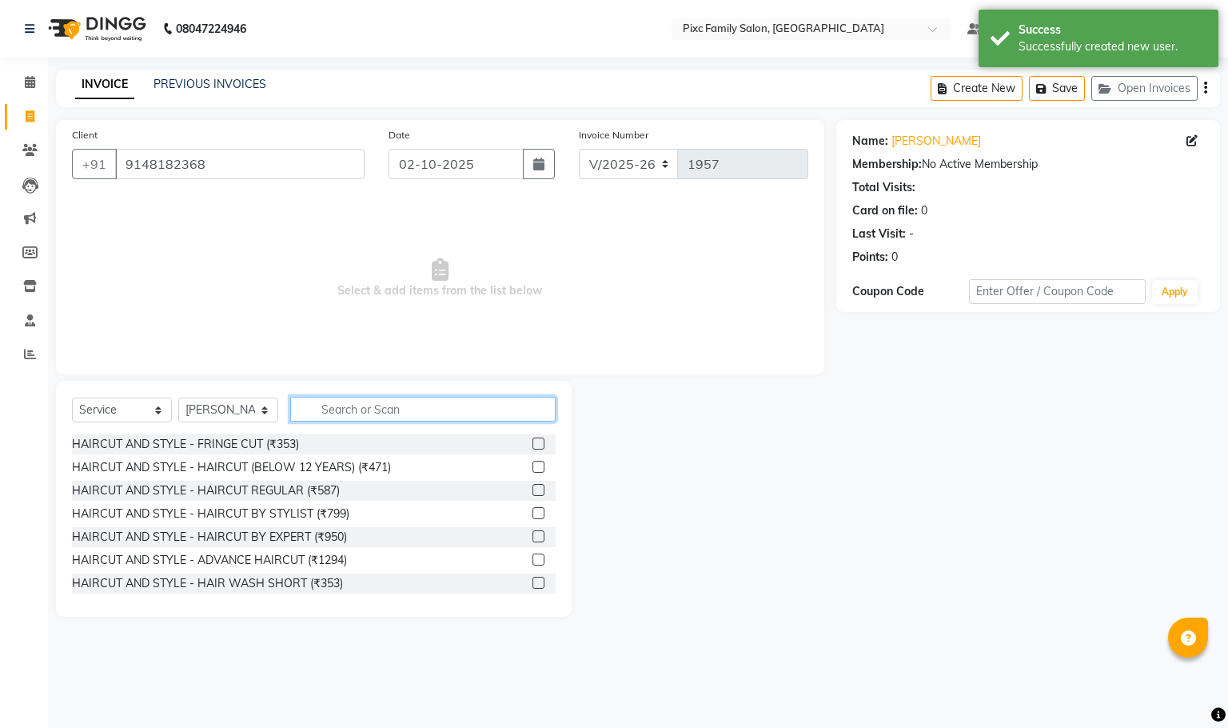
click at [389, 417] on input "text" at bounding box center [422, 409] width 265 height 25
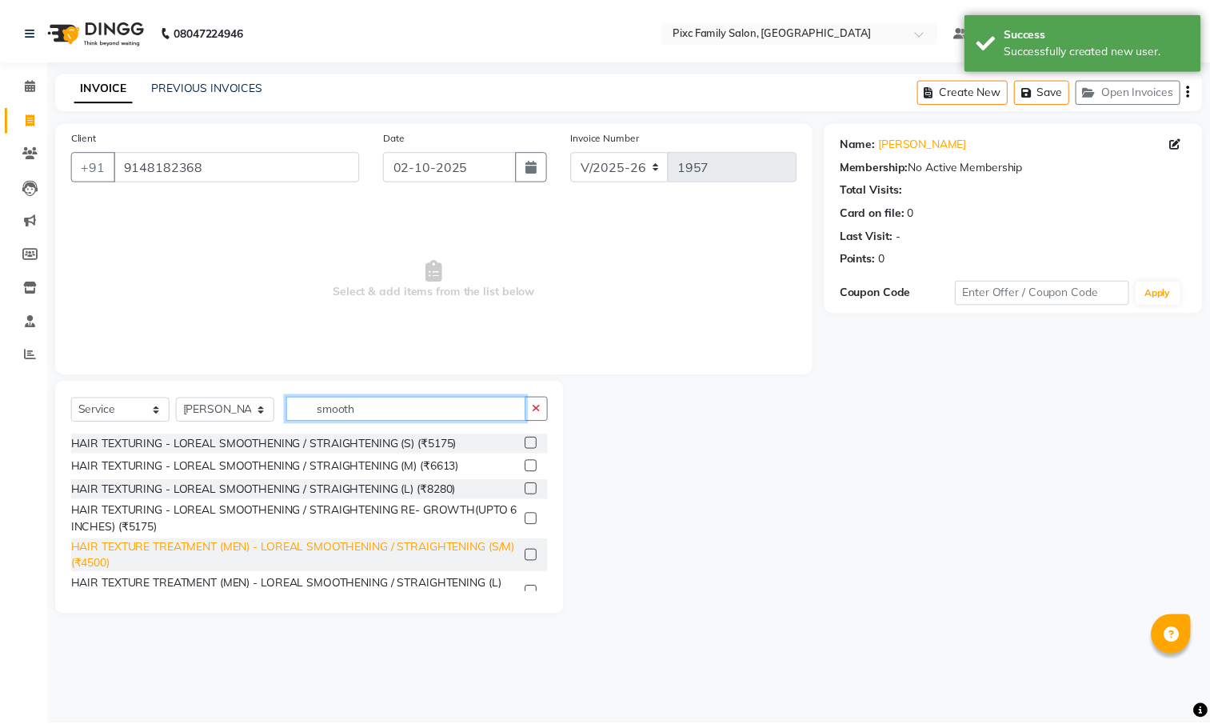
scroll to position [20, 0]
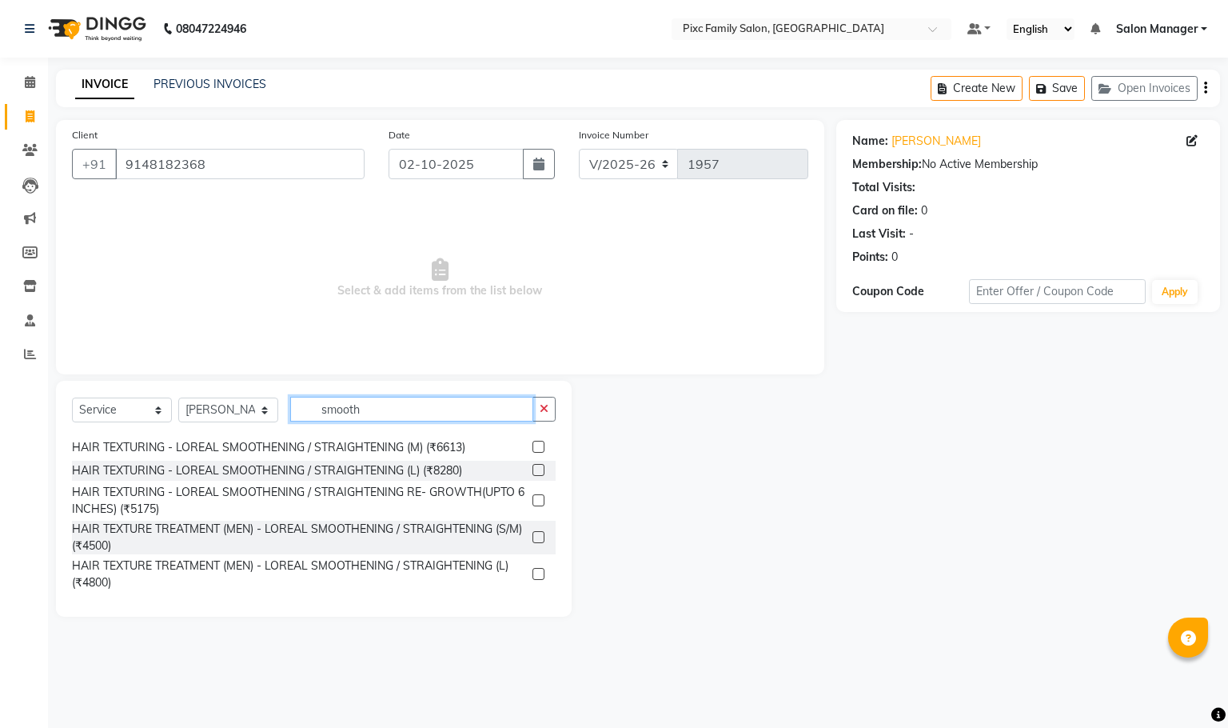
type input "smooth"
click at [532, 468] on label at bounding box center [538, 470] width 12 height 12
click at [532, 468] on input "checkbox" at bounding box center [537, 470] width 10 height 10
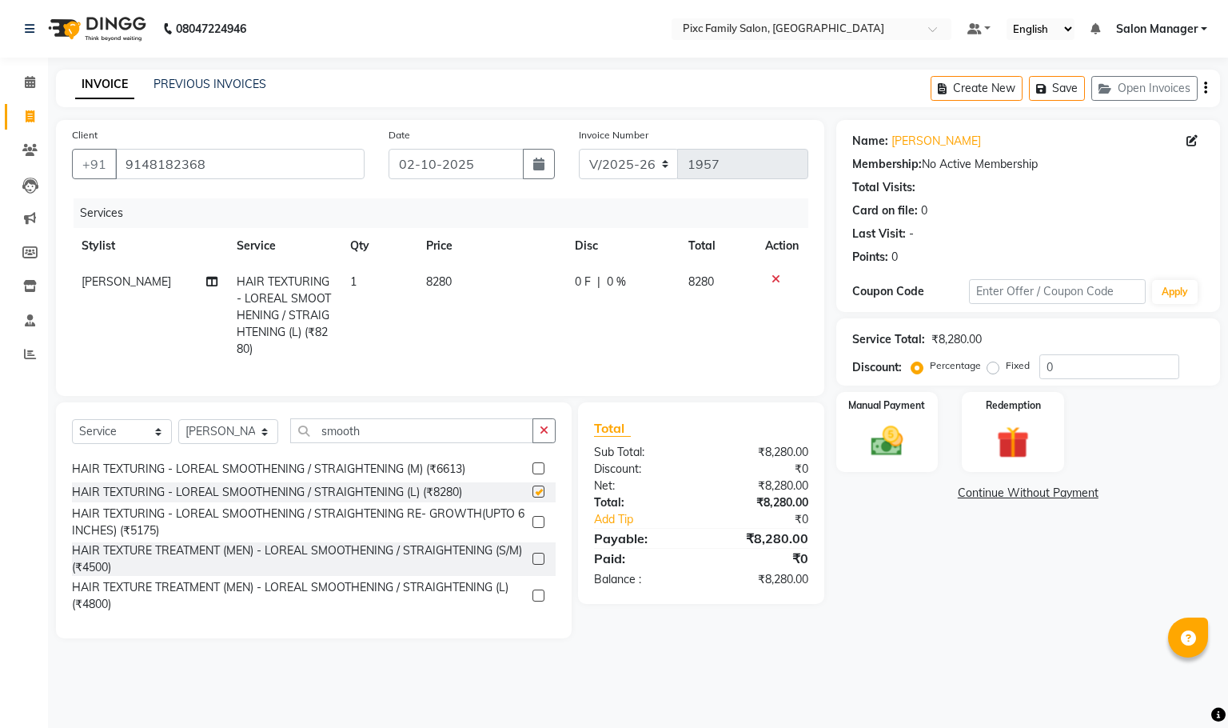
checkbox input "false"
click at [578, 288] on span "0 F" at bounding box center [583, 281] width 16 height 17
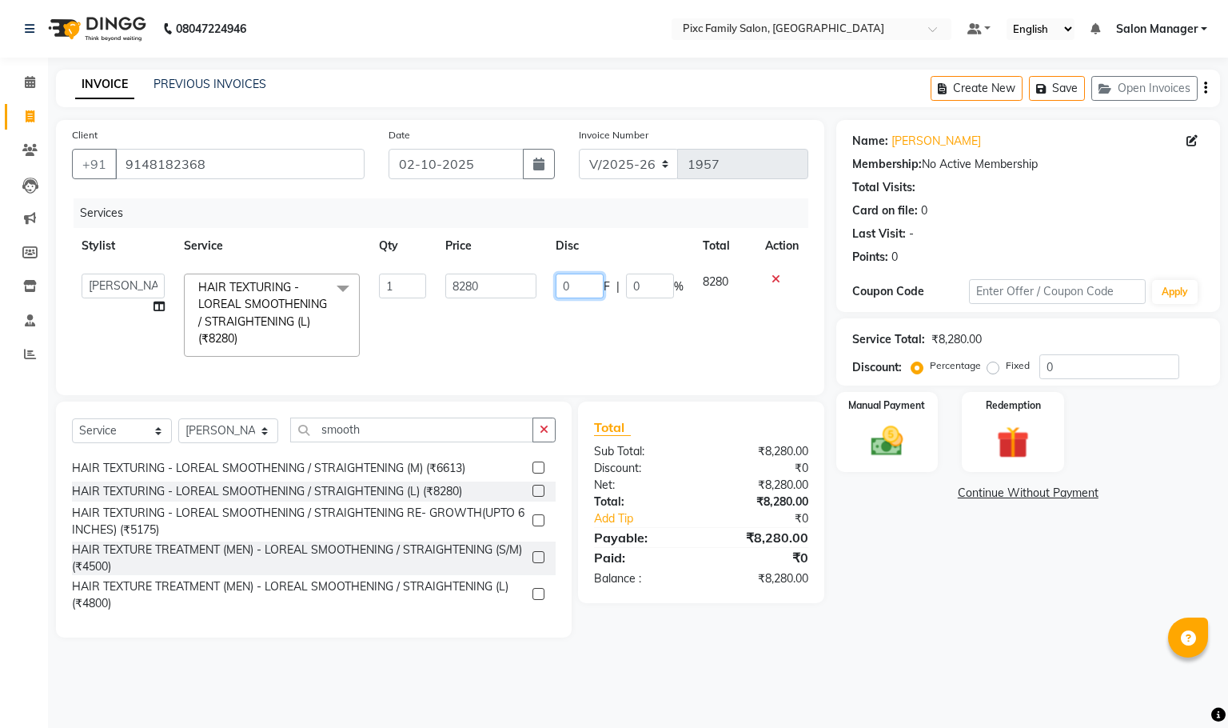
click at [588, 290] on input "0" at bounding box center [580, 285] width 48 height 25
type input "3281"
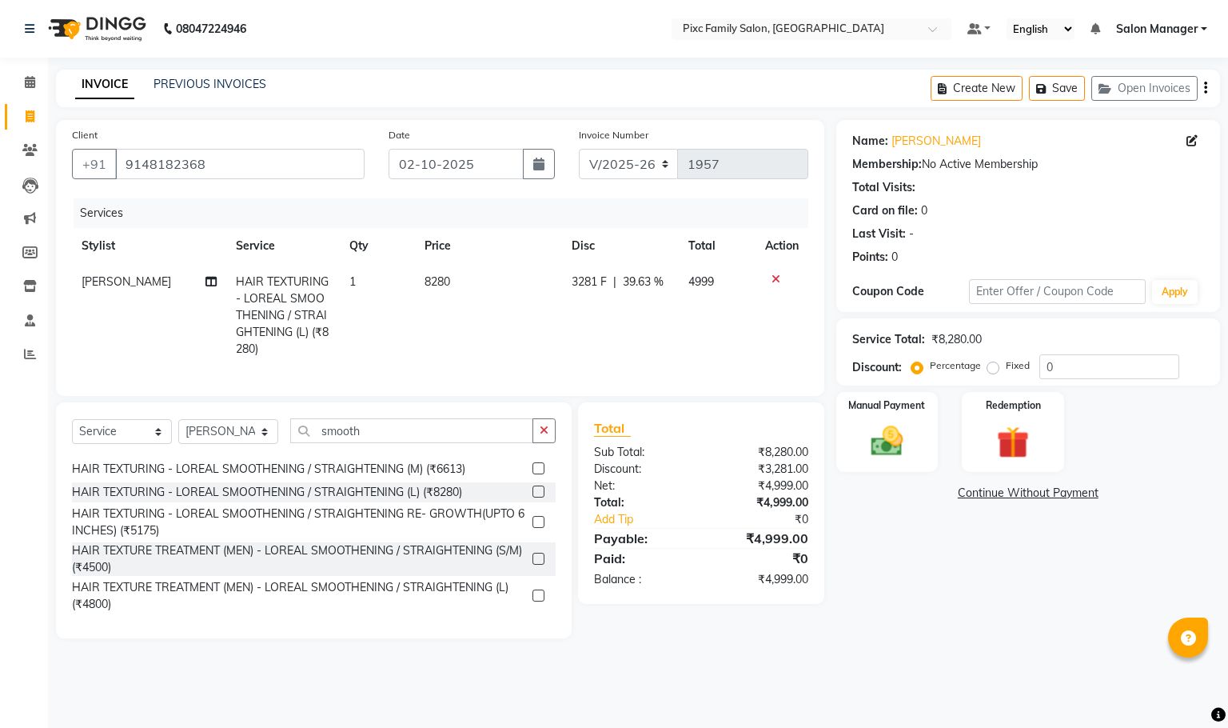
click at [442, 361] on td "8280" at bounding box center [488, 315] width 147 height 103
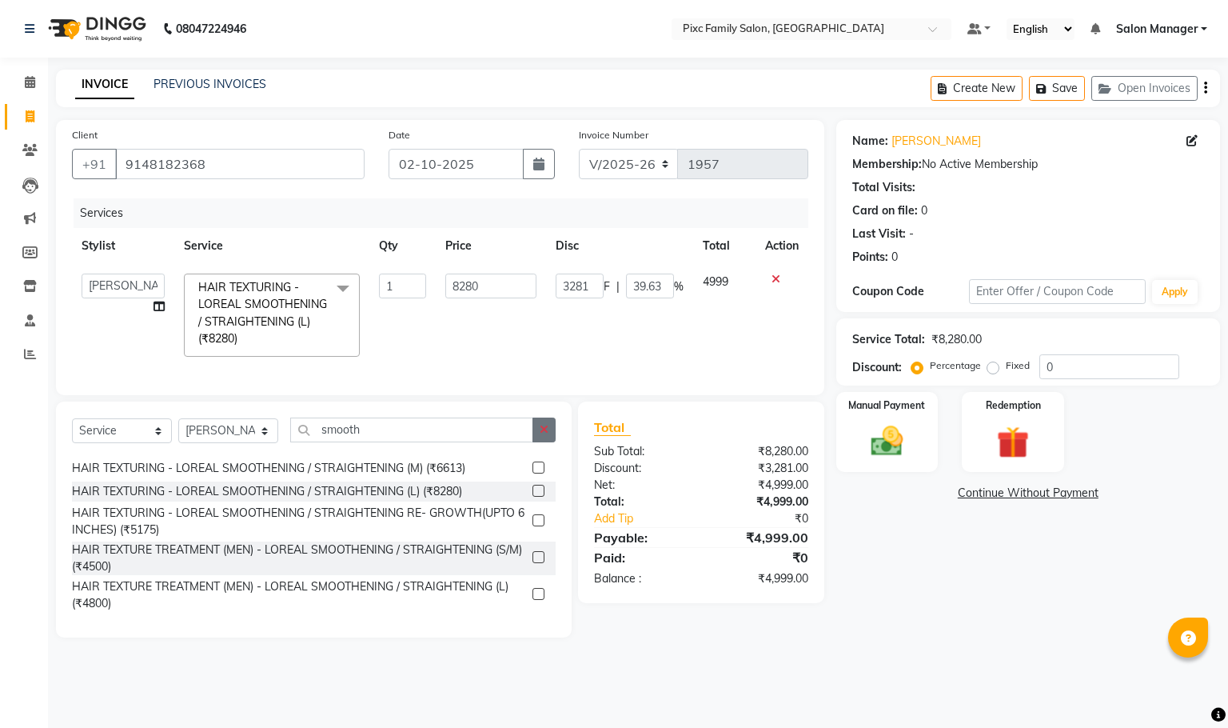
click at [543, 435] on icon "button" at bounding box center [544, 429] width 9 height 11
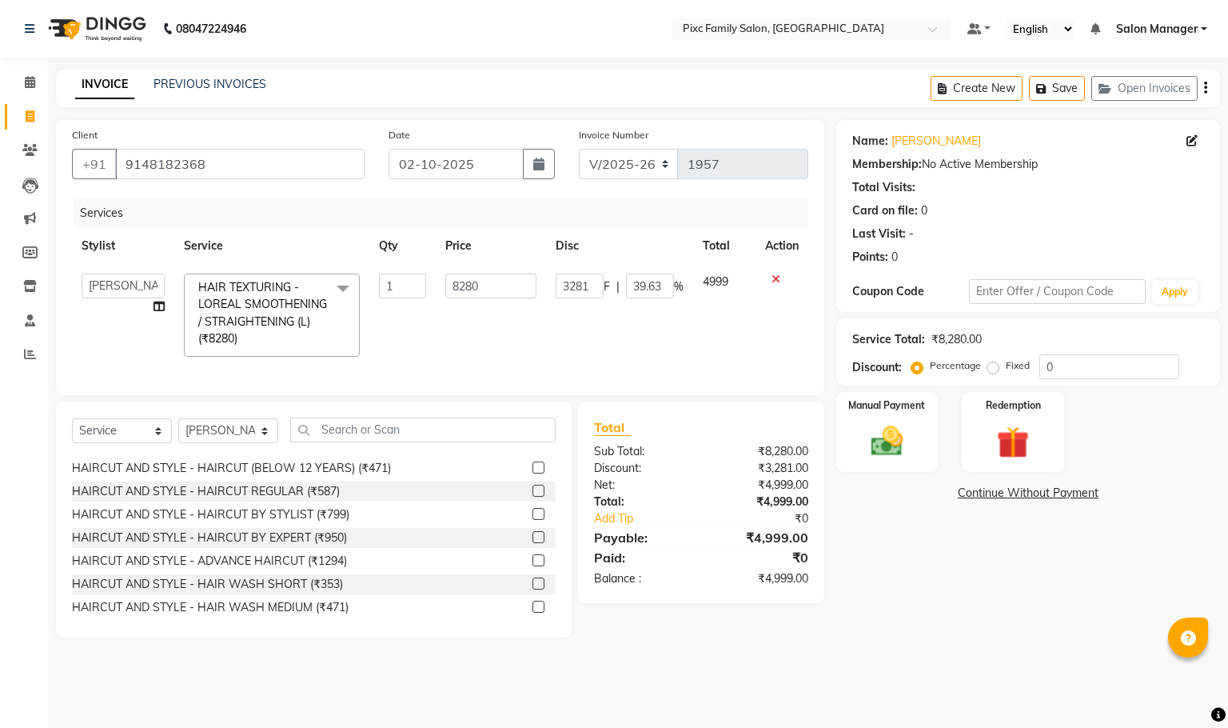
click at [532, 543] on label at bounding box center [538, 537] width 12 height 12
click at [532, 543] on input "checkbox" at bounding box center [537, 537] width 10 height 10
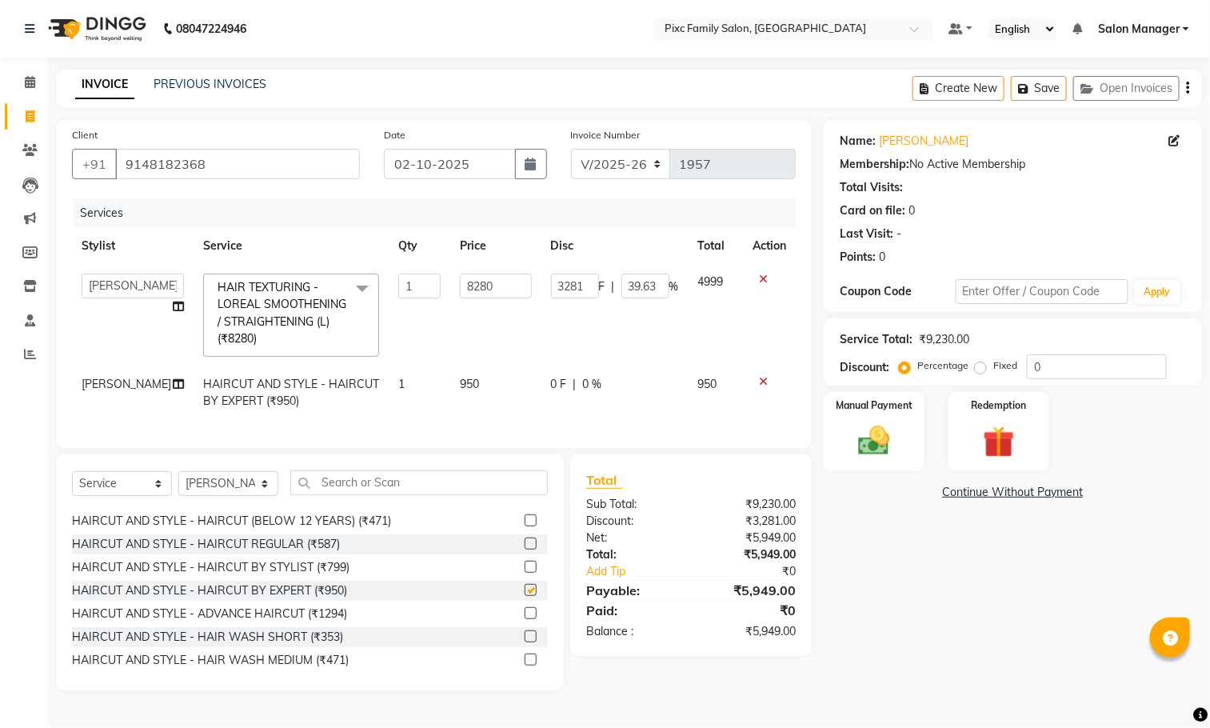
checkbox input "false"
click at [226, 496] on select "Select Stylist [PERSON_NAME] [PERSON_NAME] [PERSON_NAME] Aparna P [PERSON_NAME]…" at bounding box center [228, 483] width 100 height 25
select select "90556"
click at [178, 485] on select "Select Stylist [PERSON_NAME] [PERSON_NAME] [PERSON_NAME] Aparna P [PERSON_NAME]…" at bounding box center [228, 483] width 100 height 25
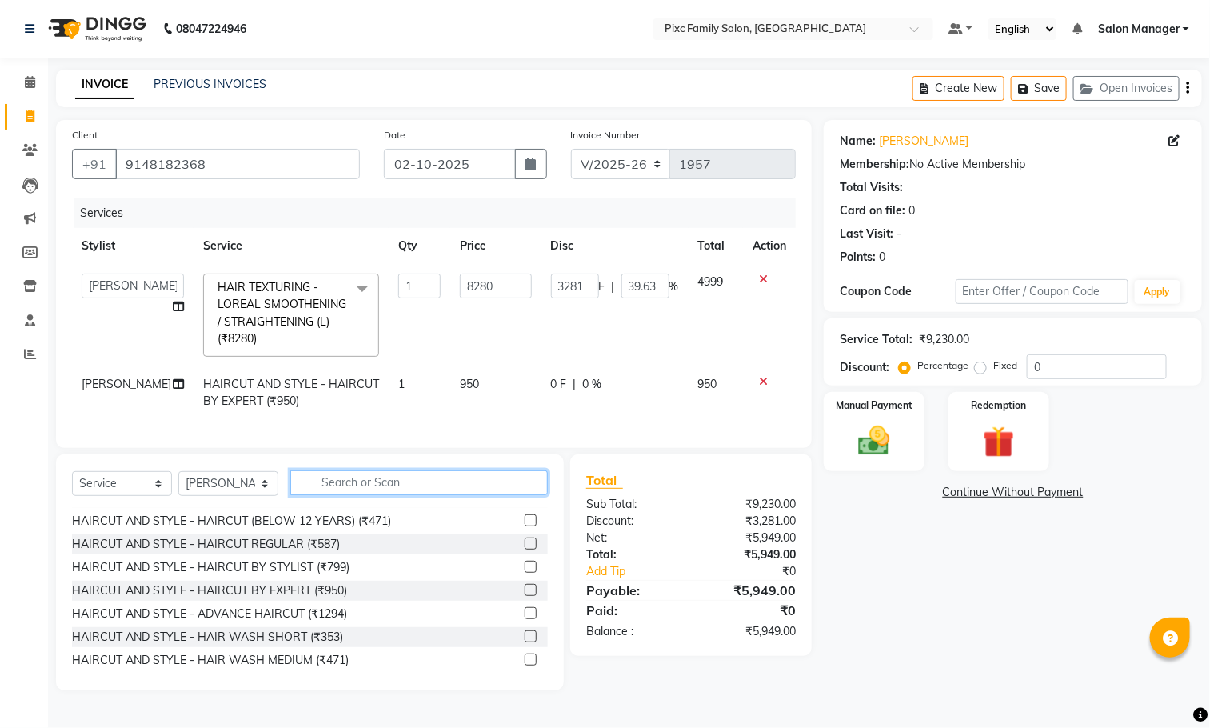
click at [382, 495] on input "text" at bounding box center [418, 482] width 257 height 25
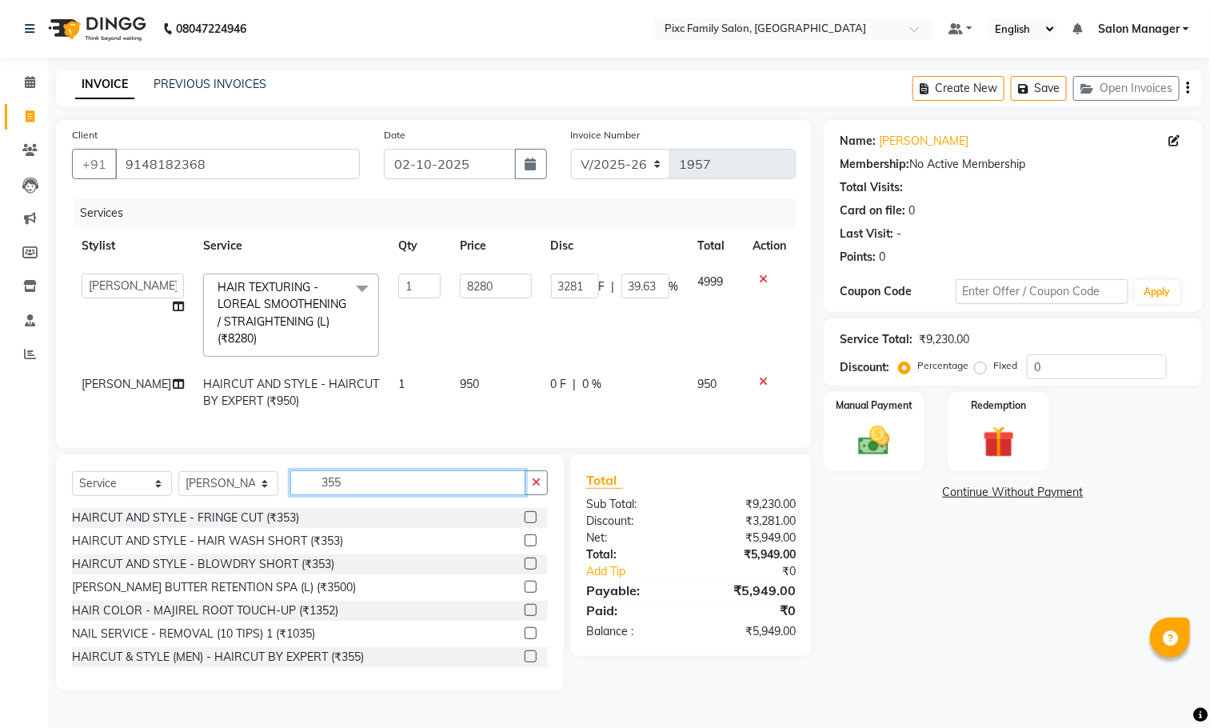
scroll to position [0, 0]
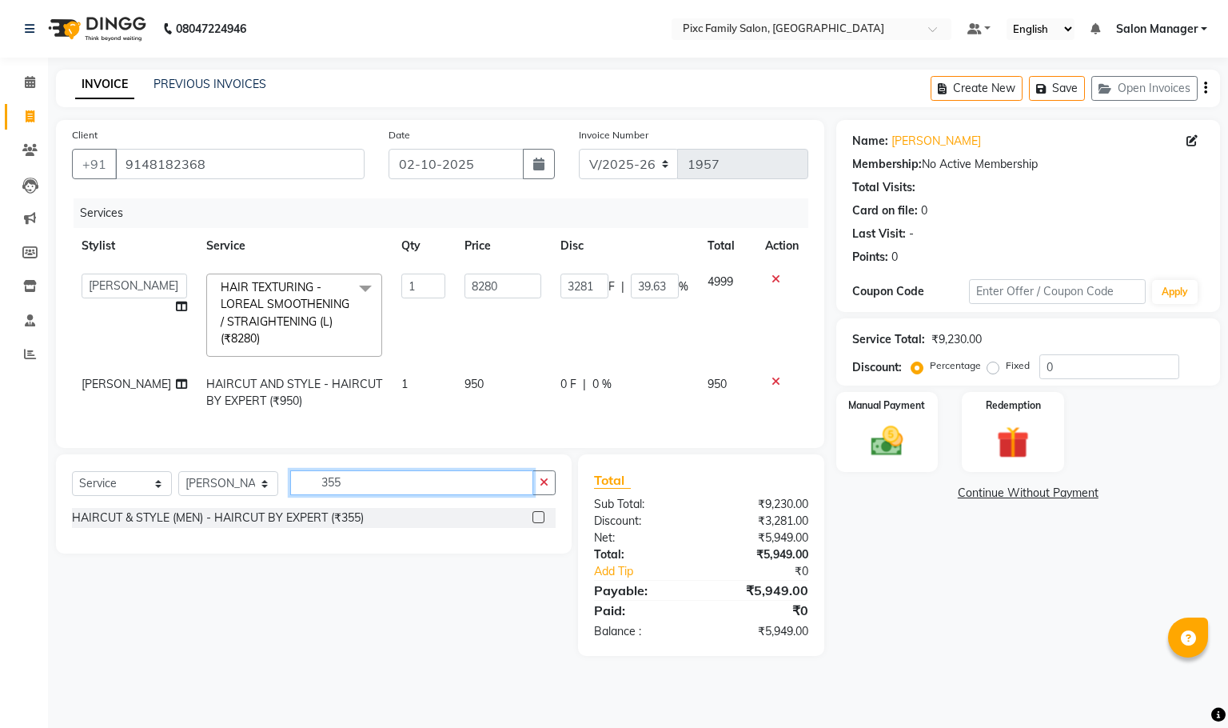
type input "355"
click at [537, 523] on label at bounding box center [538, 517] width 12 height 12
click at [537, 523] on input "checkbox" at bounding box center [537, 517] width 10 height 10
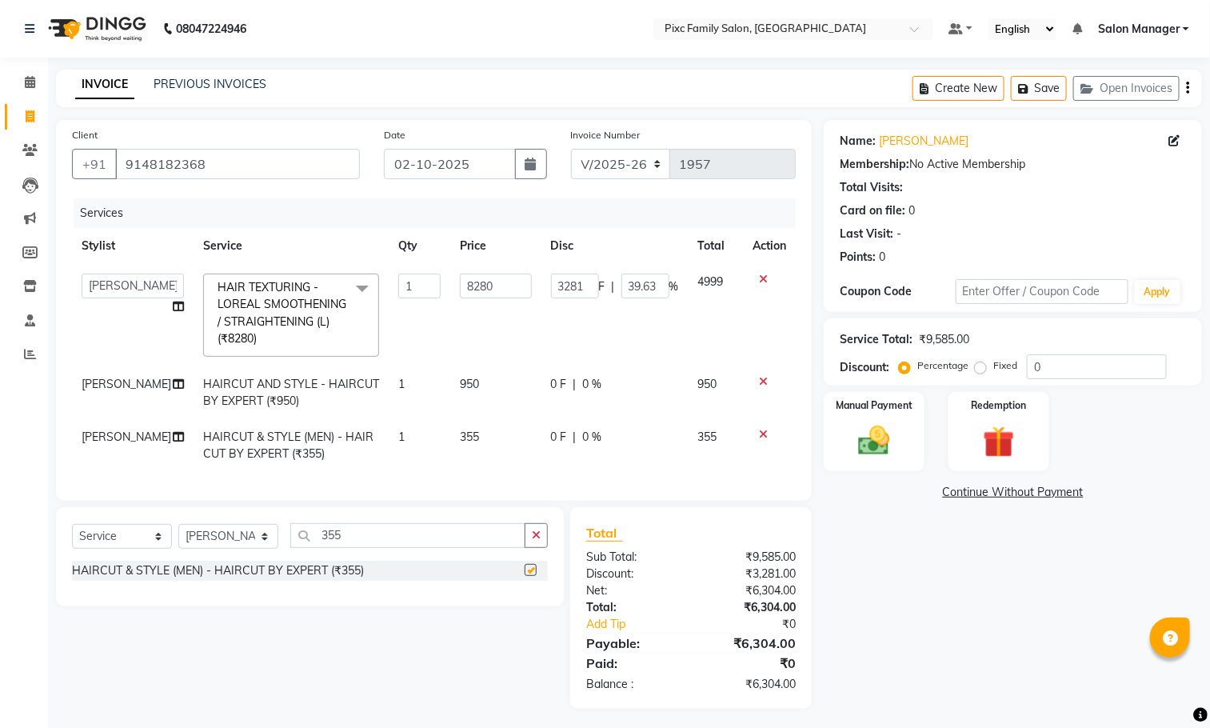
checkbox input "false"
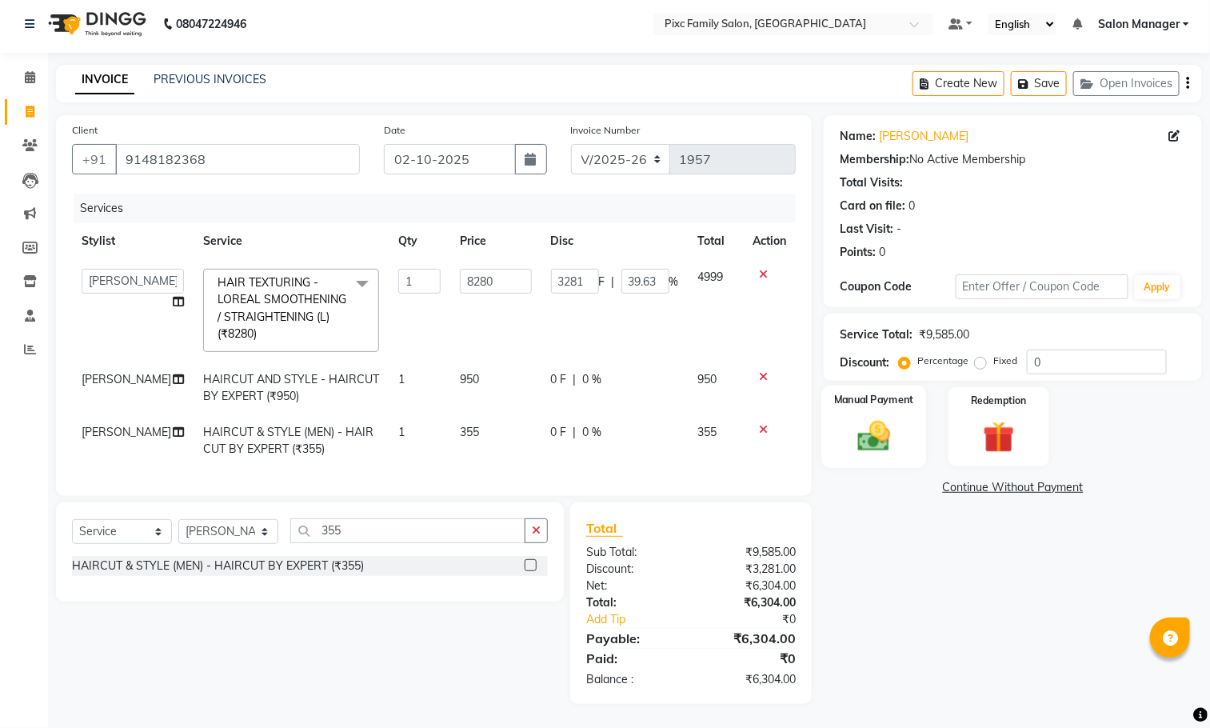
click at [883, 418] on img at bounding box center [874, 436] width 54 height 38
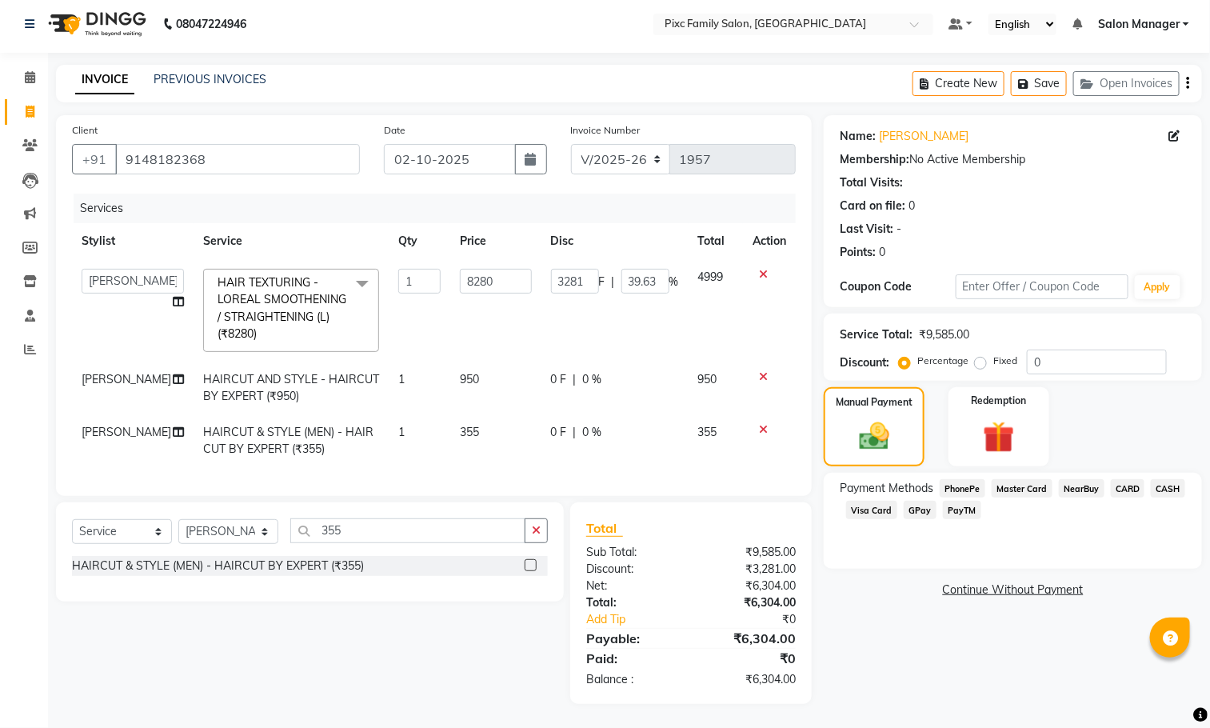
click at [1171, 479] on span "CASH" at bounding box center [1168, 488] width 34 height 18
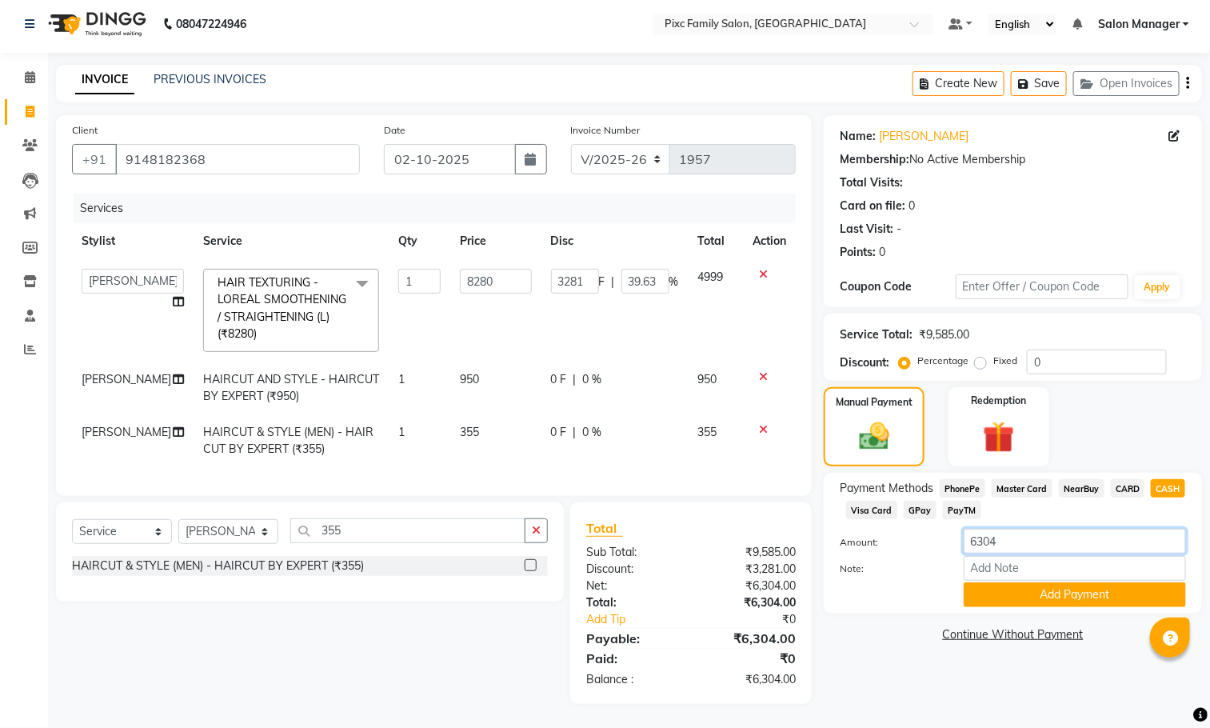
click at [1056, 528] on input "6304" at bounding box center [1074, 540] width 222 height 25
type input "6"
type input "4000"
click at [1065, 582] on button "Add Payment" at bounding box center [1074, 594] width 222 height 25
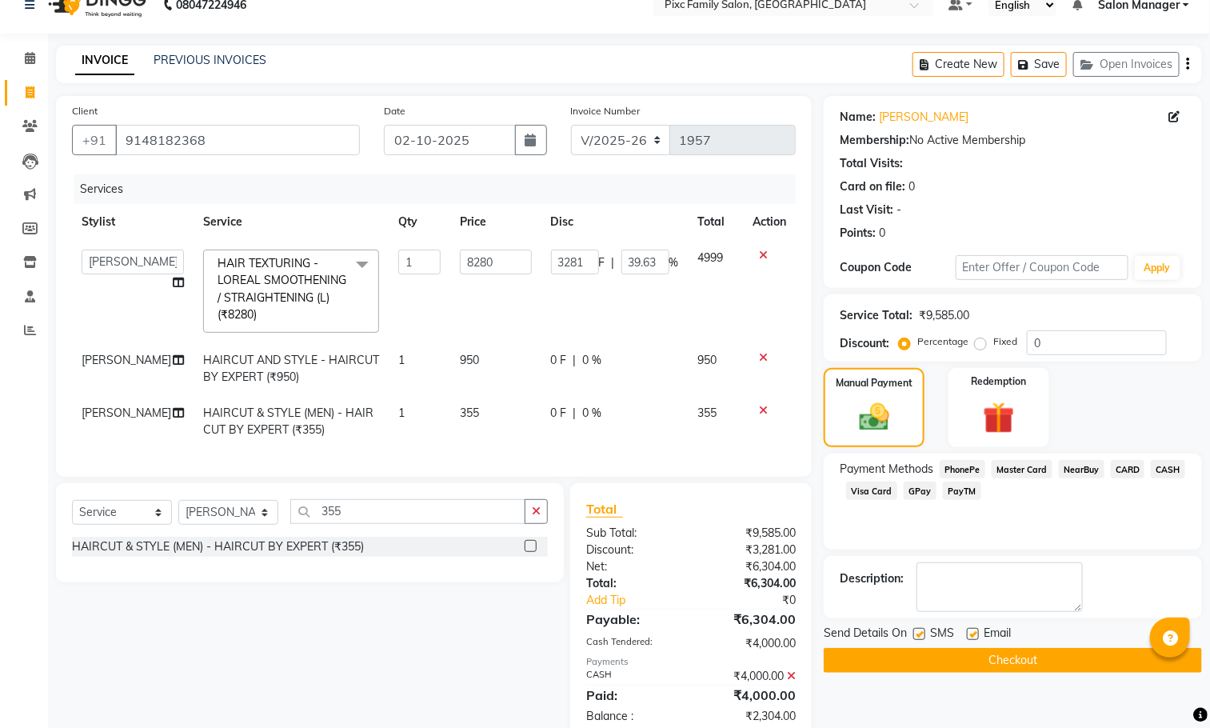
click at [1123, 464] on span "CARD" at bounding box center [1128, 469] width 34 height 18
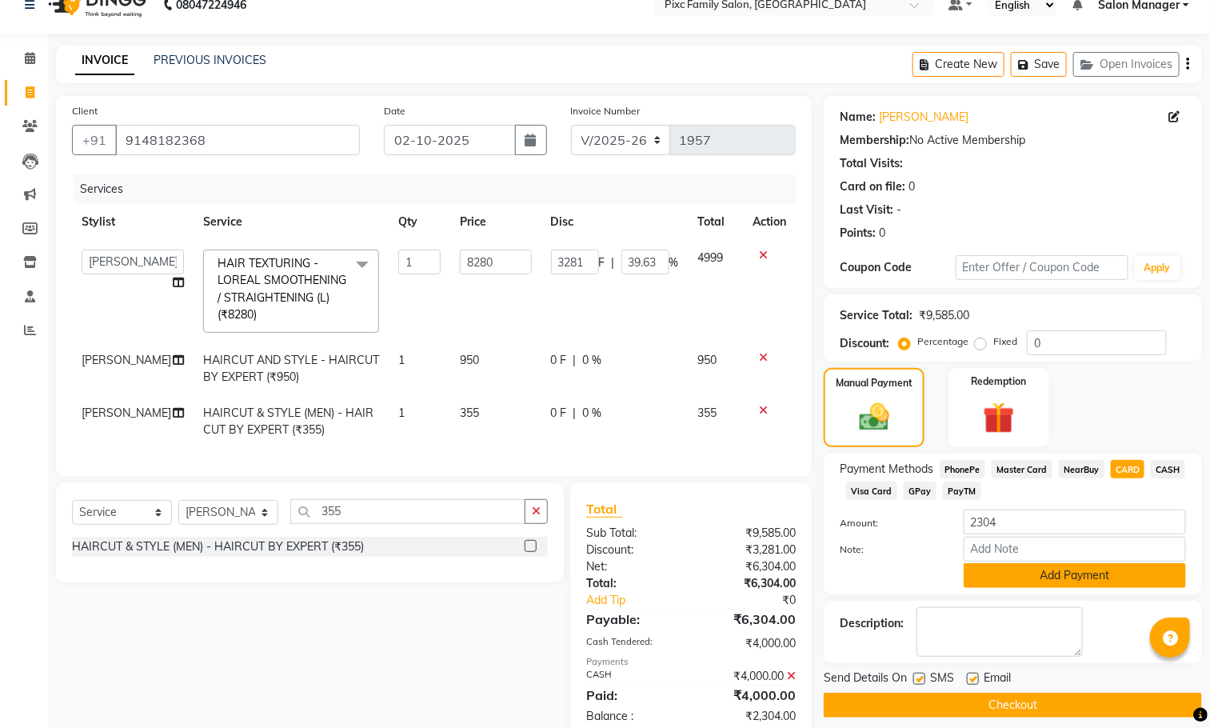
click at [1073, 583] on button "Add Payment" at bounding box center [1074, 575] width 222 height 25
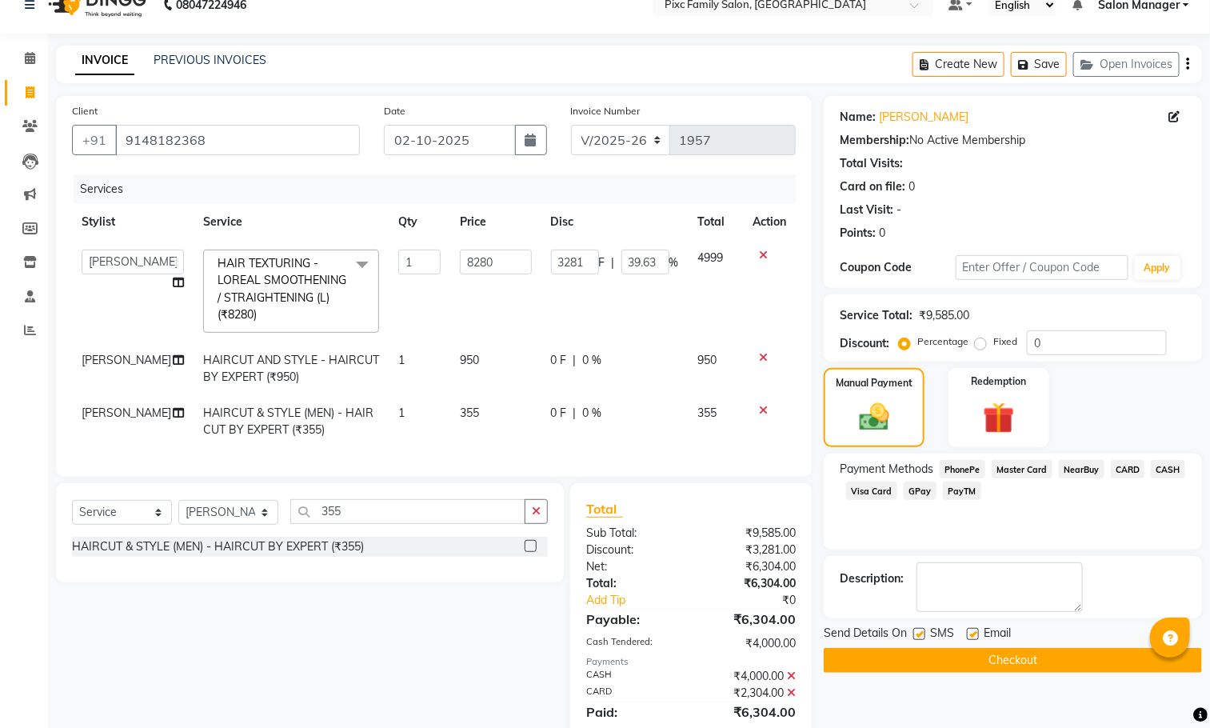
click at [1094, 660] on button "Checkout" at bounding box center [1013, 660] width 378 height 25
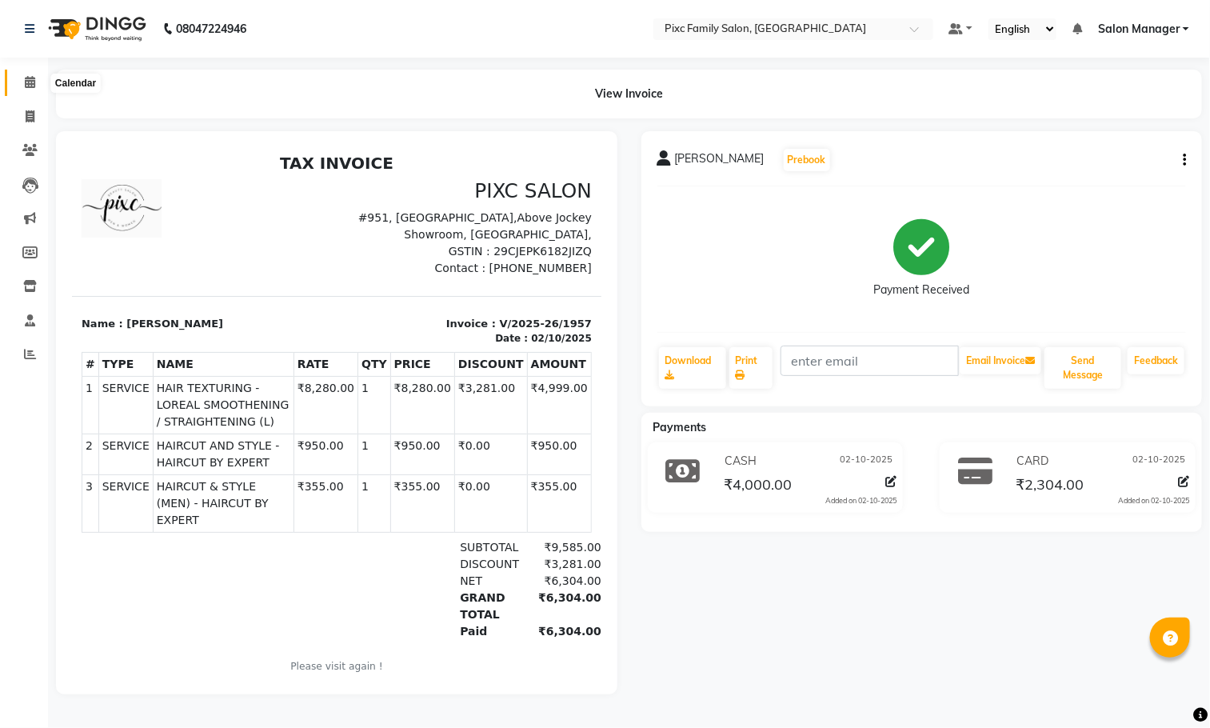
click at [30, 79] on icon at bounding box center [30, 82] width 10 height 12
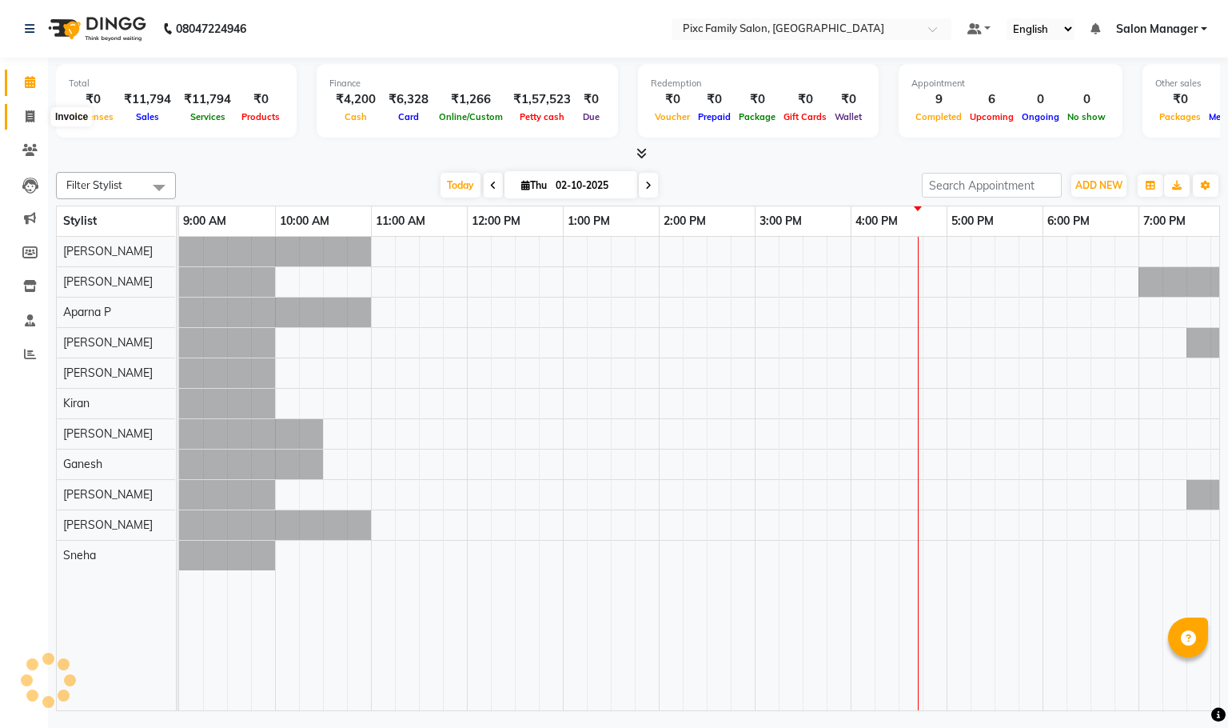
click at [39, 115] on span at bounding box center [30, 117] width 28 height 18
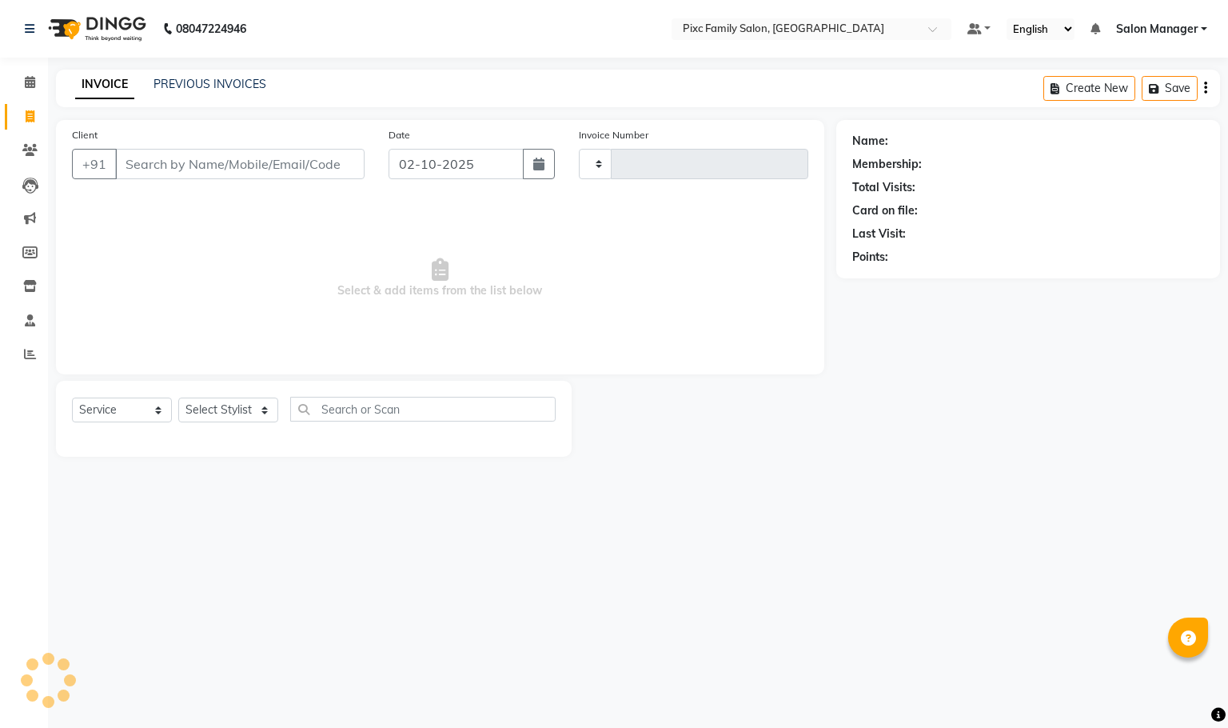
click at [26, 115] on icon at bounding box center [30, 116] width 9 height 12
select select "service"
type input "1958"
select select "3509"
click at [140, 163] on input "Client" at bounding box center [239, 164] width 249 height 30
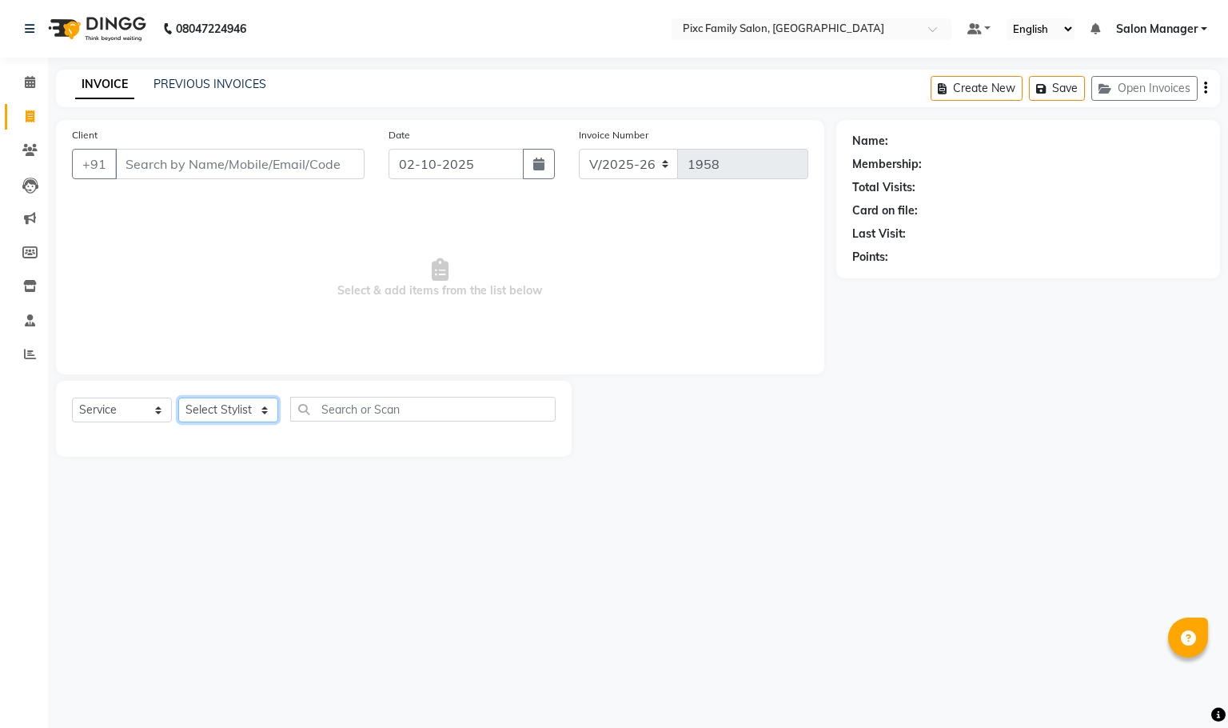
click at [202, 404] on select "Select Stylist [PERSON_NAME] [PERSON_NAME] [PERSON_NAME] Aparna P [PERSON_NAME]…" at bounding box center [228, 409] width 100 height 25
select select "66551"
click at [178, 398] on select "Select Stylist [PERSON_NAME] [PERSON_NAME] [PERSON_NAME] Aparna P [PERSON_NAME]…" at bounding box center [228, 409] width 100 height 25
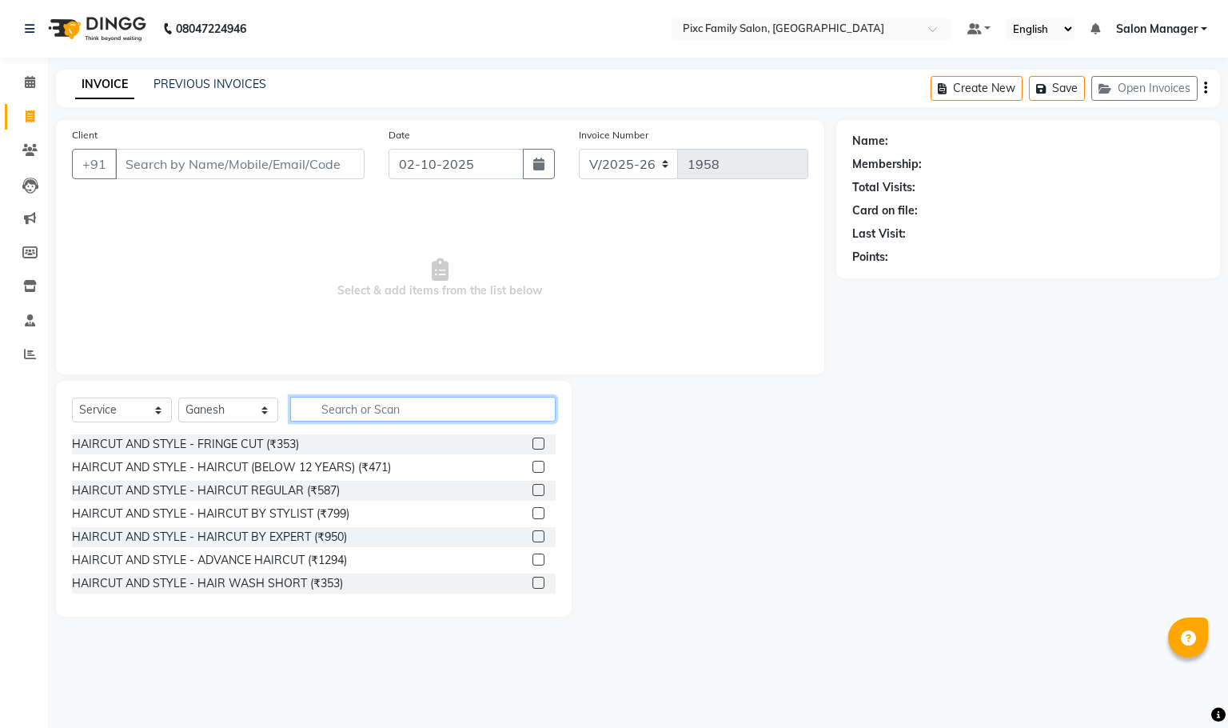
click at [349, 416] on input "text" at bounding box center [422, 409] width 265 height 25
type input "+"
click at [532, 533] on label at bounding box center [538, 536] width 12 height 12
click at [532, 533] on input "checkbox" at bounding box center [537, 537] width 10 height 10
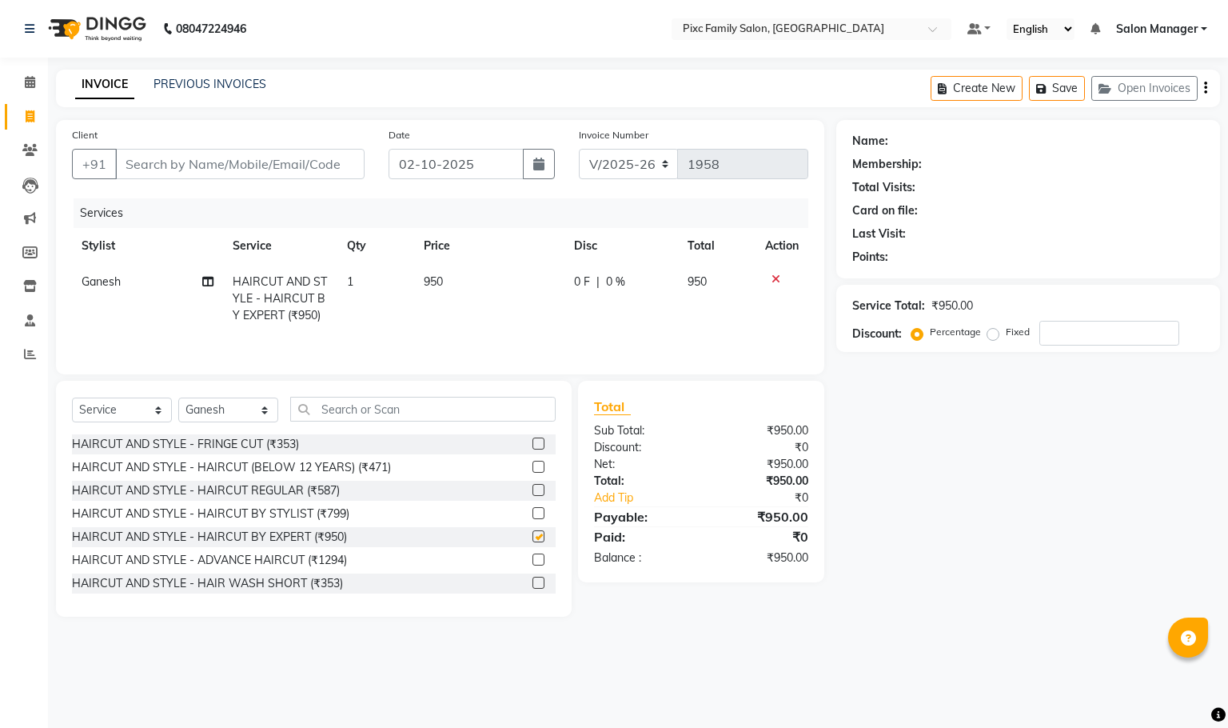
checkbox input "false"
click at [391, 408] on input "text" at bounding box center [422, 409] width 265 height 25
click at [218, 415] on select "Select Stylist [PERSON_NAME] [PERSON_NAME] [PERSON_NAME] Aparna P [PERSON_NAME]…" at bounding box center [228, 409] width 100 height 25
select select "39023"
click at [178, 404] on select "Select Stylist [PERSON_NAME] [PERSON_NAME] [PERSON_NAME] Aparna P [PERSON_NAME]…" at bounding box center [228, 409] width 100 height 25
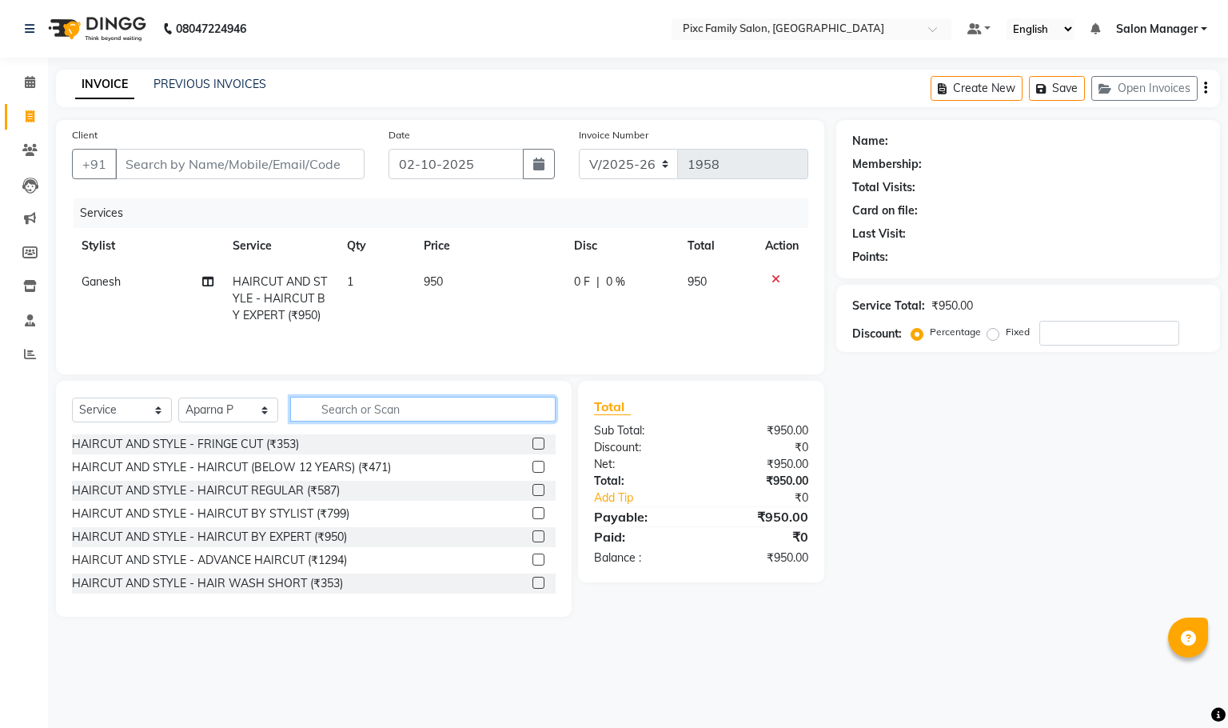
click at [471, 416] on input "text" at bounding box center [422, 409] width 265 height 25
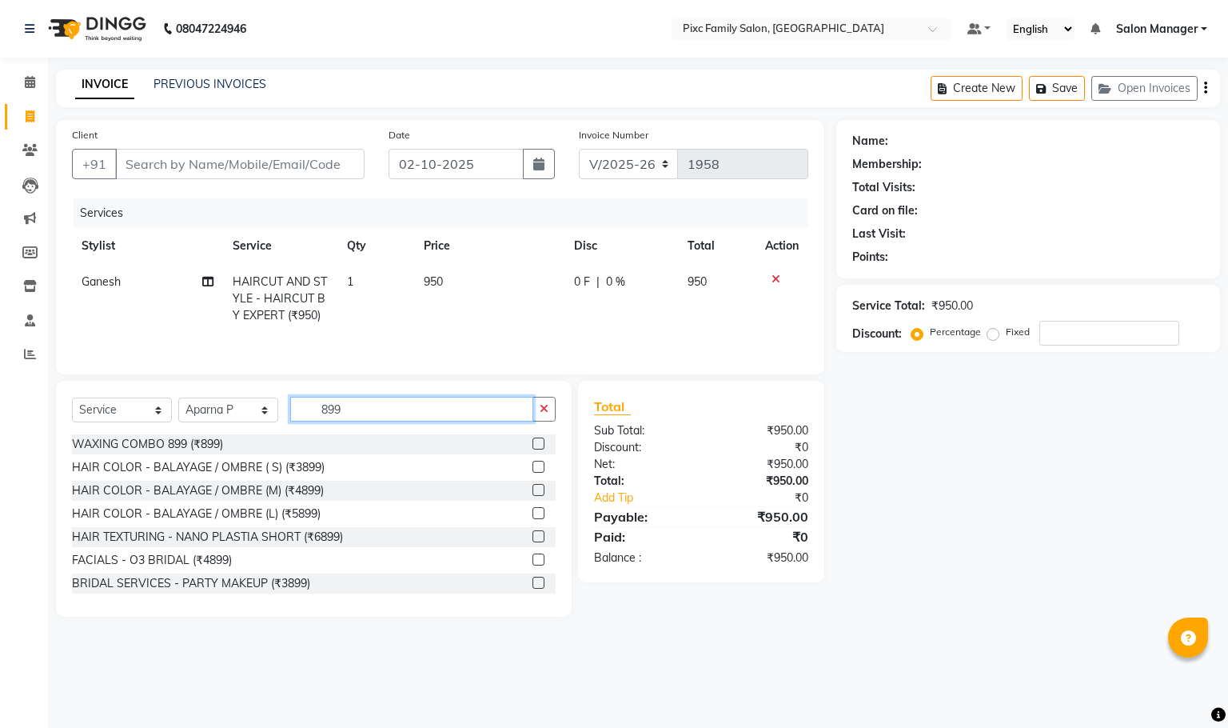
type input "899"
click at [532, 446] on label at bounding box center [538, 443] width 12 height 12
click at [532, 446] on input "checkbox" at bounding box center [537, 444] width 10 height 10
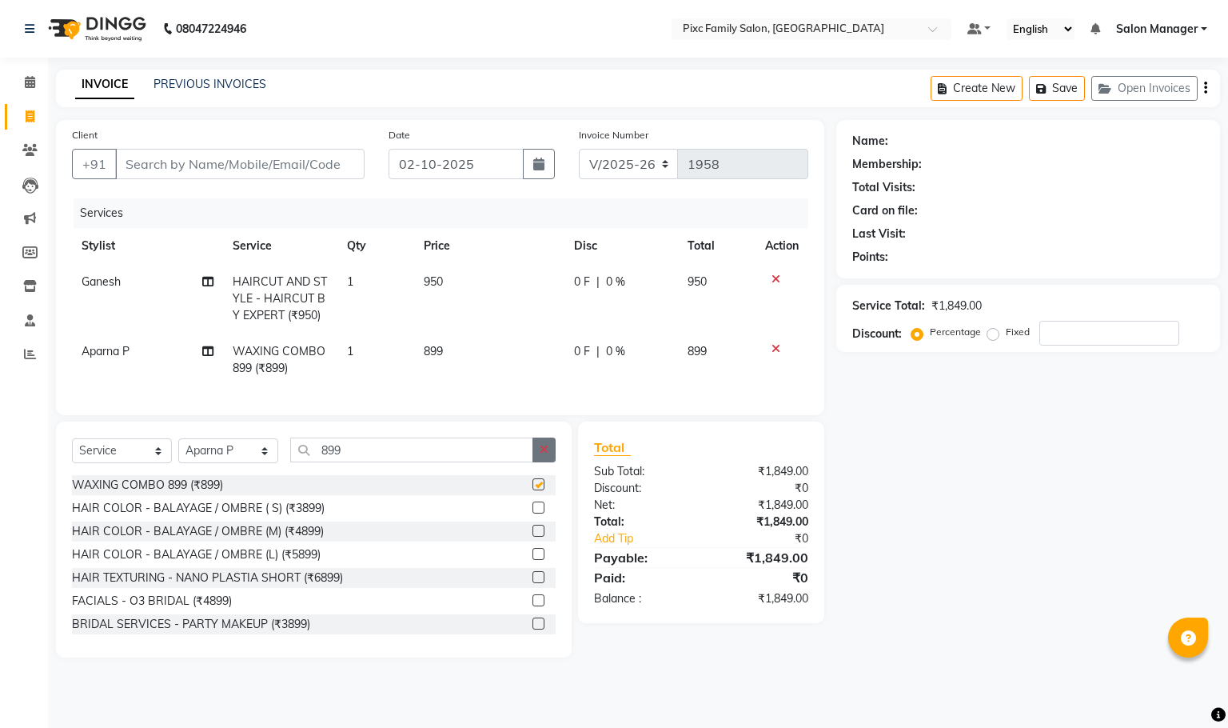
checkbox input "false"
drag, startPoint x: 544, startPoint y: 468, endPoint x: 537, endPoint y: 449, distance: 19.7
click at [540, 461] on button "button" at bounding box center [543, 449] width 23 height 25
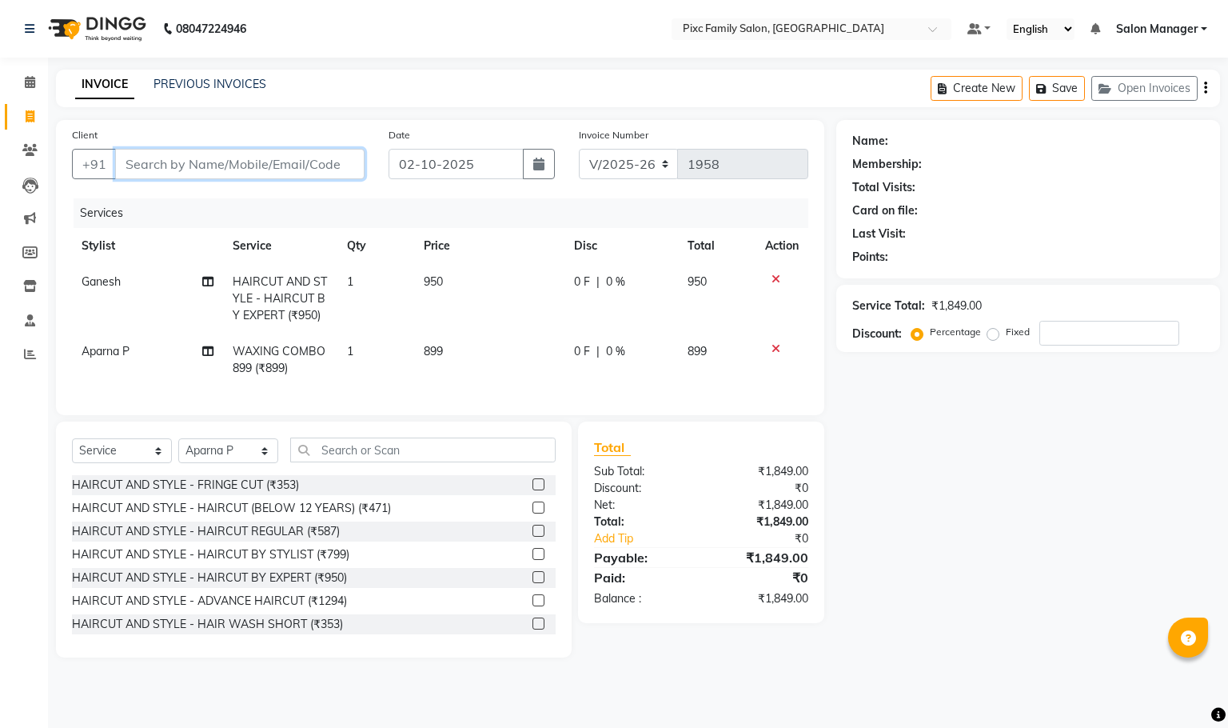
click at [289, 165] on input "Client" at bounding box center [239, 164] width 249 height 30
click at [778, 343] on icon at bounding box center [776, 348] width 9 height 11
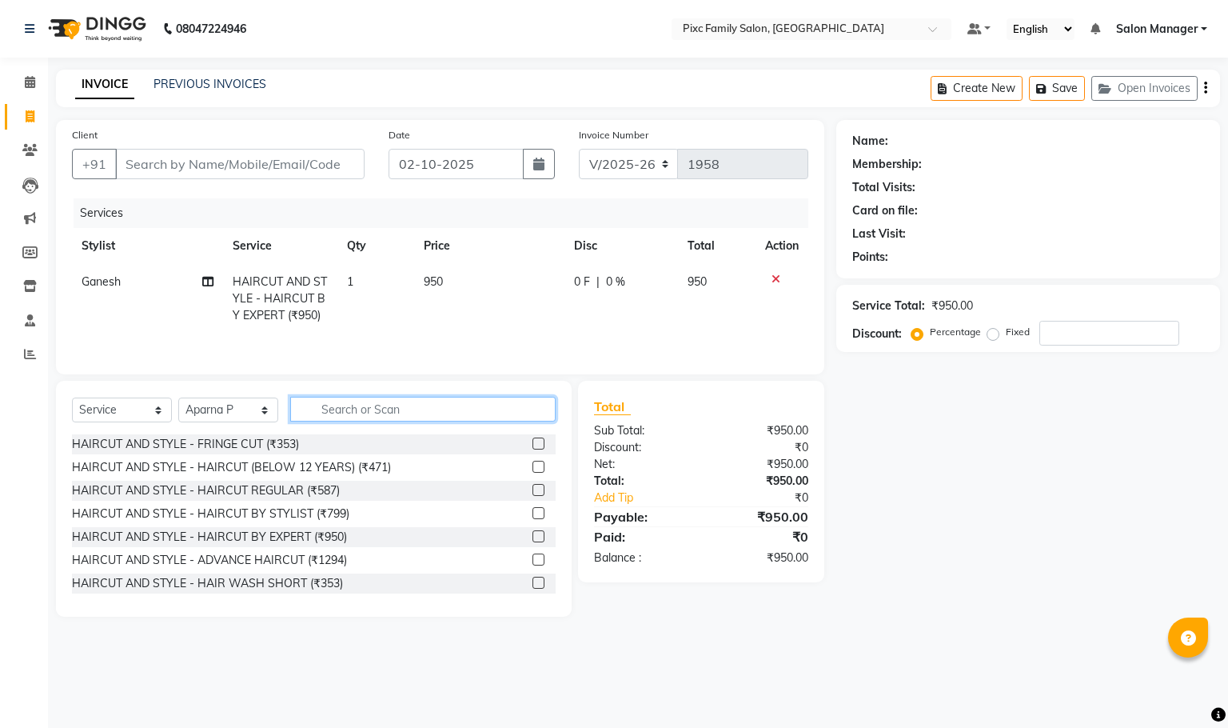
click at [418, 404] on input "text" at bounding box center [422, 409] width 265 height 25
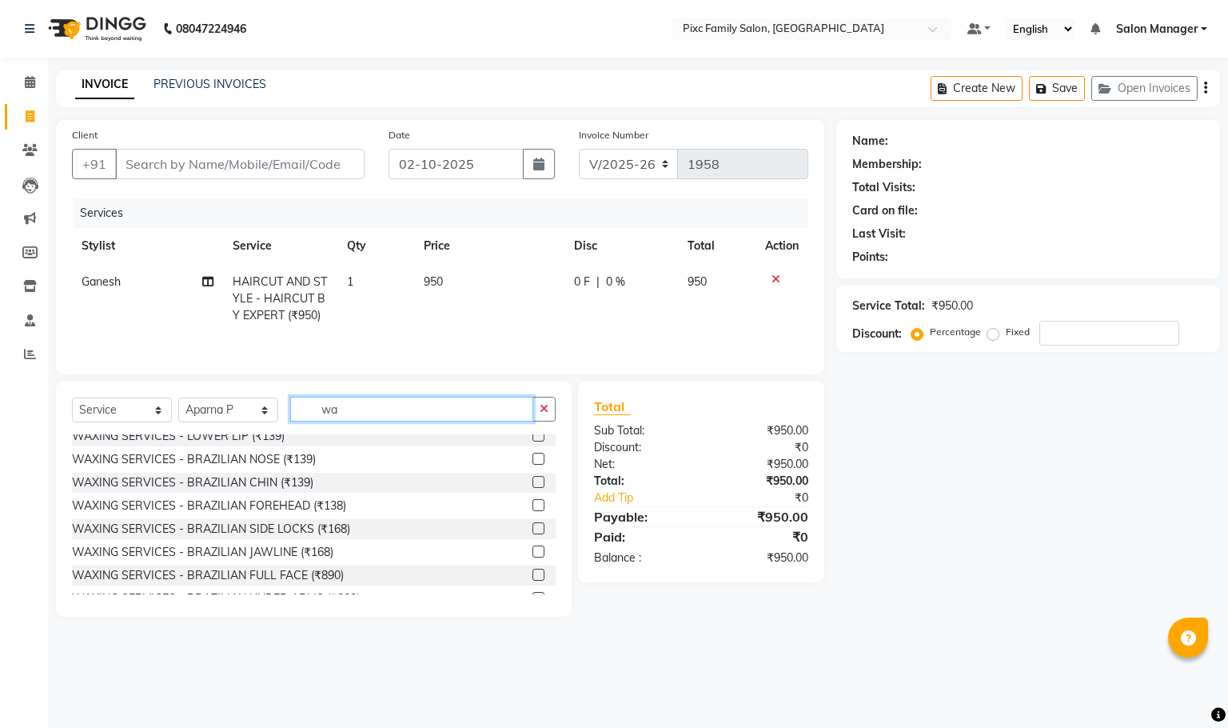
scroll to position [624, 0]
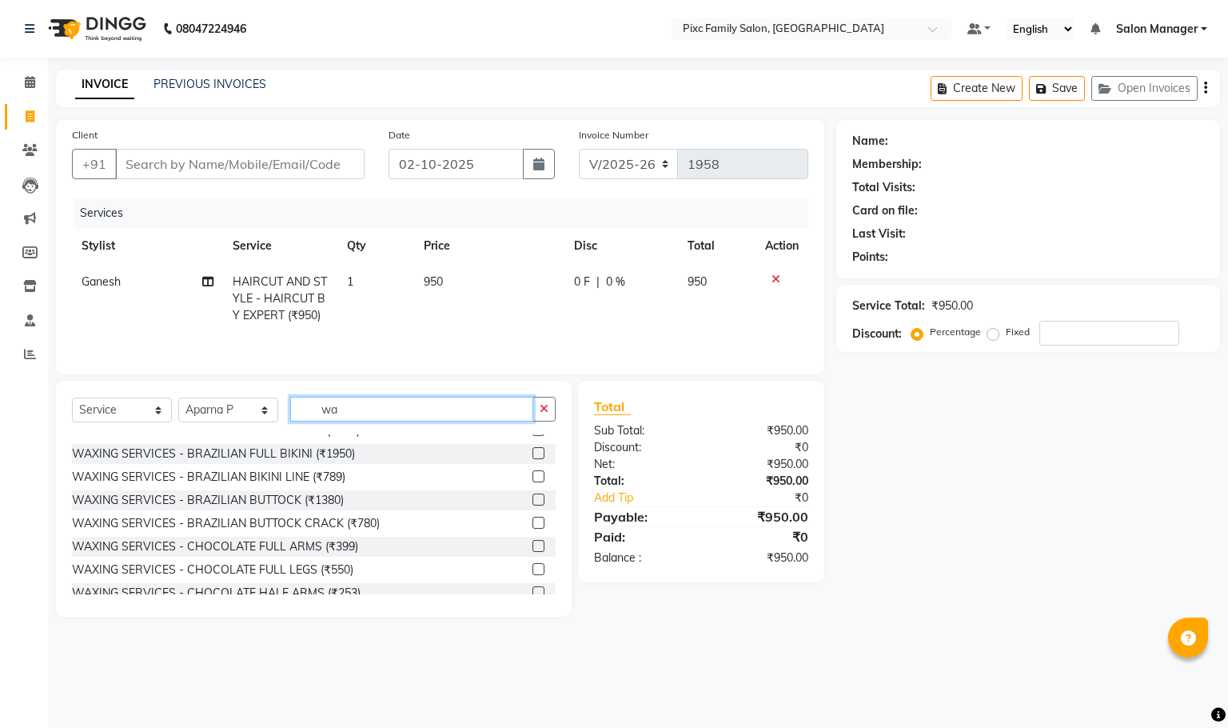
type input "w"
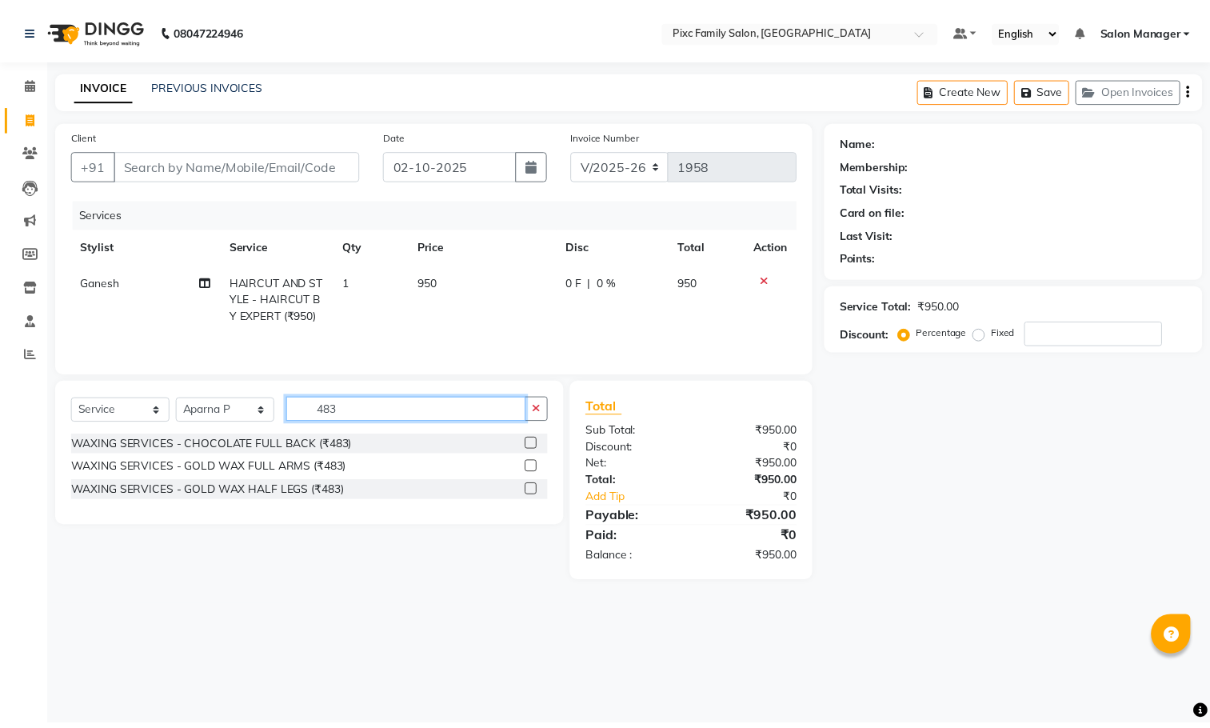
scroll to position [0, 0]
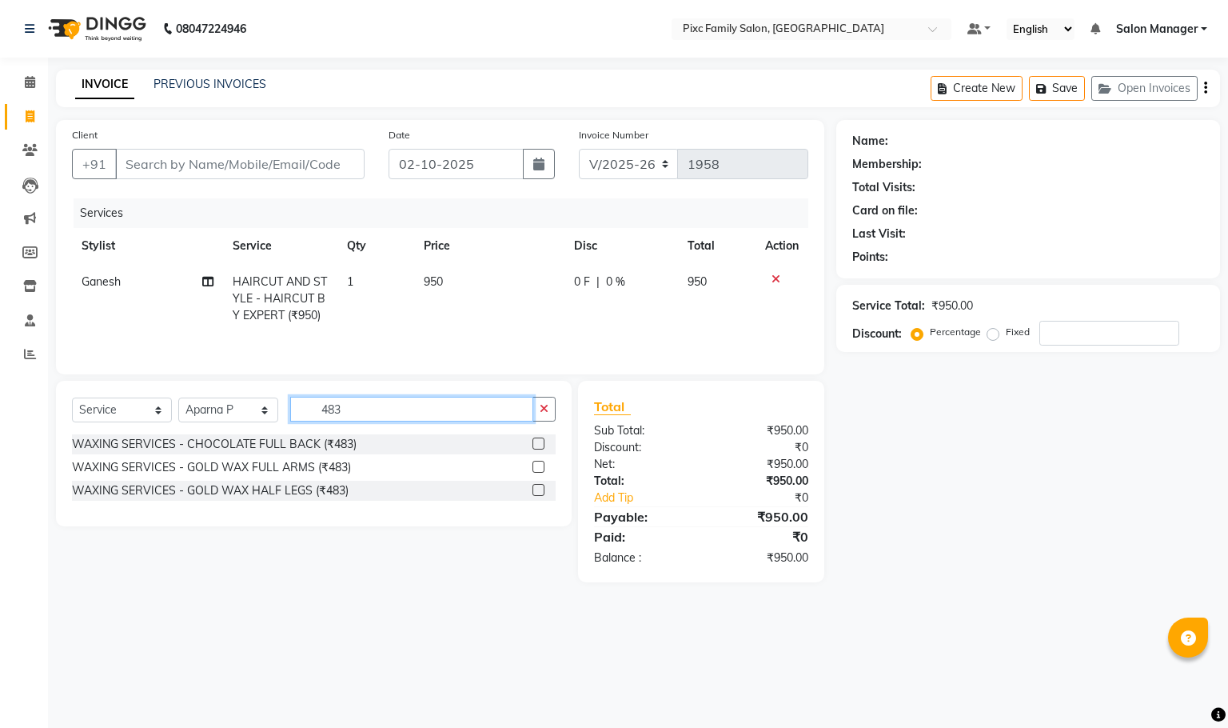
type input "483"
click at [540, 473] on label at bounding box center [538, 467] width 12 height 12
click at [540, 473] on input "checkbox" at bounding box center [537, 467] width 10 height 10
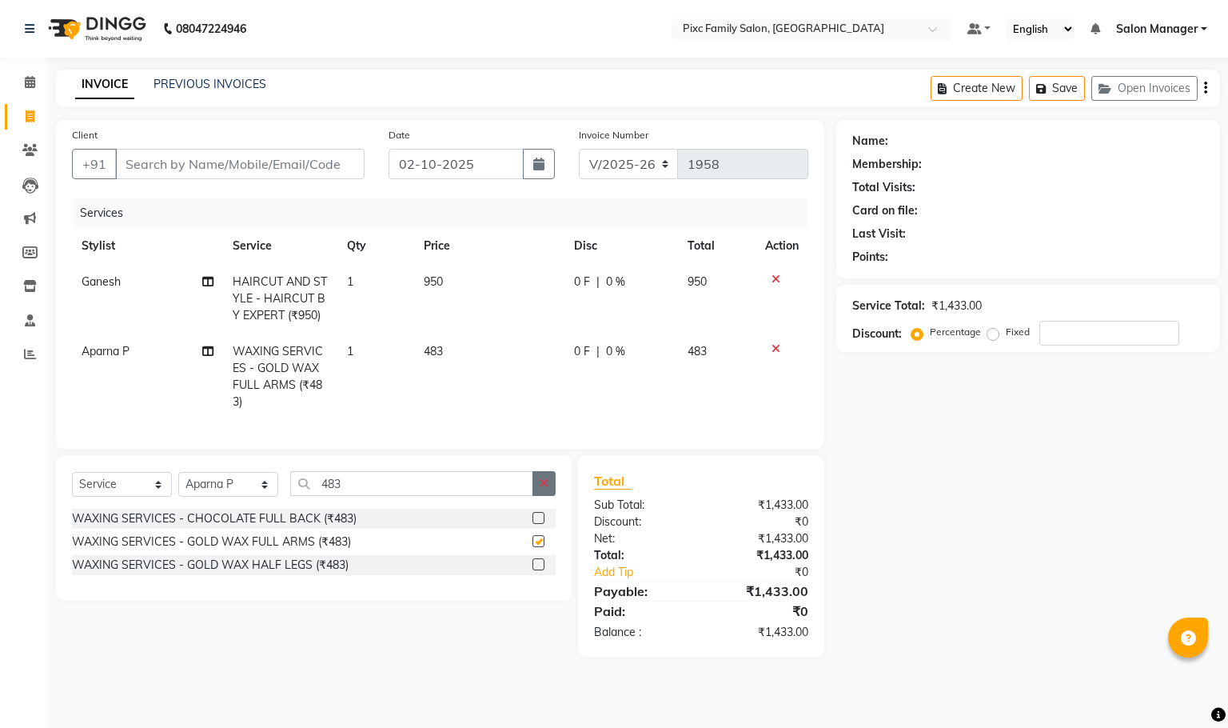
checkbox input "false"
click at [540, 475] on button "button" at bounding box center [543, 483] width 23 height 25
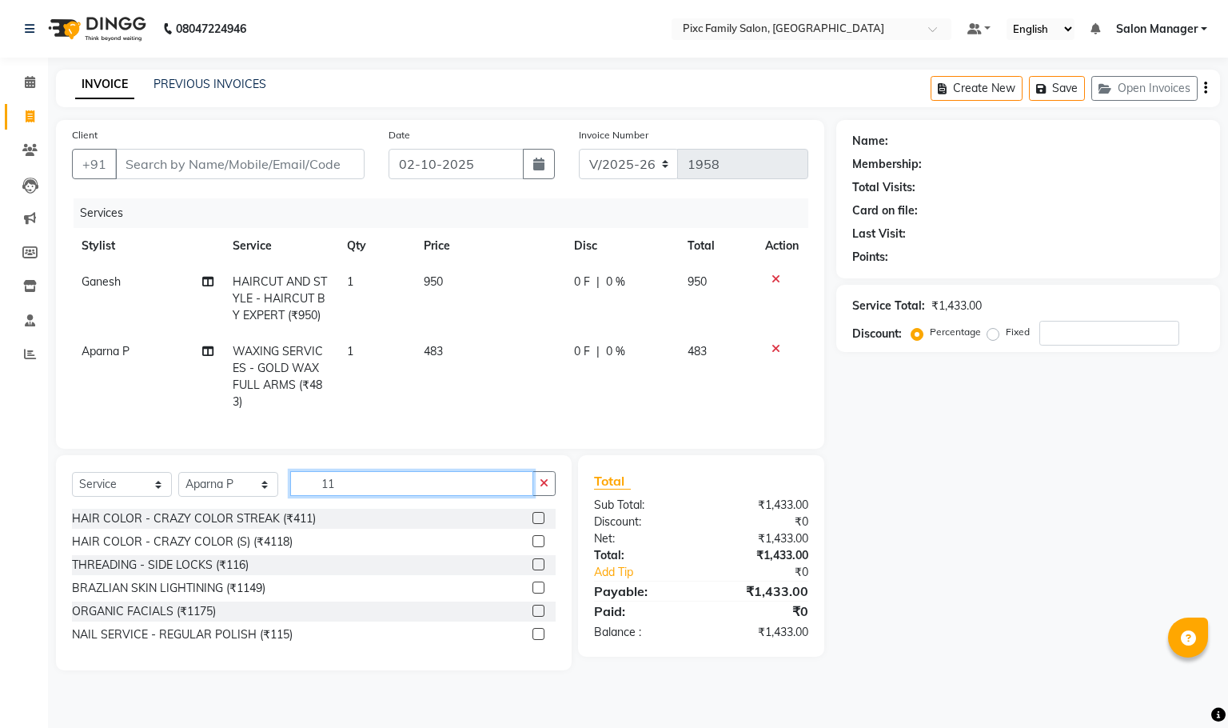
type input "1"
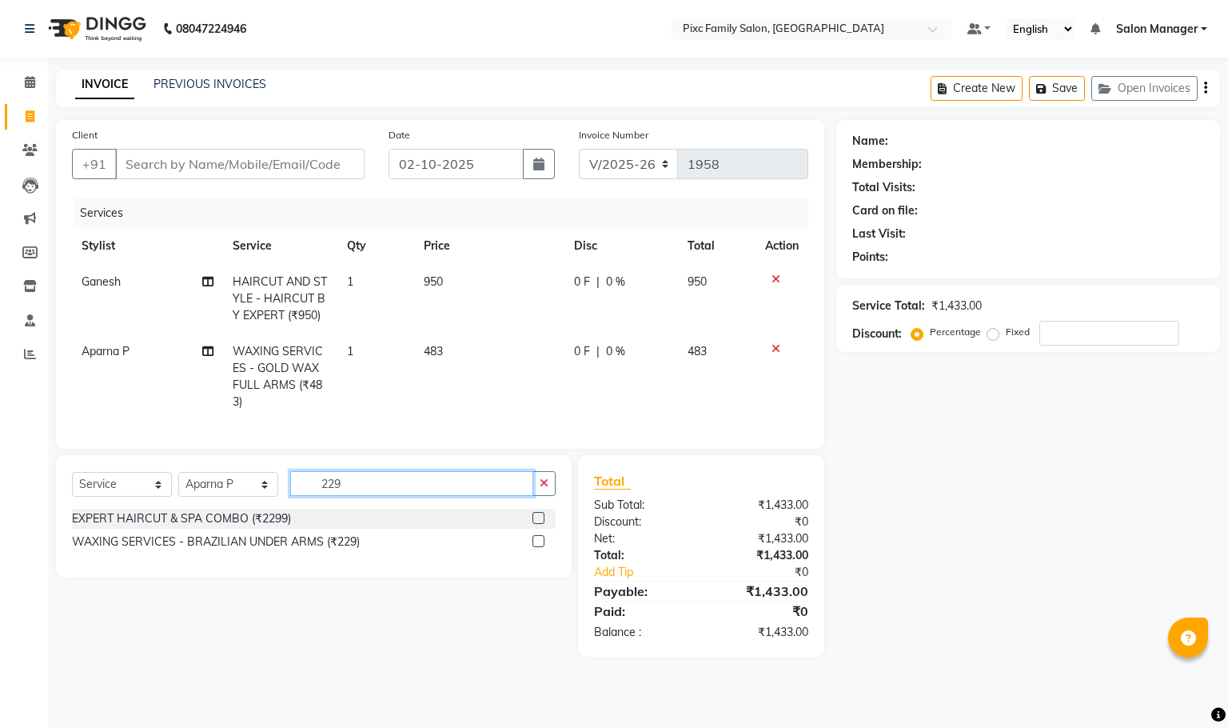
type input "229"
click at [537, 540] on label at bounding box center [538, 541] width 12 height 12
click at [537, 540] on input "checkbox" at bounding box center [537, 541] width 10 height 10
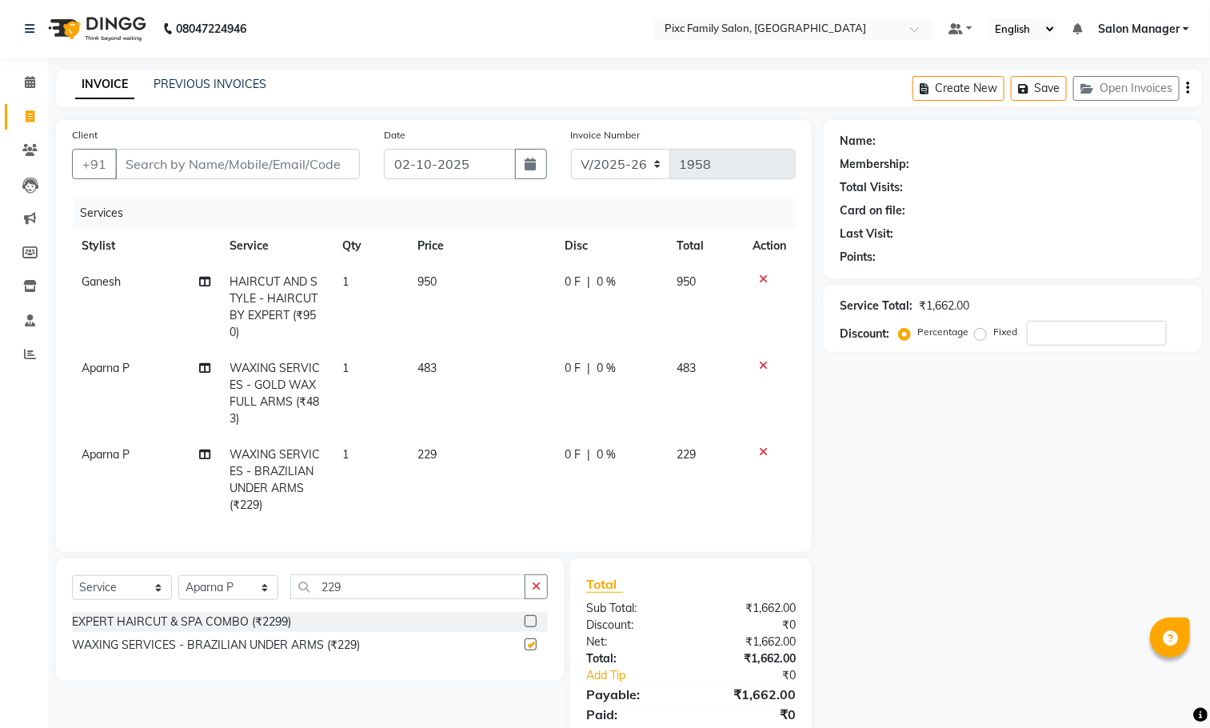
checkbox input "false"
click at [538, 592] on icon "button" at bounding box center [536, 585] width 9 height 11
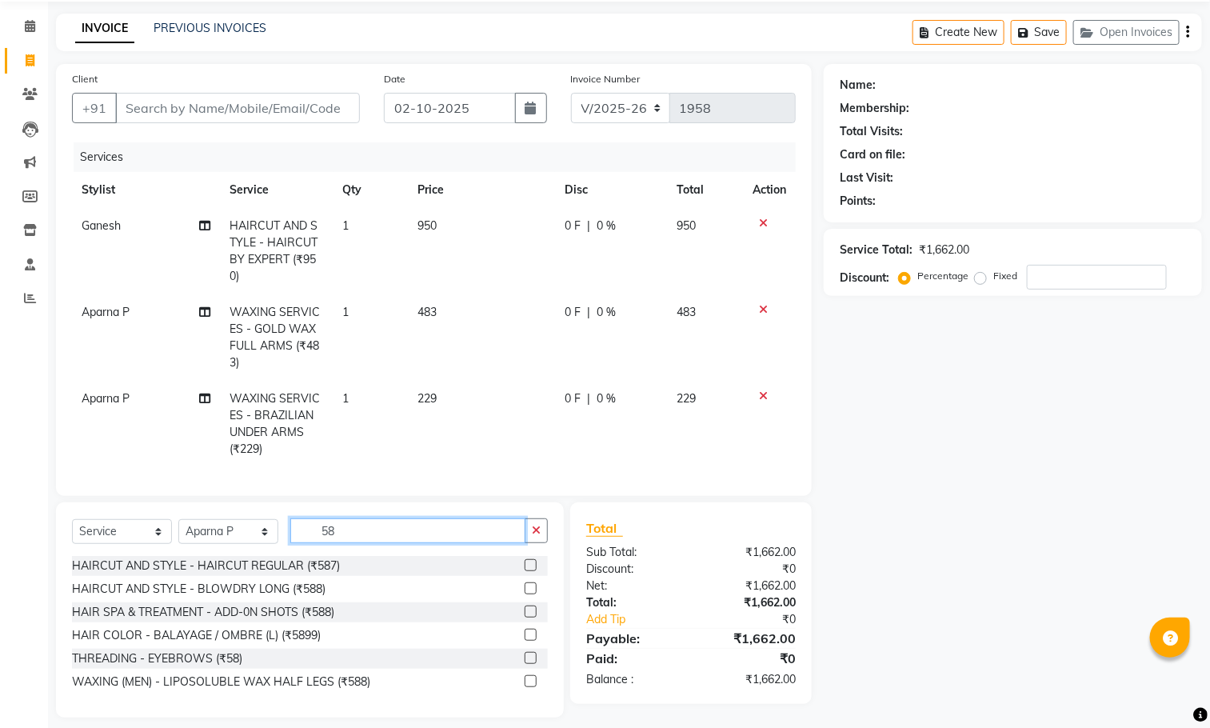
scroll to position [87, 0]
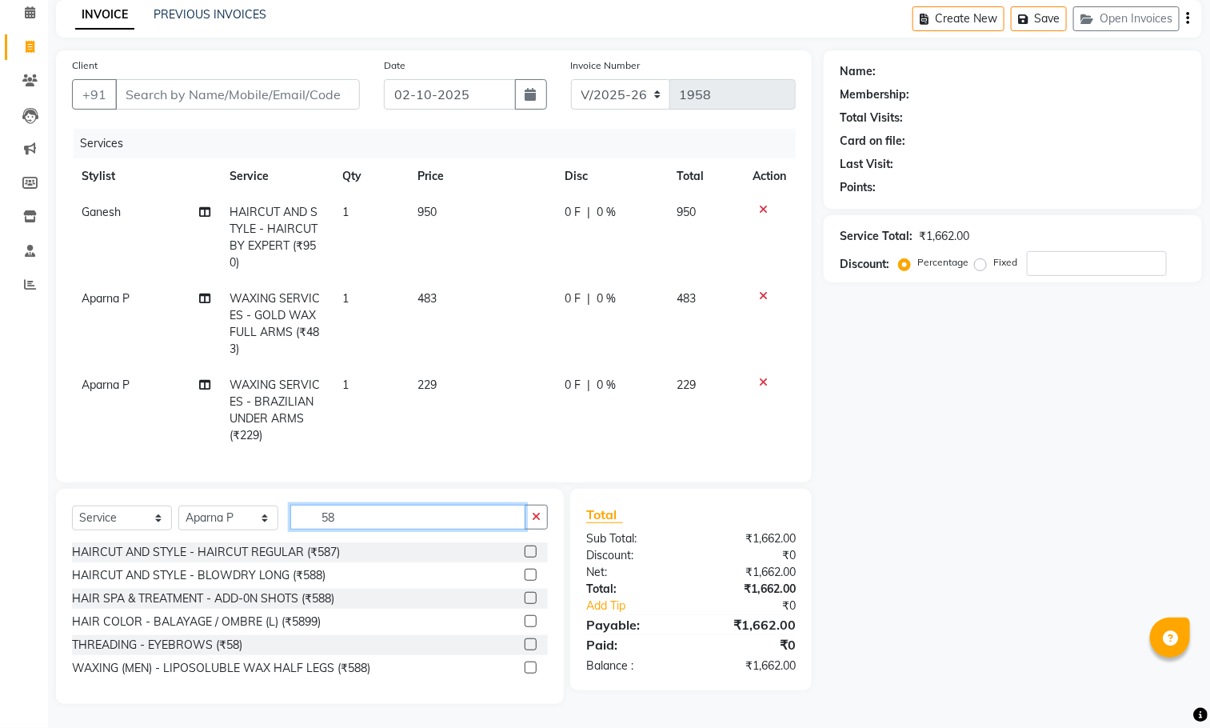
type input "58"
click at [528, 643] on label at bounding box center [530, 644] width 12 height 12
click at [528, 643] on input "checkbox" at bounding box center [529, 645] width 10 height 10
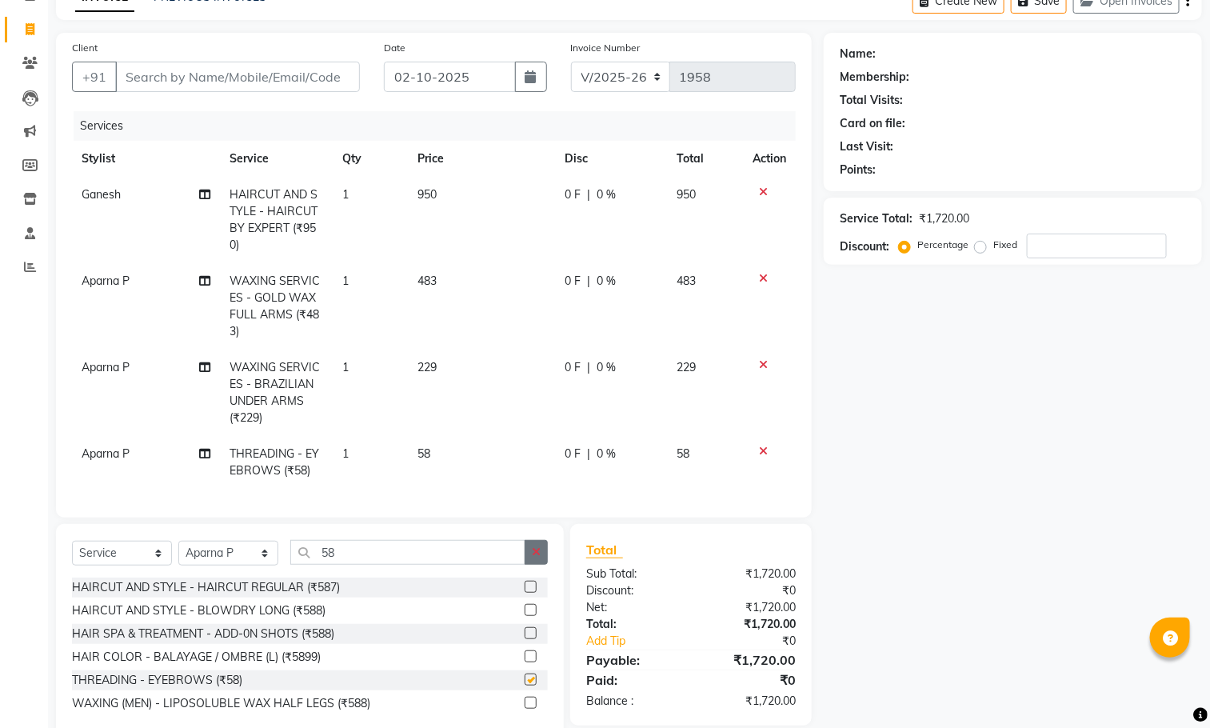
checkbox input "false"
click at [533, 557] on icon "button" at bounding box center [536, 551] width 9 height 11
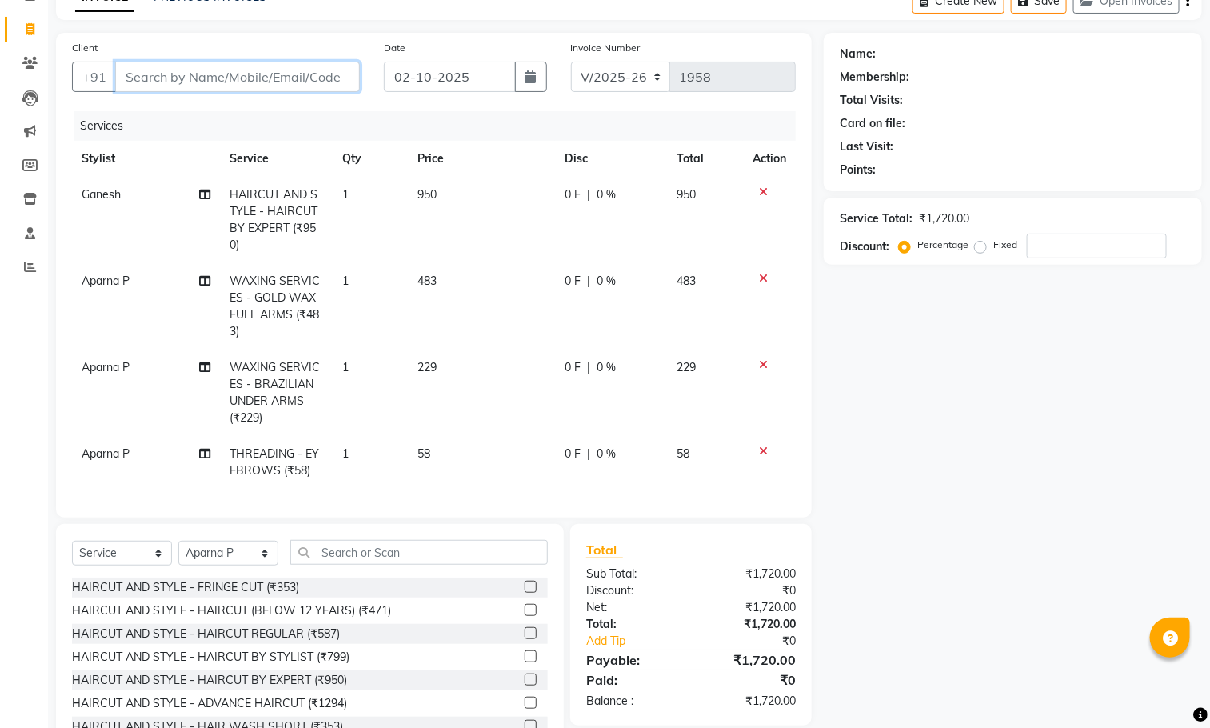
click at [206, 73] on input "Client" at bounding box center [237, 77] width 245 height 30
type input "8"
type input "0"
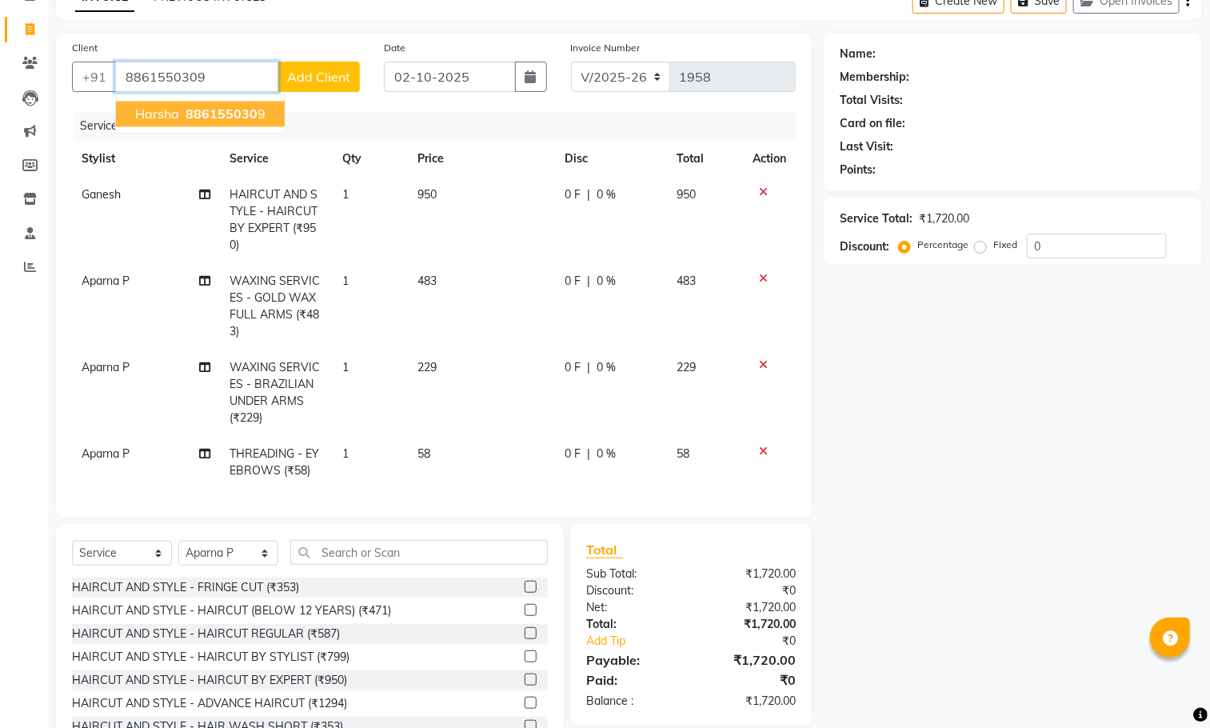
type input "8861550309"
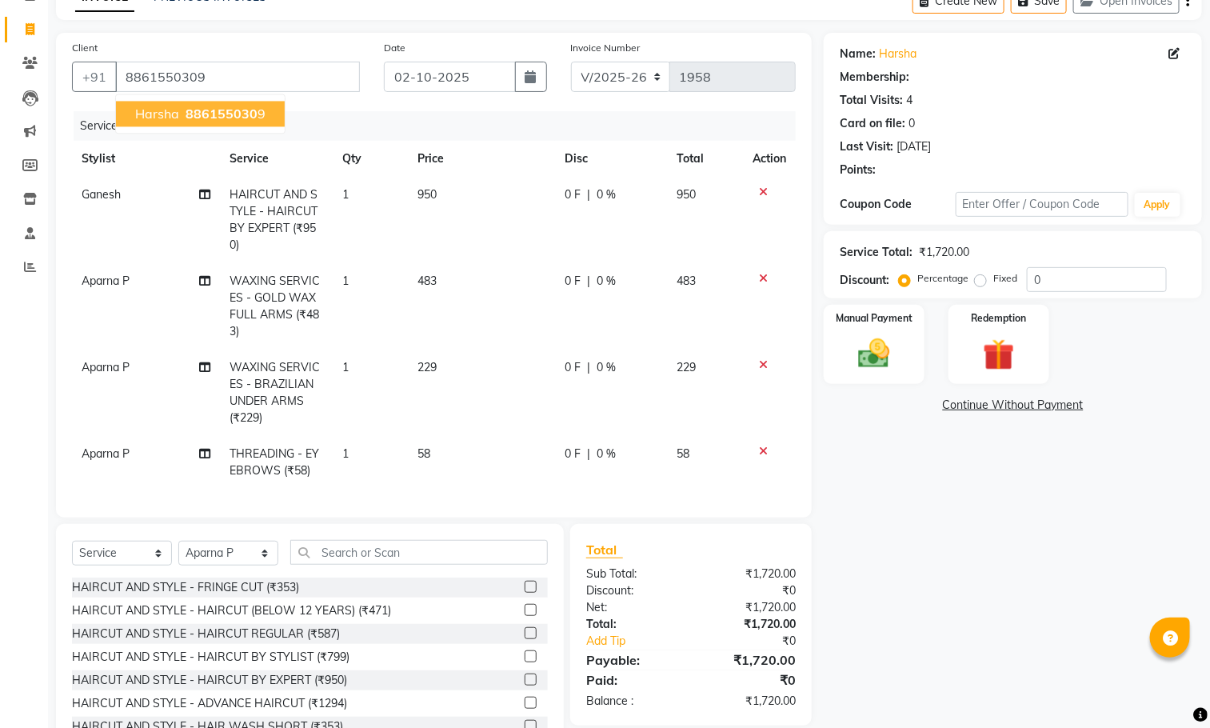
select select "1: Object"
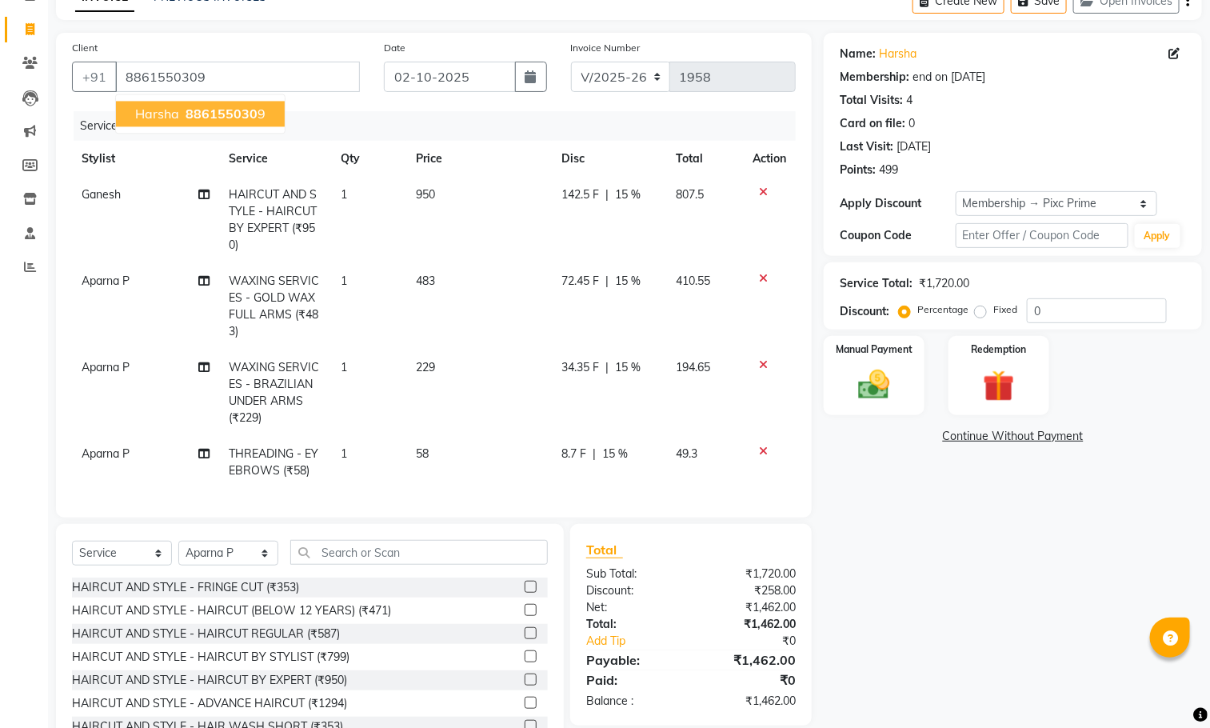
click at [228, 123] on button "[PERSON_NAME] 886155030 9" at bounding box center [200, 115] width 169 height 26
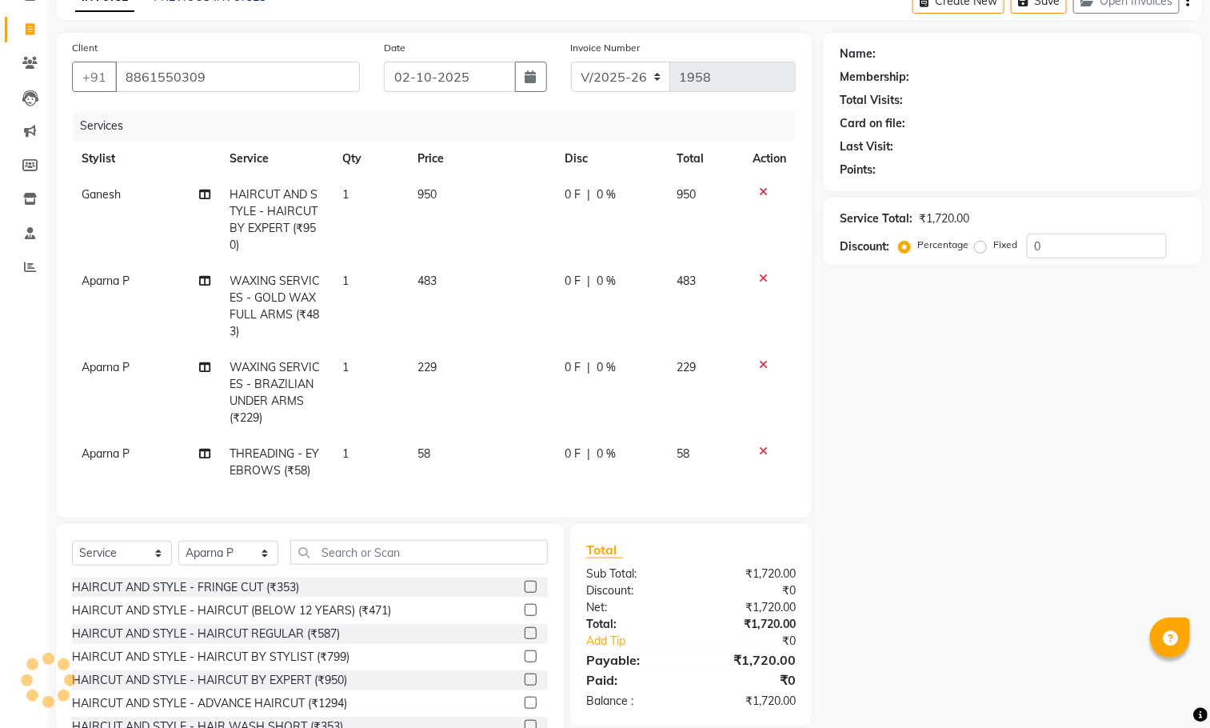
select select "1: Object"
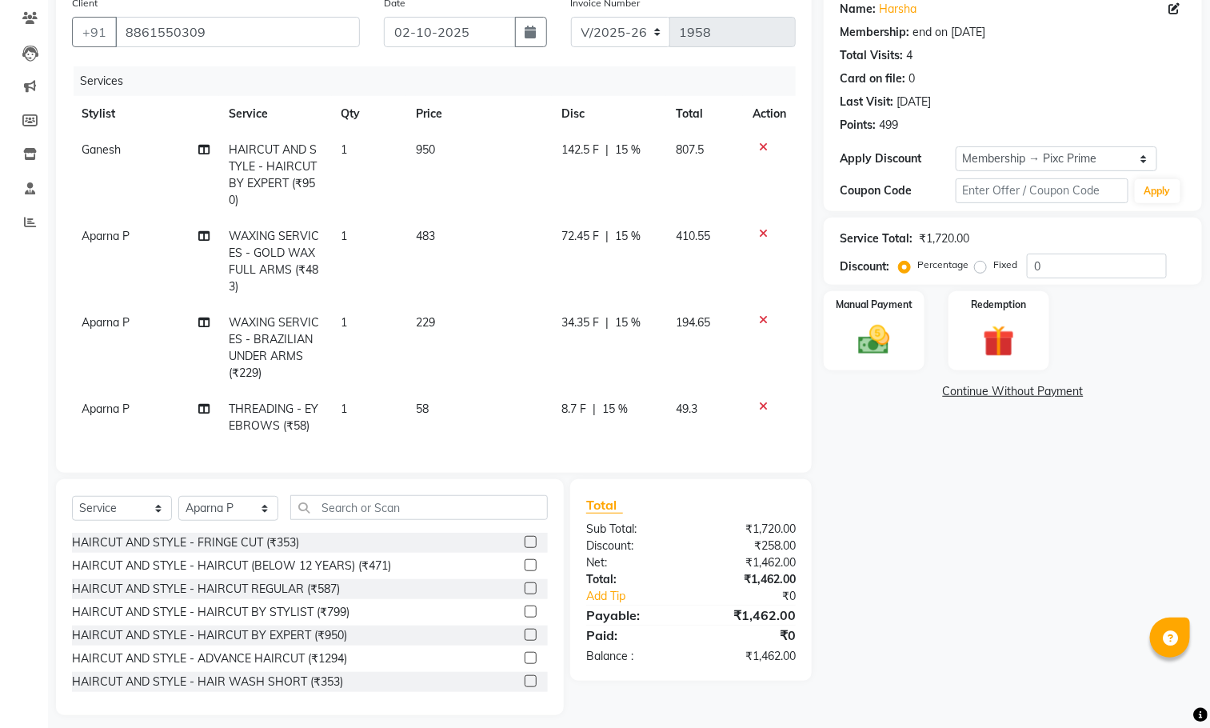
scroll to position [152, 0]
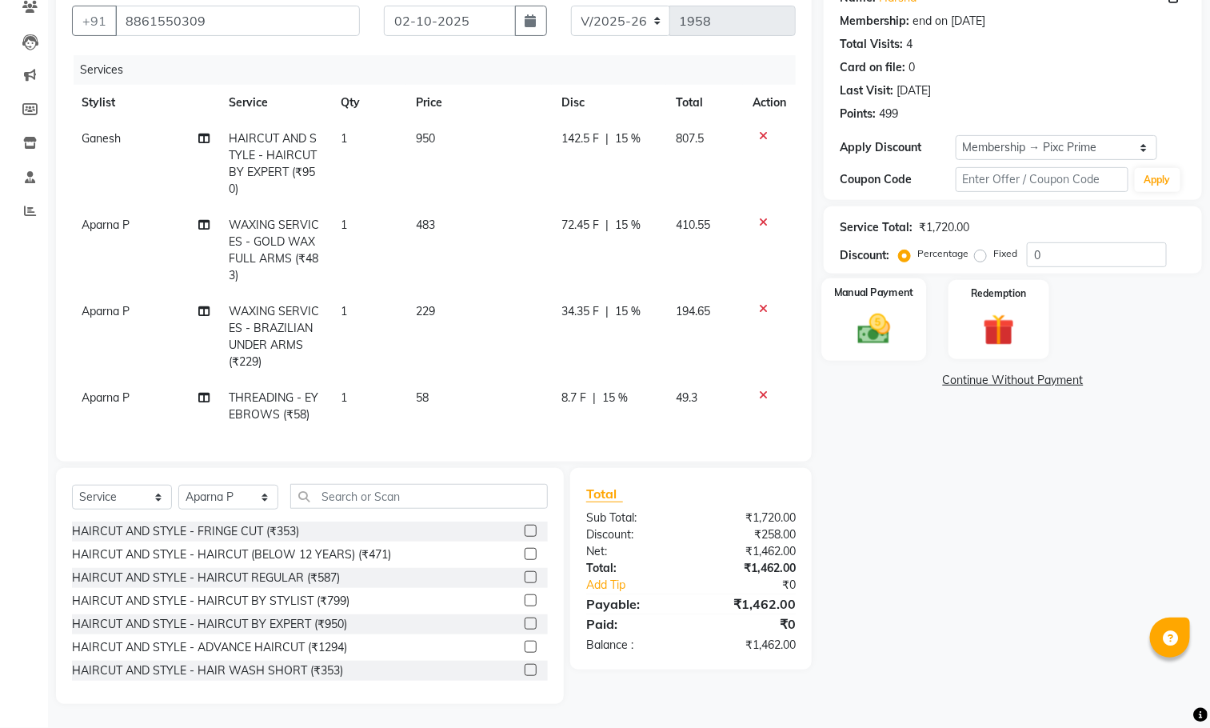
click at [880, 310] on img at bounding box center [874, 329] width 54 height 38
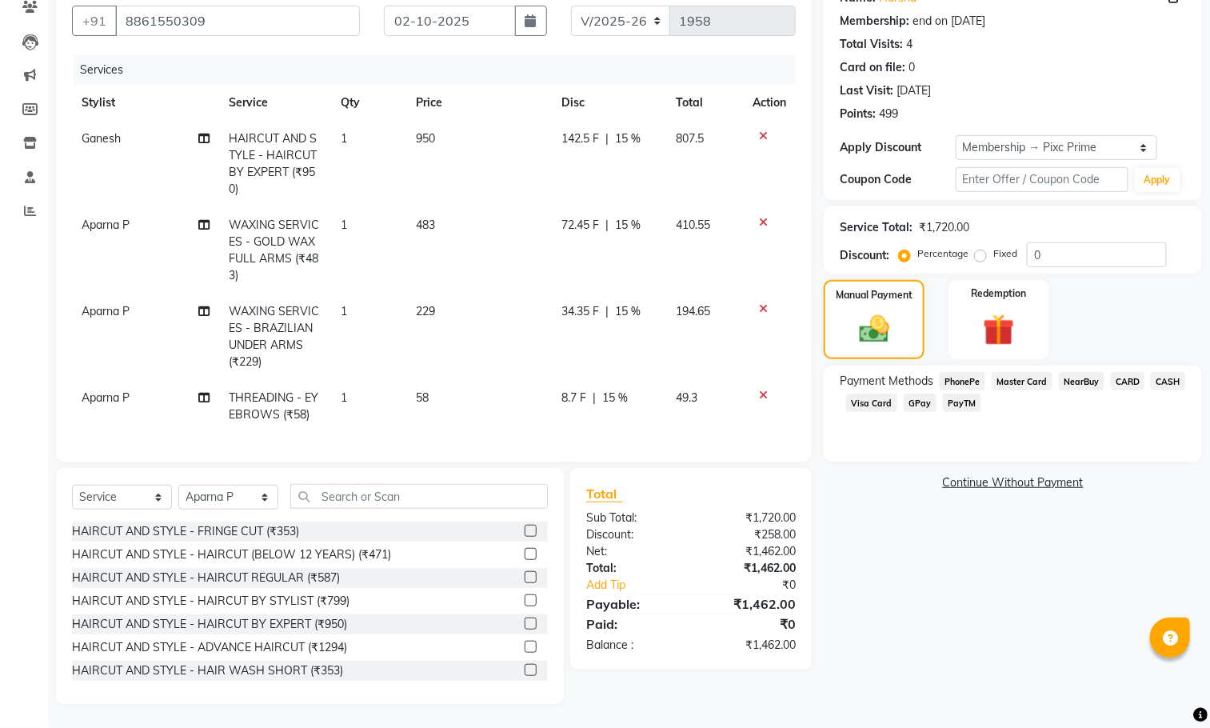
click at [1128, 372] on span "CARD" at bounding box center [1128, 381] width 34 height 18
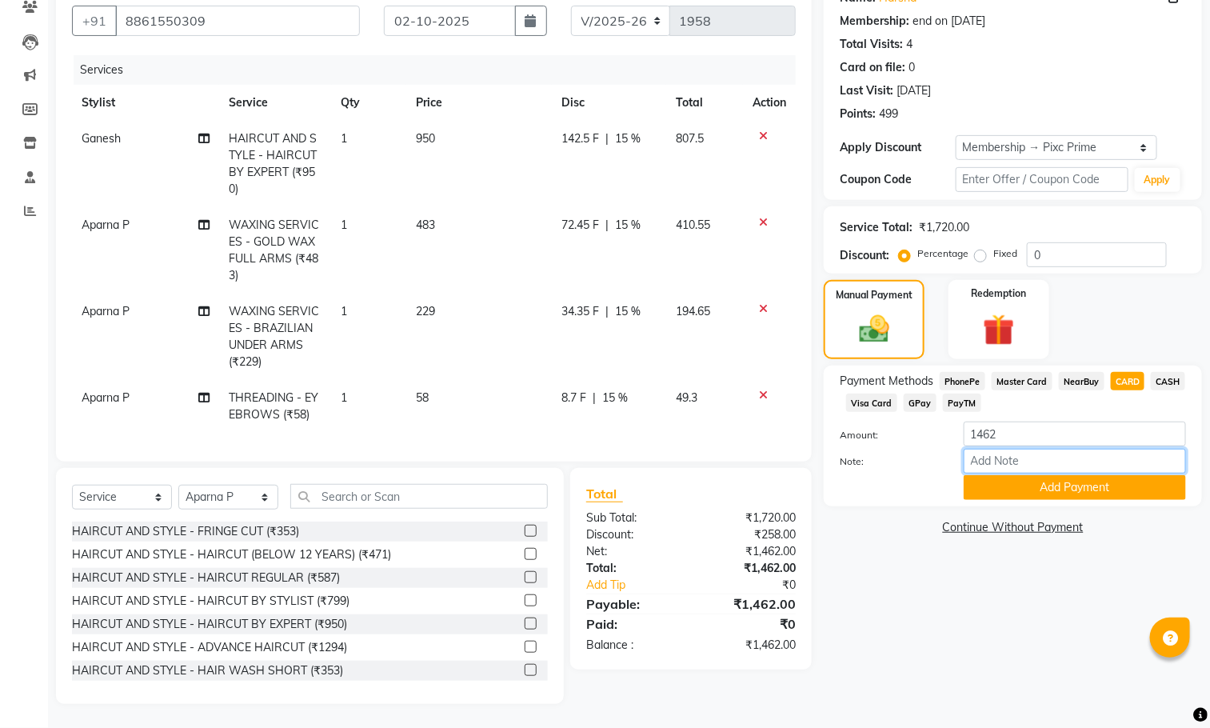
click at [1075, 449] on input "Note:" at bounding box center [1074, 461] width 222 height 25
drag, startPoint x: 1107, startPoint y: 548, endPoint x: 1107, endPoint y: 528, distance: 20.0
click at [1107, 548] on div "Name: [PERSON_NAME] Membership: end on [DATE] Total Visits: 4 Card on file: 0 L…" at bounding box center [1019, 340] width 390 height 727
click at [1084, 459] on input "Note:" at bounding box center [1074, 461] width 222 height 25
click at [1101, 548] on div "Name: [PERSON_NAME] Membership: end on [DATE] Total Visits: 4 Card on file: 0 L…" at bounding box center [1019, 340] width 390 height 727
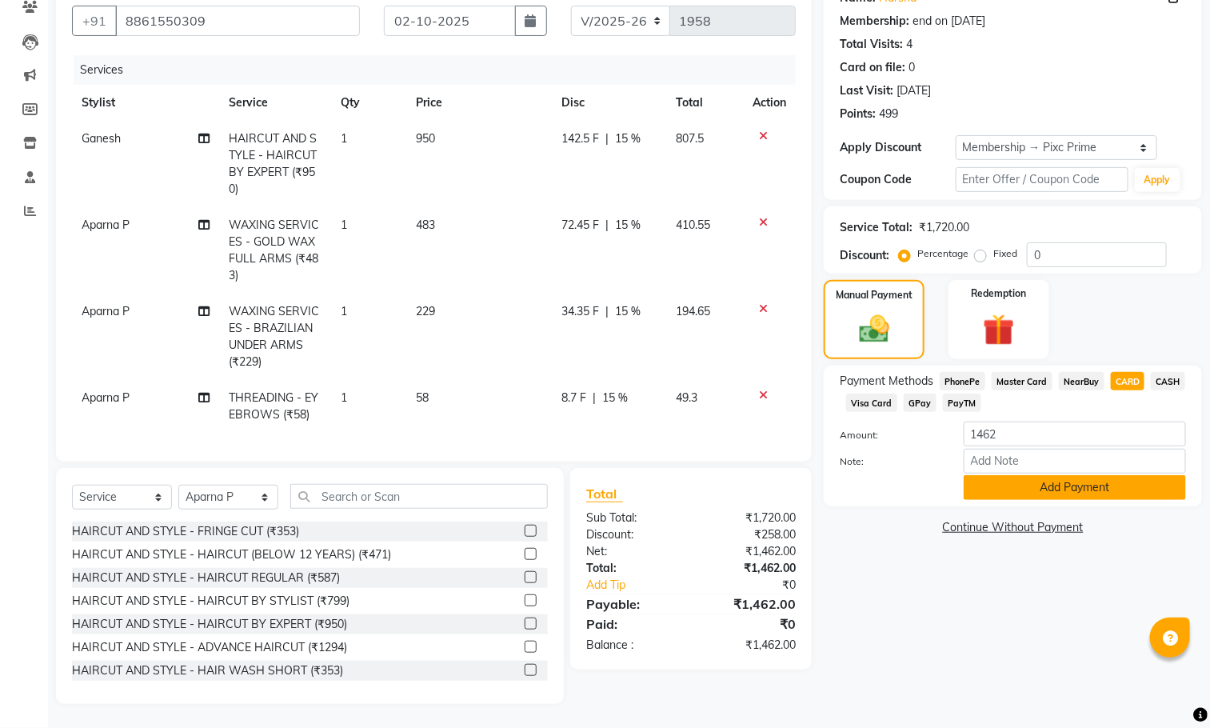
click at [1099, 488] on button "Add Payment" at bounding box center [1074, 487] width 222 height 25
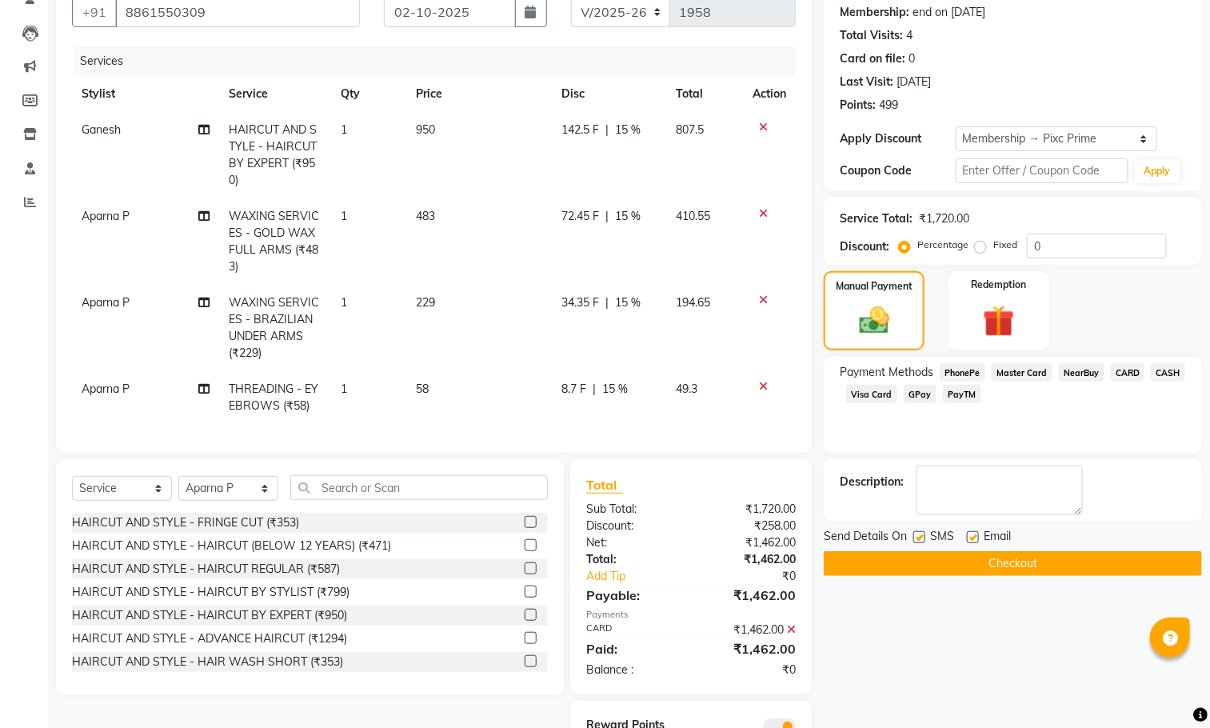
click at [1066, 559] on button "Checkout" at bounding box center [1013, 563] width 378 height 25
